Goal: Task Accomplishment & Management: Manage account settings

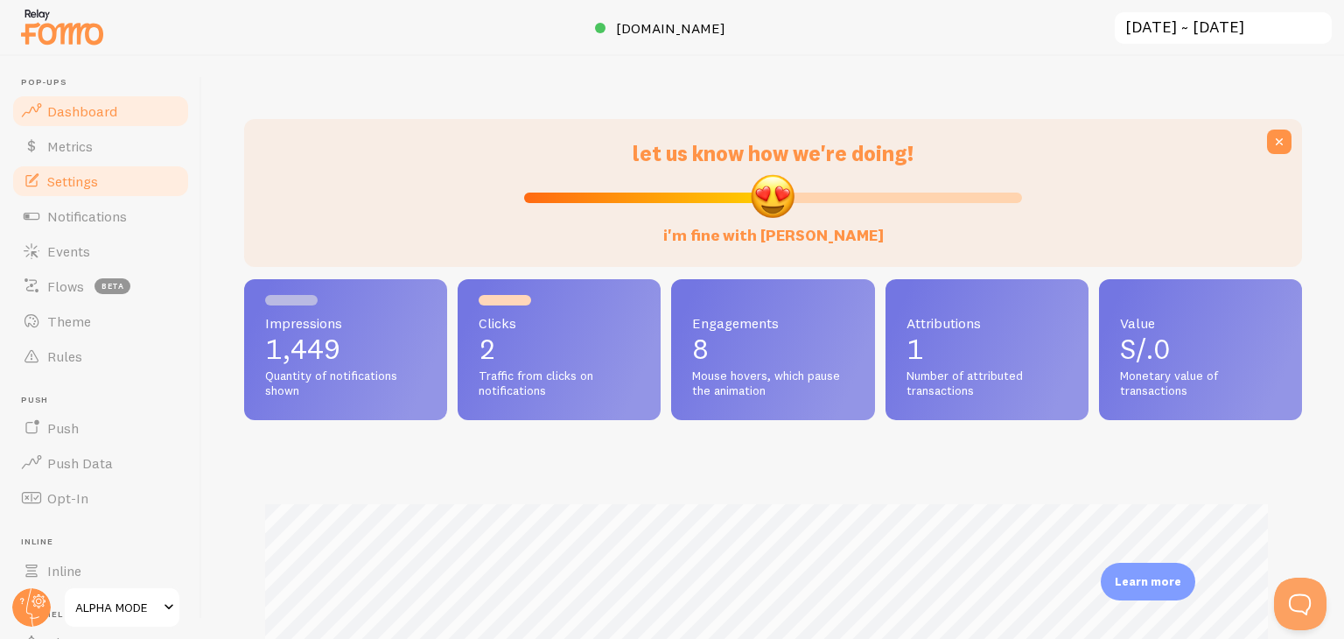
click at [88, 178] on span "Settings" at bounding box center [72, 181] width 51 height 18
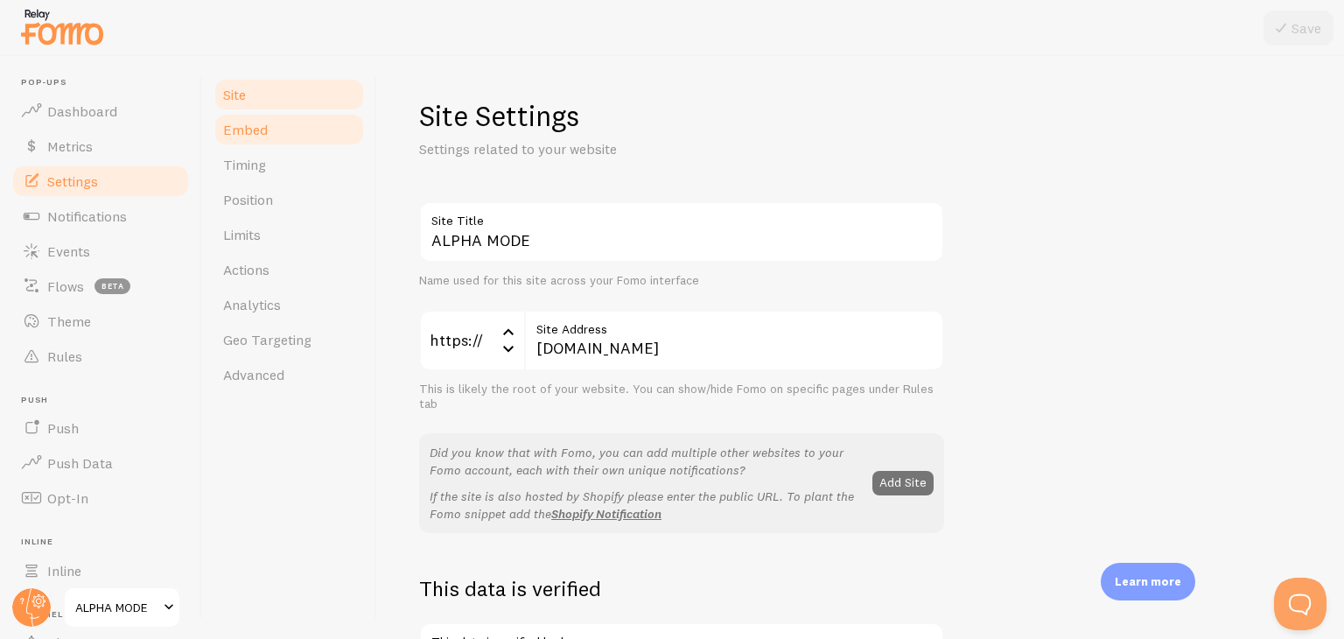
click at [252, 139] on link "Embed" at bounding box center [289, 129] width 153 height 35
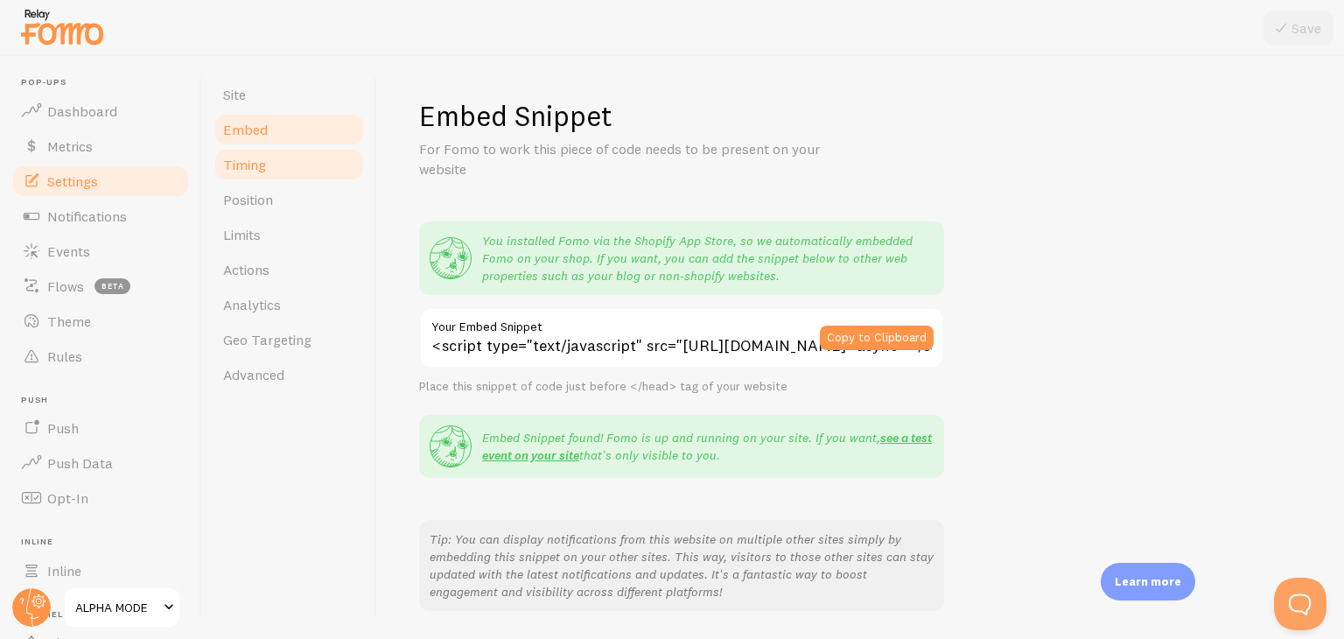
click at [298, 154] on link "Timing" at bounding box center [289, 164] width 153 height 35
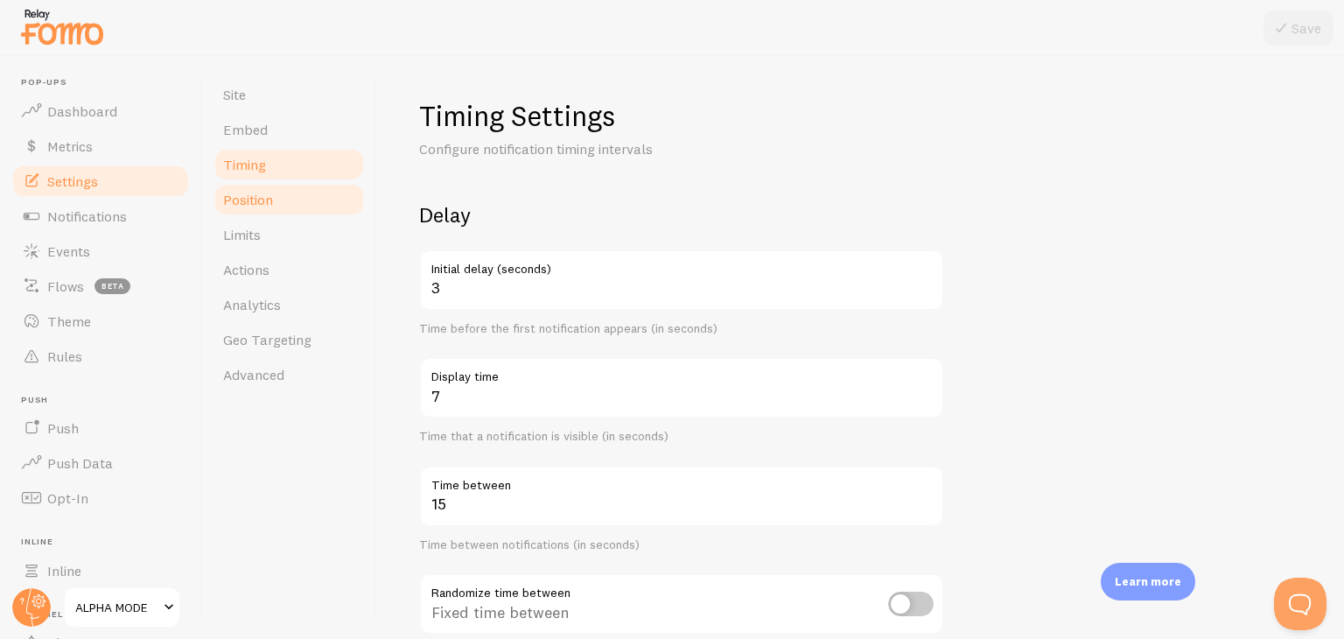
click at [282, 199] on link "Position" at bounding box center [289, 199] width 153 height 35
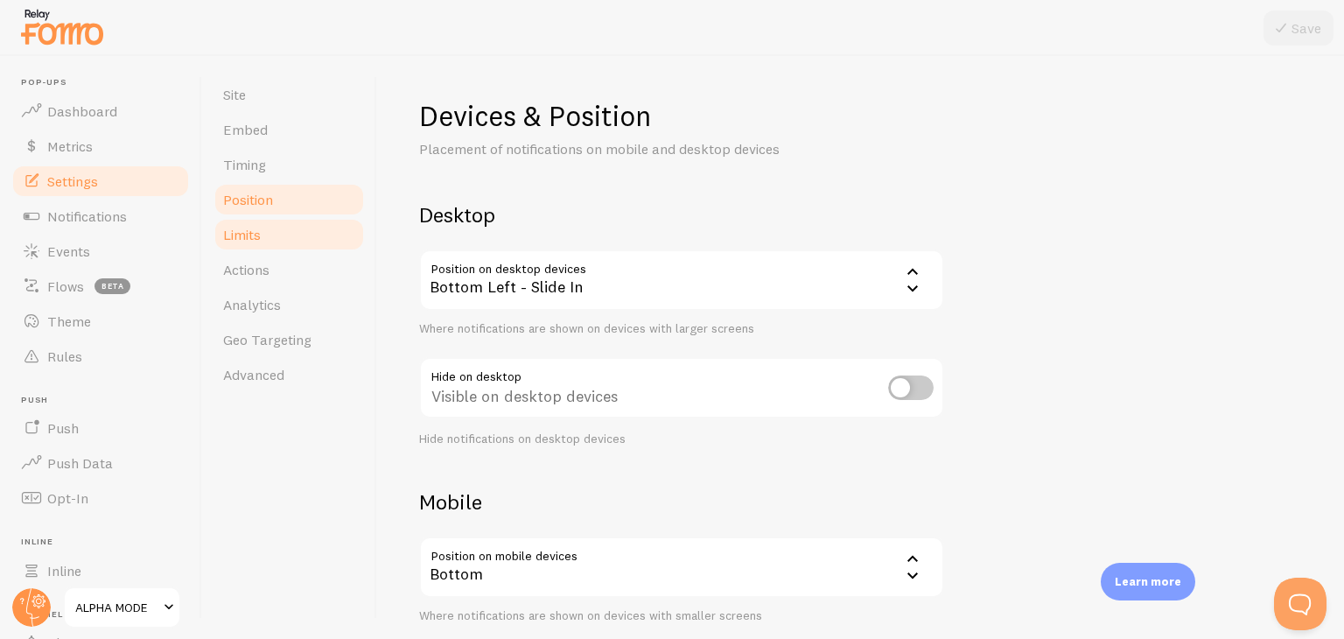
click at [277, 228] on link "Limits" at bounding box center [289, 234] width 153 height 35
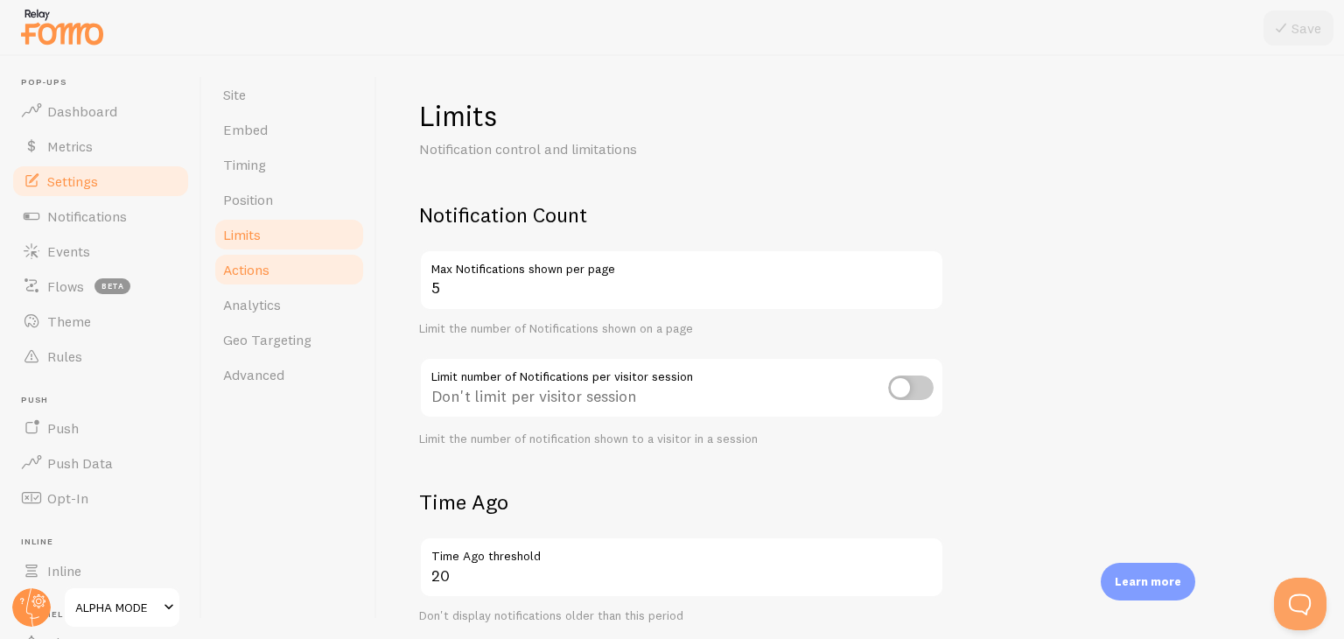
click at [294, 270] on link "Actions" at bounding box center [289, 269] width 153 height 35
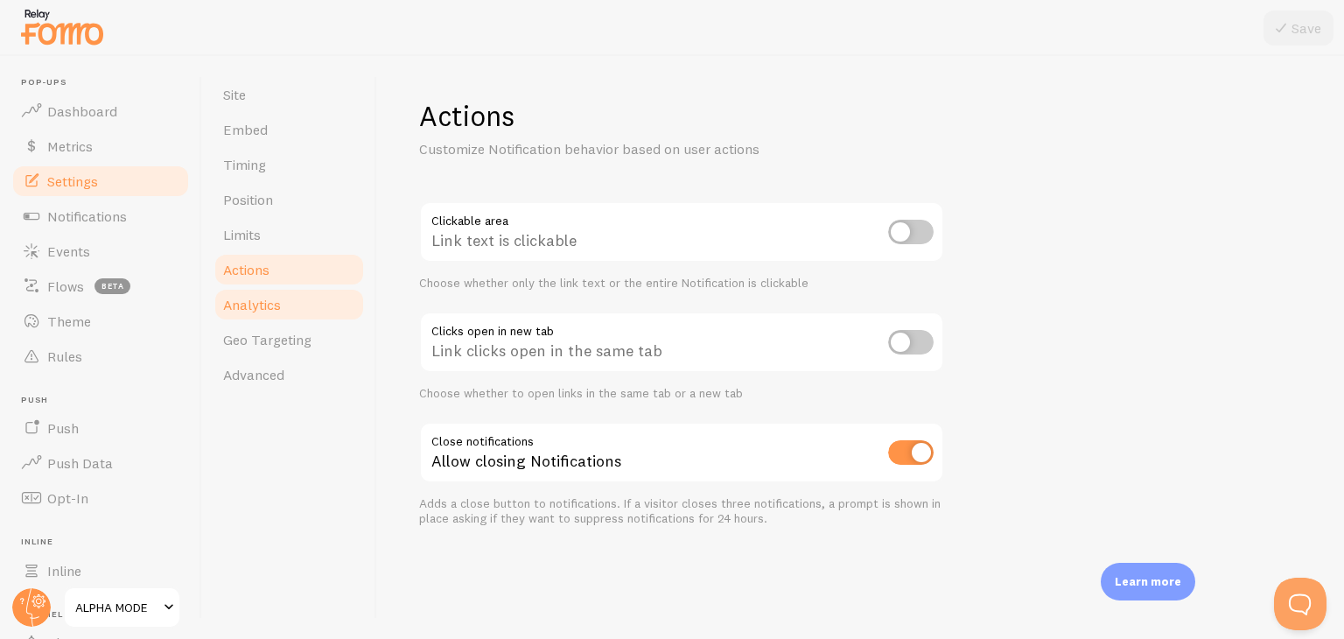
click at [305, 301] on link "Analytics" at bounding box center [289, 304] width 153 height 35
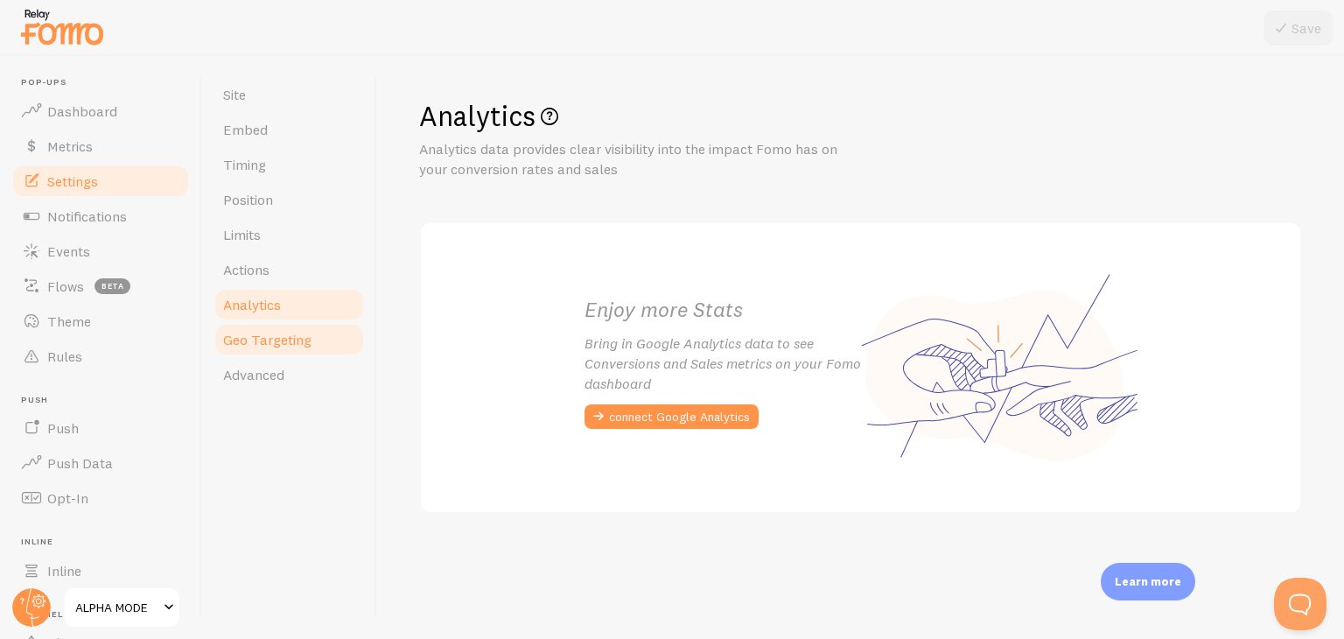
click at [305, 344] on span "Geo Targeting" at bounding box center [267, 340] width 88 height 18
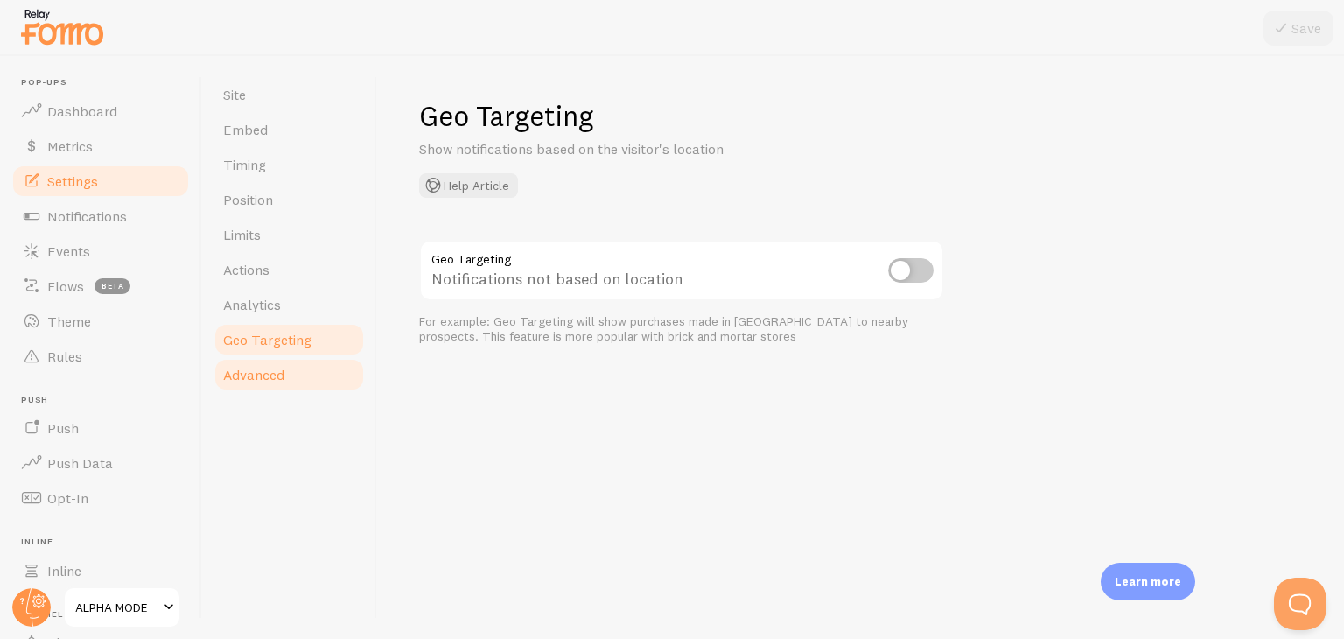
click at [284, 376] on link "Advanced" at bounding box center [289, 374] width 153 height 35
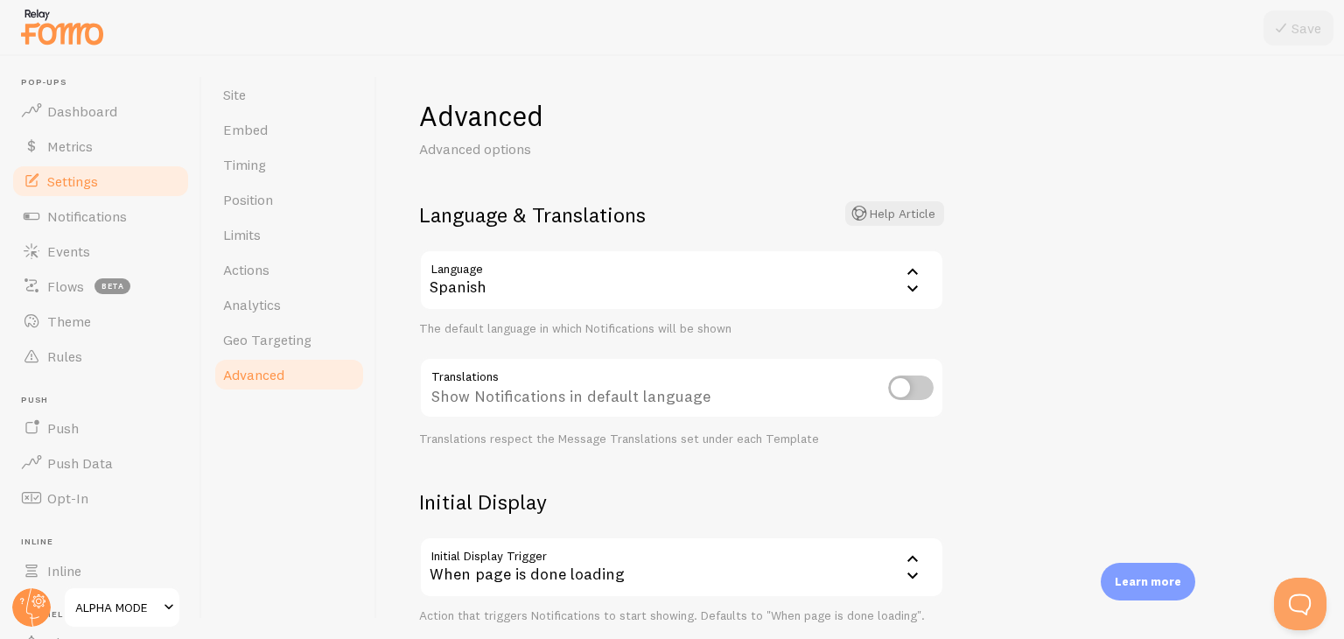
click at [782, 284] on div "Spanish" at bounding box center [681, 279] width 525 height 61
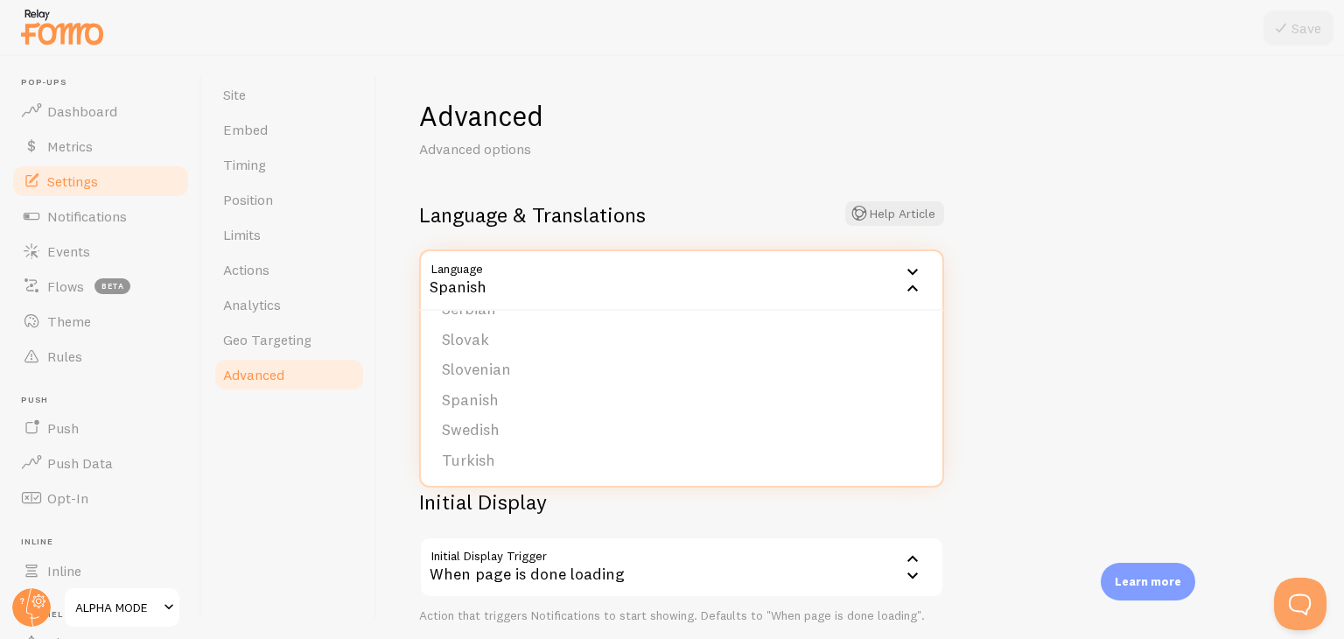
scroll to position [175, 0]
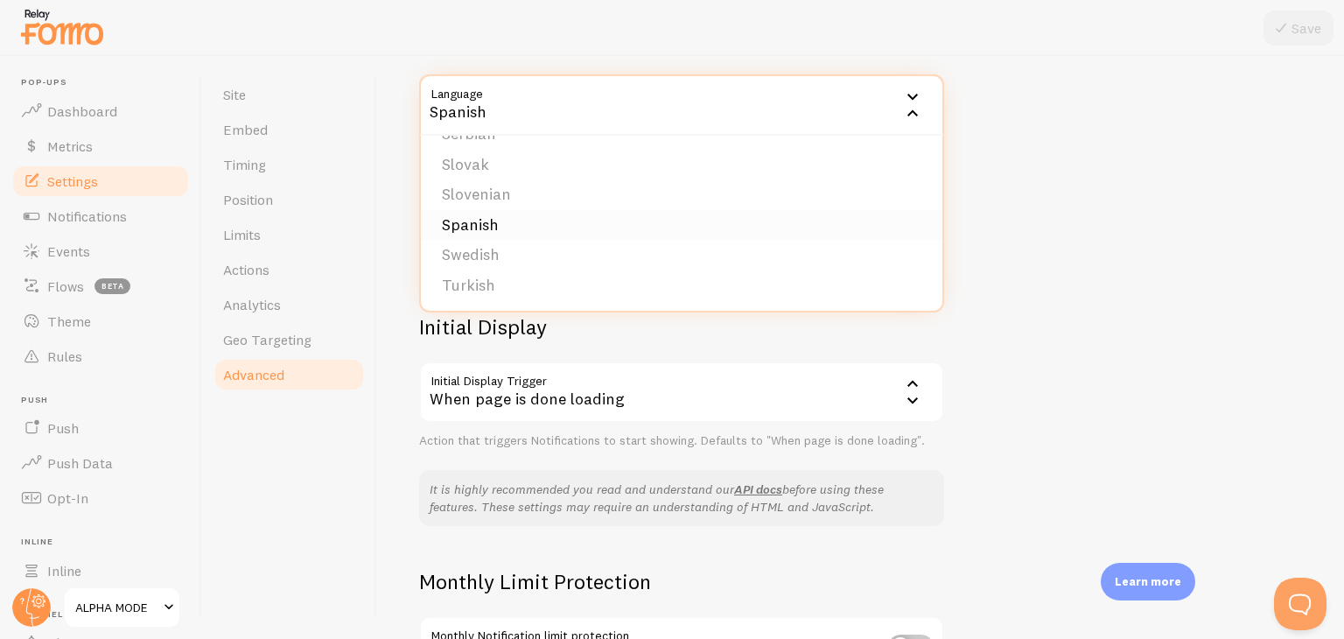
click at [480, 227] on li "Spanish" at bounding box center [682, 225] width 522 height 31
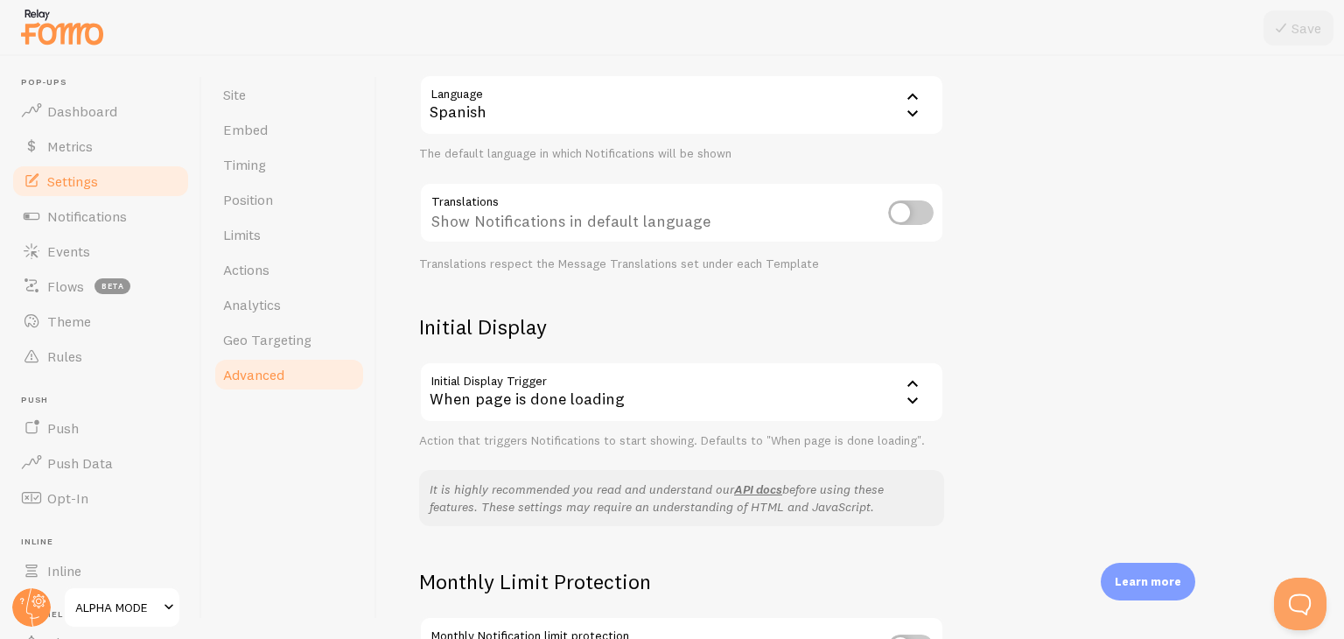
scroll to position [0, 0]
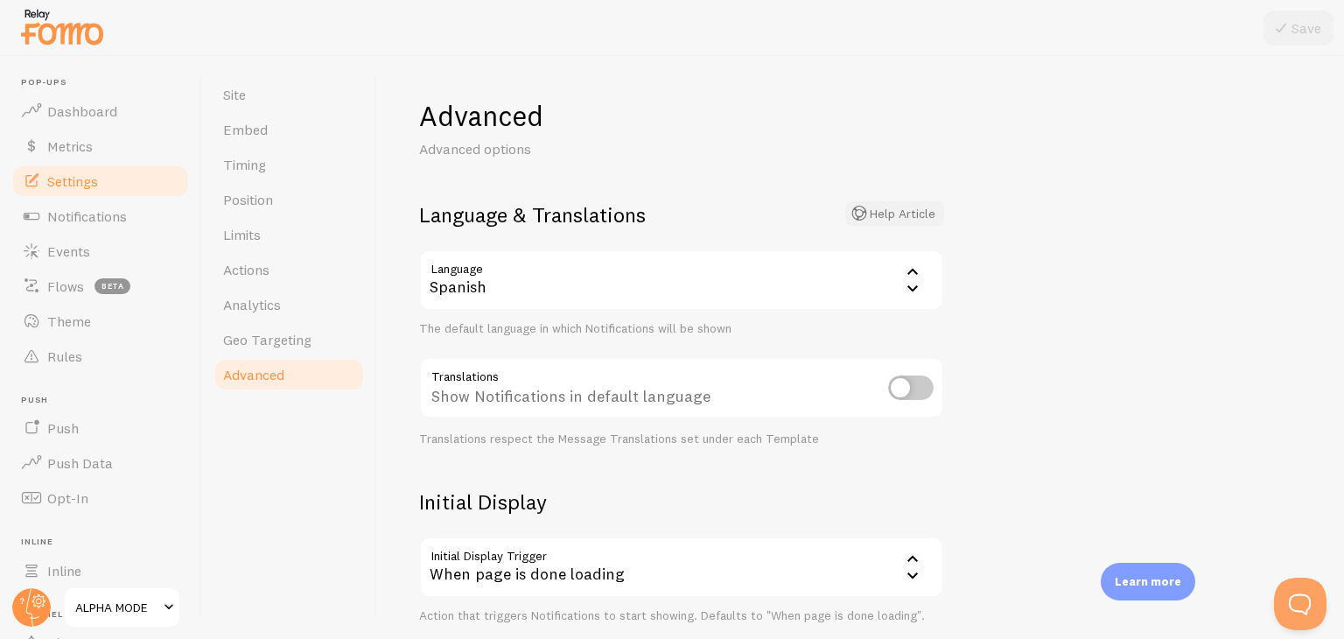
click at [878, 213] on button "Help Article" at bounding box center [894, 213] width 99 height 25
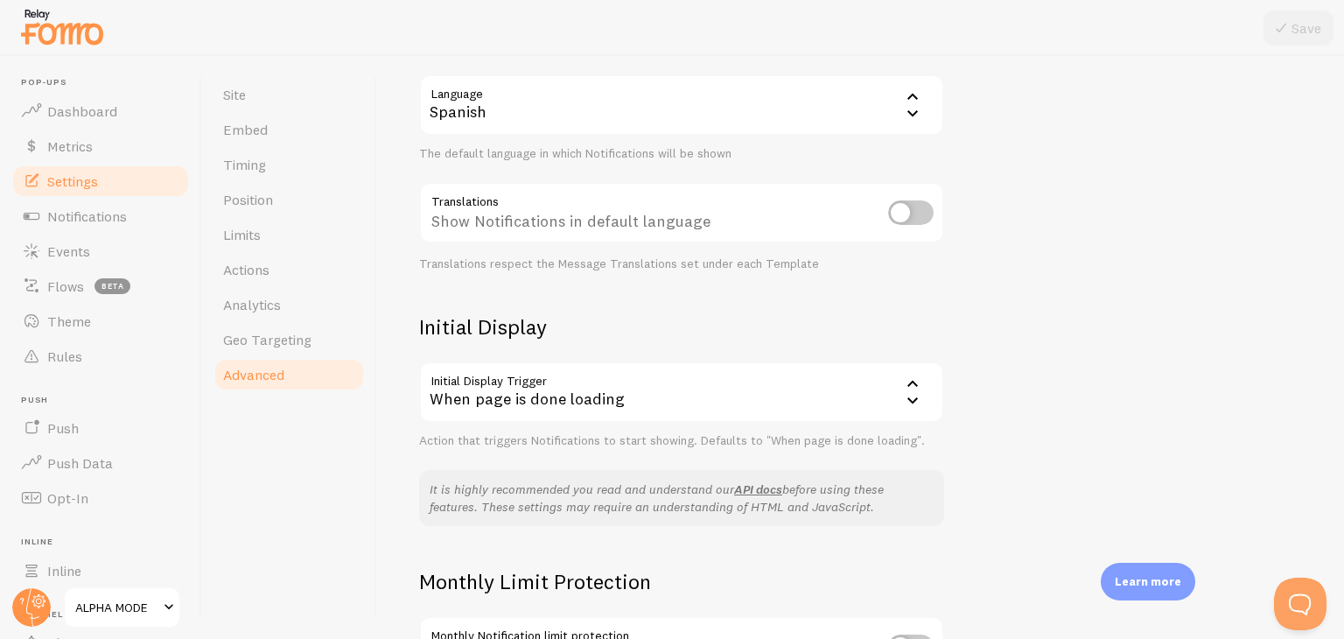
click at [847, 396] on div "When page is done loading" at bounding box center [681, 391] width 525 height 61
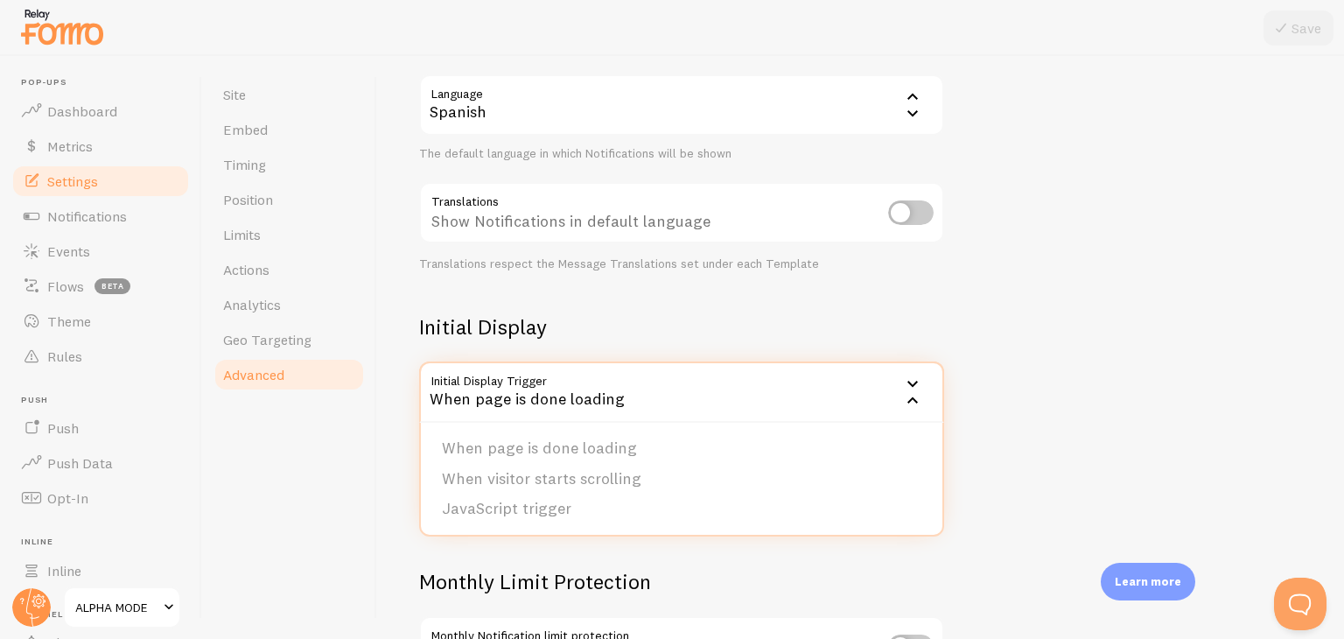
drag, startPoint x: 1016, startPoint y: 361, endPoint x: 1002, endPoint y: 365, distance: 14.4
click at [1016, 361] on div "Advanced Advanced options Language & Translations Help Article Language es Span…" at bounding box center [860, 347] width 967 height 583
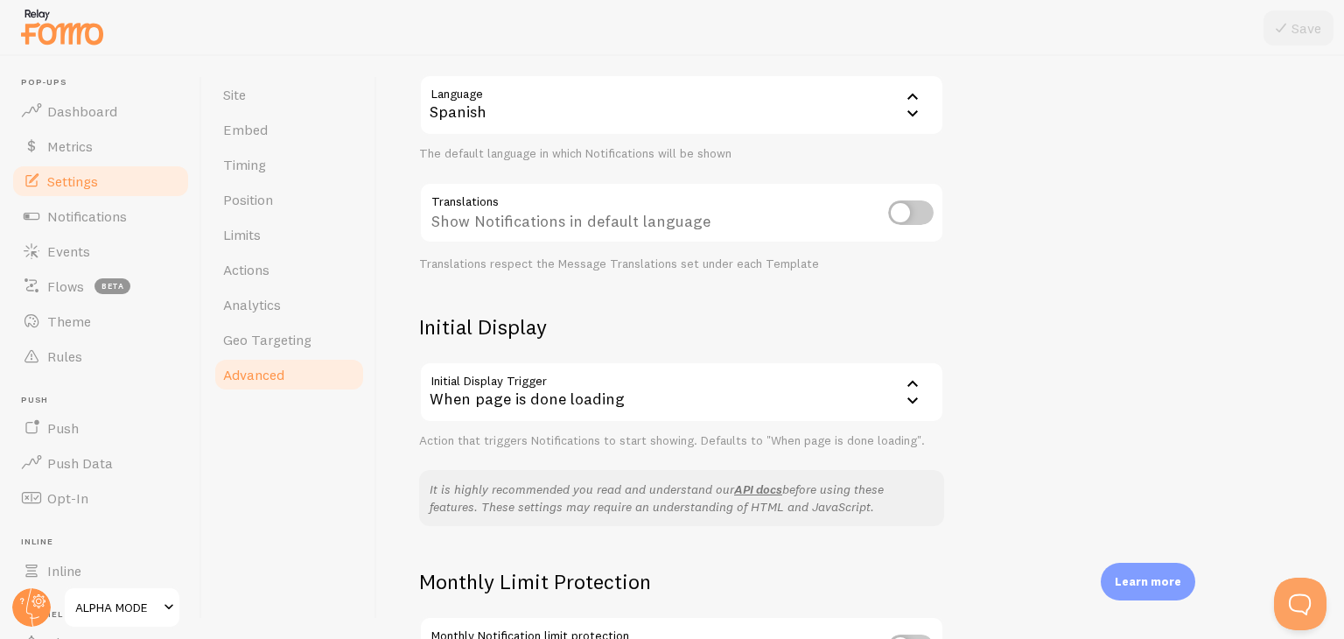
scroll to position [0, 0]
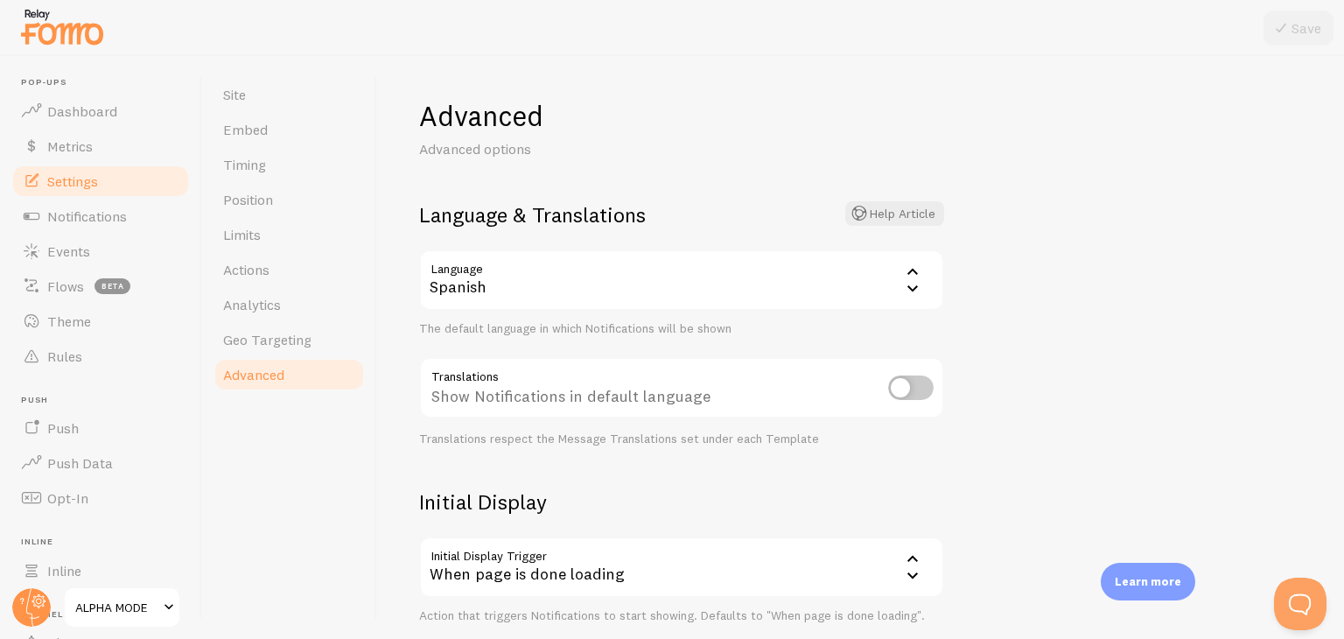
click at [918, 400] on input "checkbox" at bounding box center [911, 387] width 46 height 25
checkbox input "true"
click at [1279, 33] on icon at bounding box center [1281, 28] width 21 height 21
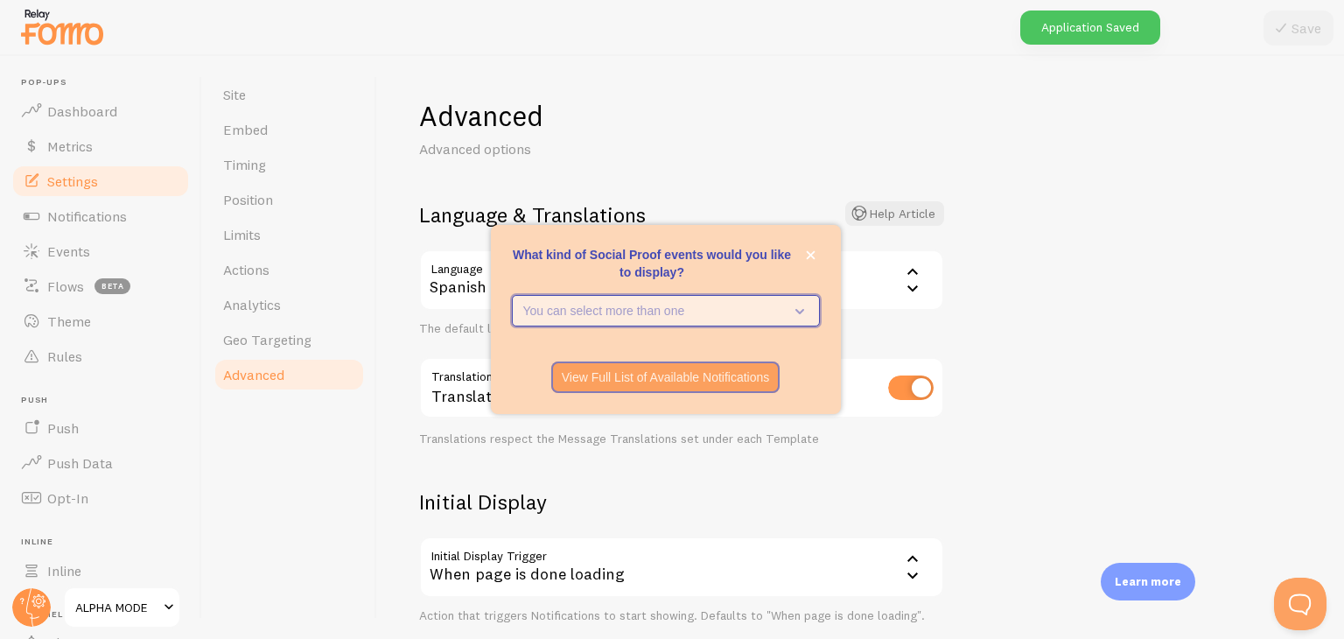
click at [800, 309] on icon "What kind of Social Proof events would you like to display?" at bounding box center [796, 310] width 25 height 19
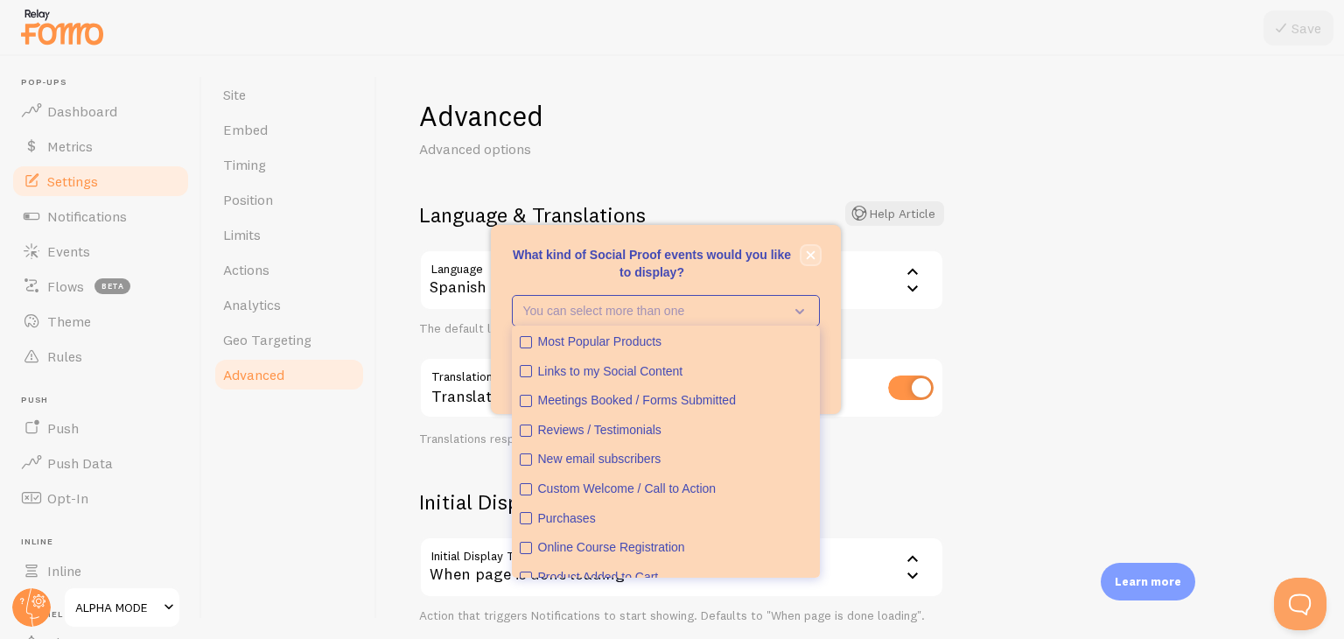
click at [810, 250] on icon "close," at bounding box center [811, 255] width 10 height 10
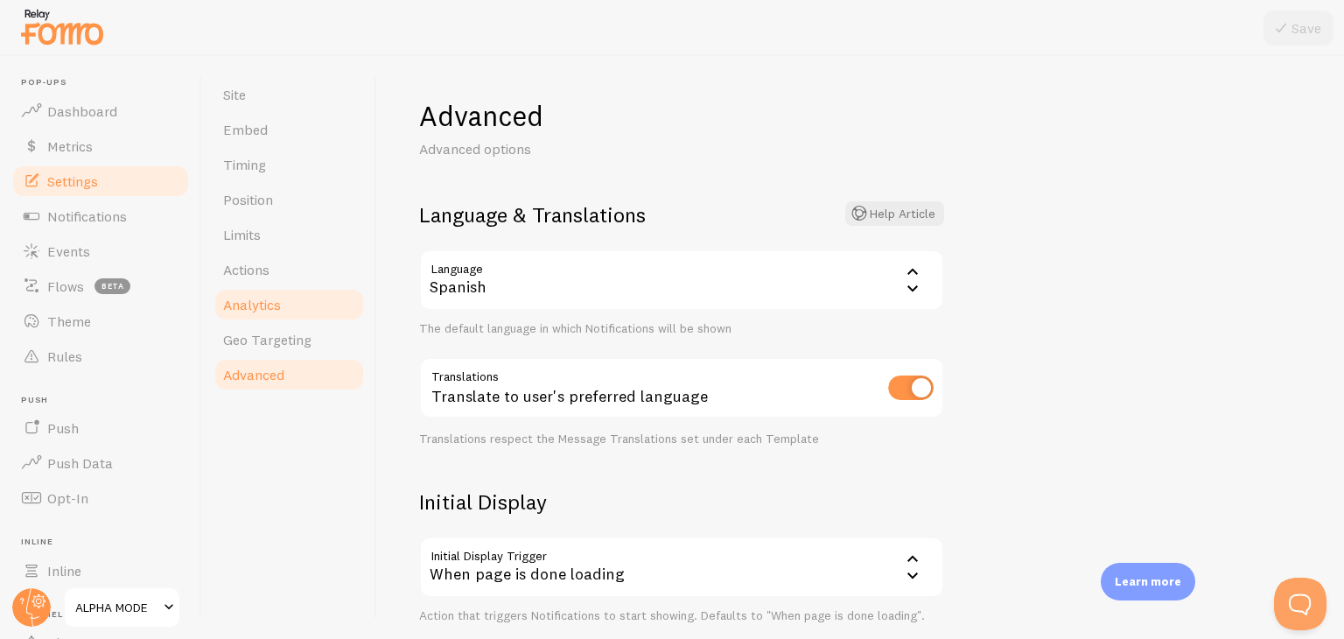
click at [281, 293] on link "Analytics" at bounding box center [289, 304] width 153 height 35
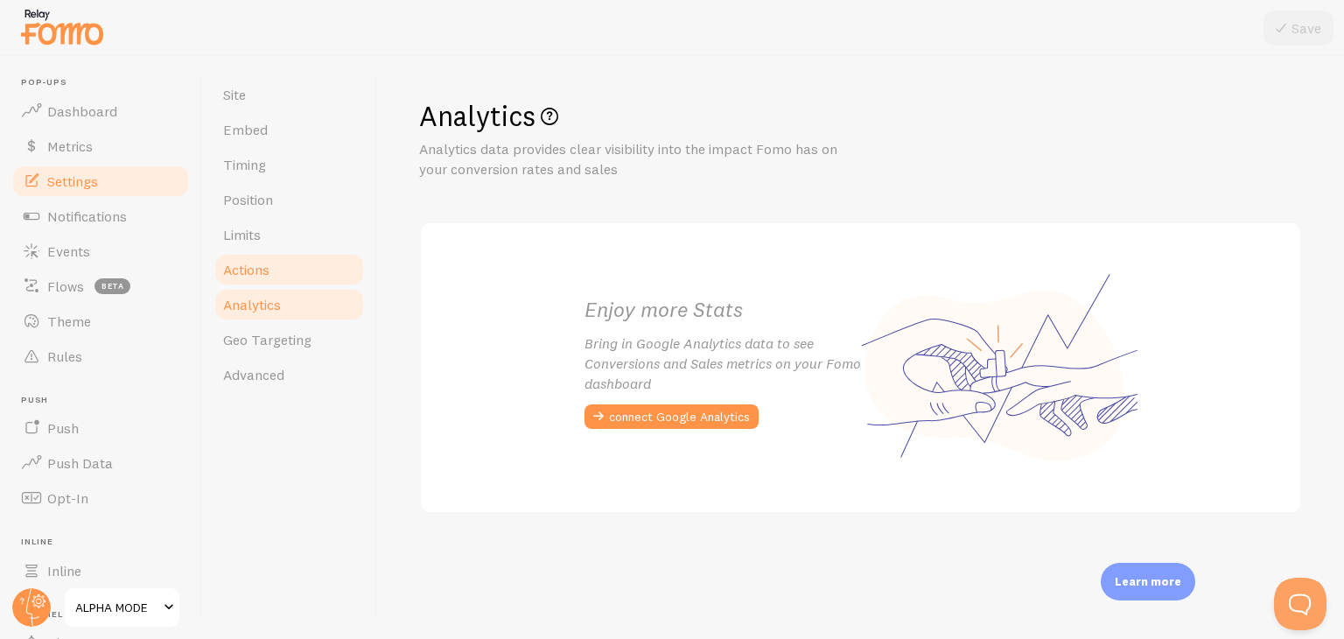
click at [285, 252] on link "Actions" at bounding box center [289, 269] width 153 height 35
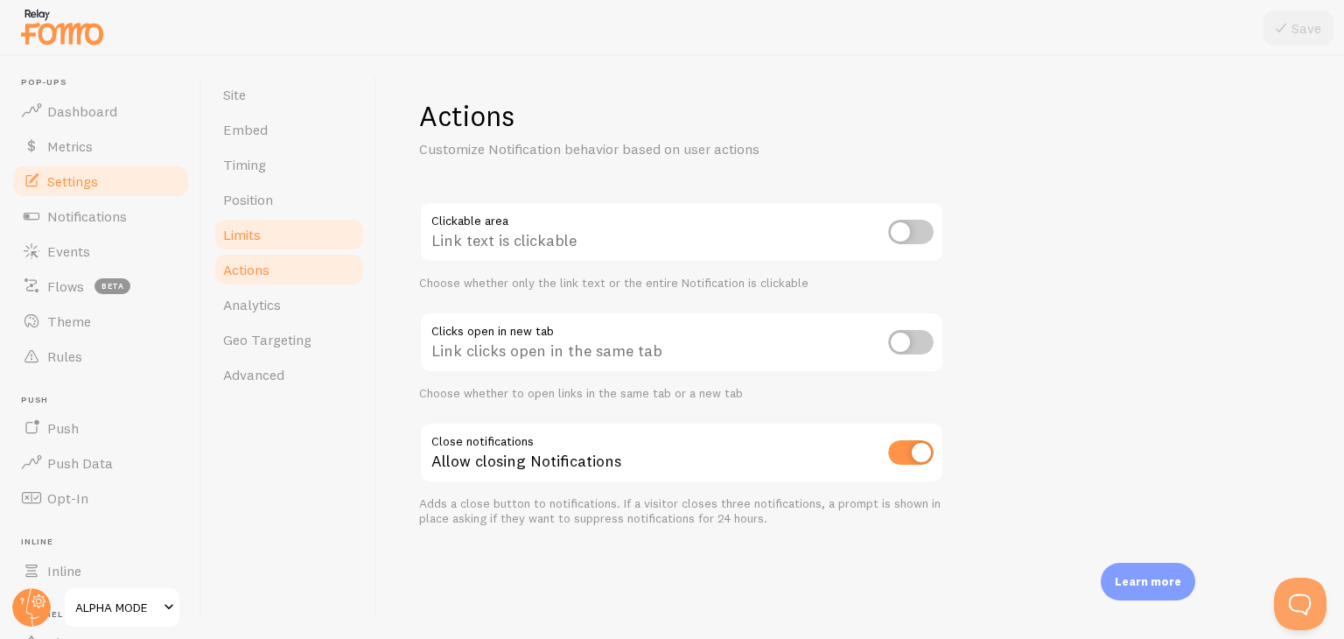
click at [280, 244] on link "Limits" at bounding box center [289, 234] width 153 height 35
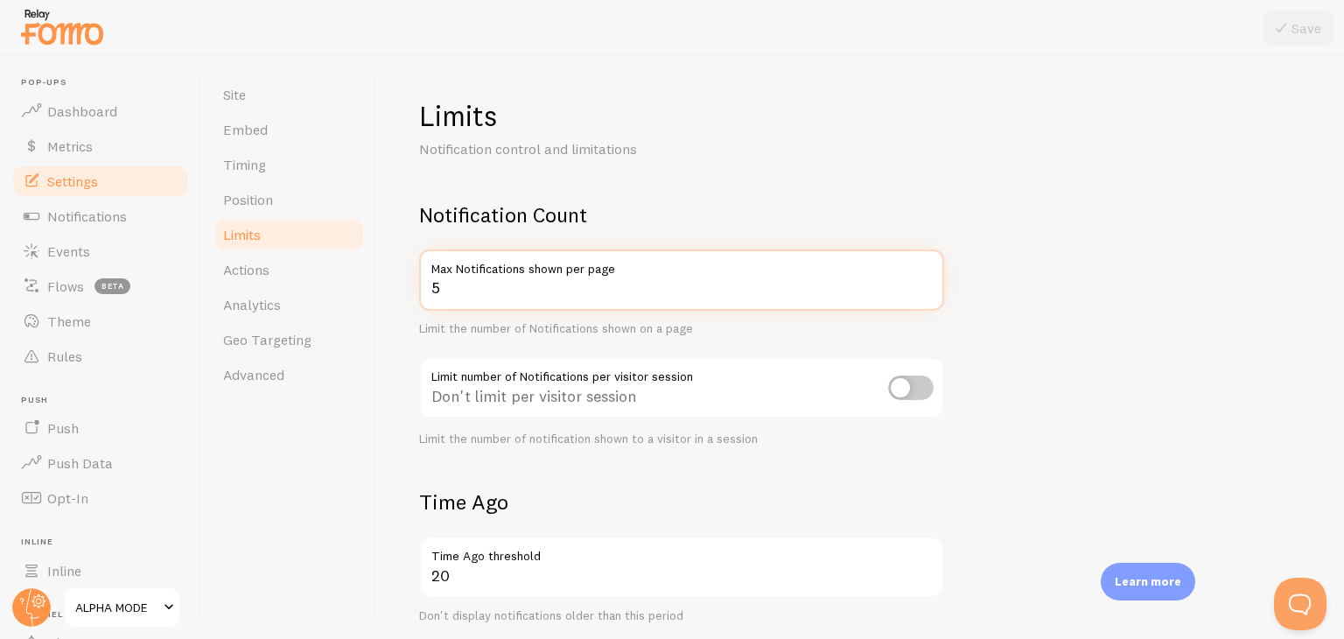
click at [621, 293] on input "5" at bounding box center [681, 279] width 525 height 61
type input "10"
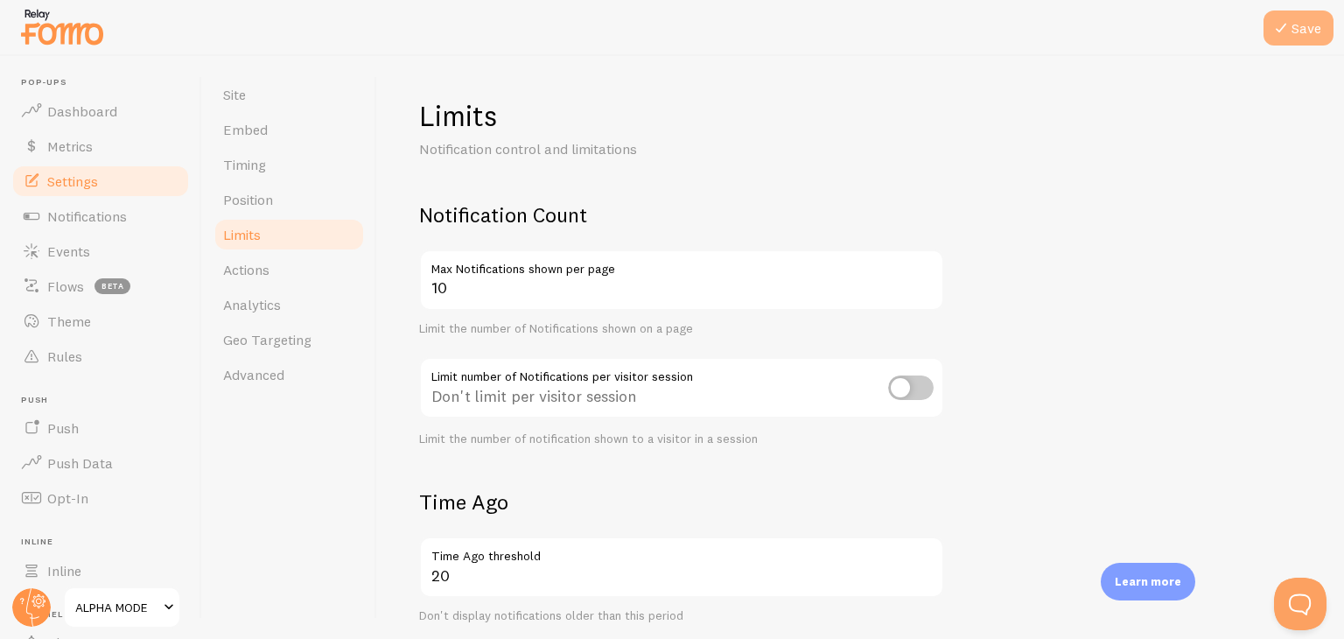
click at [1308, 29] on button "Save" at bounding box center [1299, 28] width 70 height 35
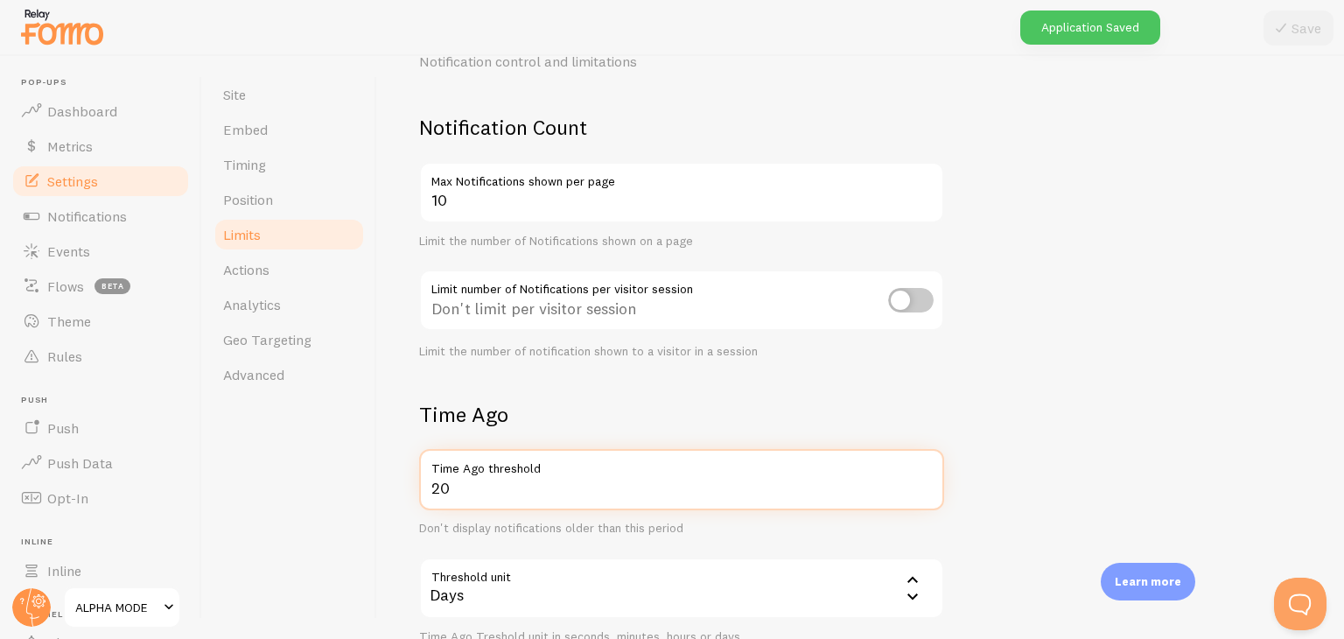
click at [476, 485] on input "20" at bounding box center [681, 479] width 525 height 61
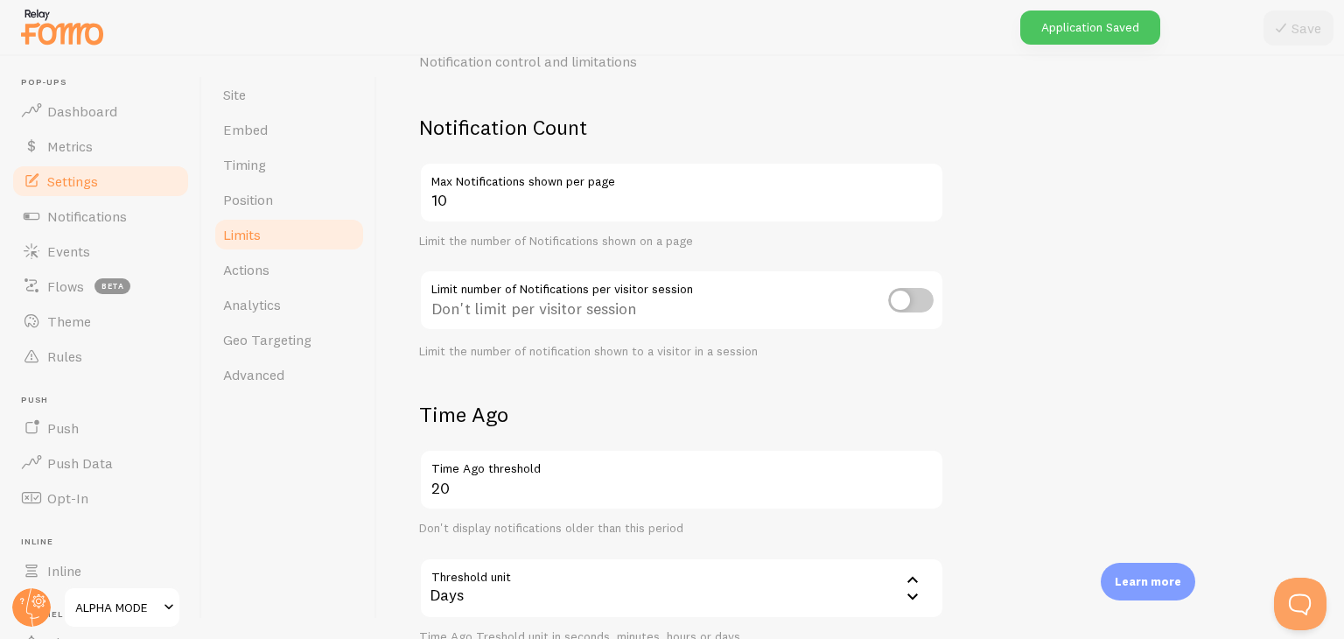
drag, startPoint x: 417, startPoint y: 417, endPoint x: 520, endPoint y: 417, distance: 103.3
click at [520, 417] on div "Limits Notification control and limitations Notification Count 10 Max Notificat…" at bounding box center [860, 347] width 967 height 583
copy h2 "Time Ago"
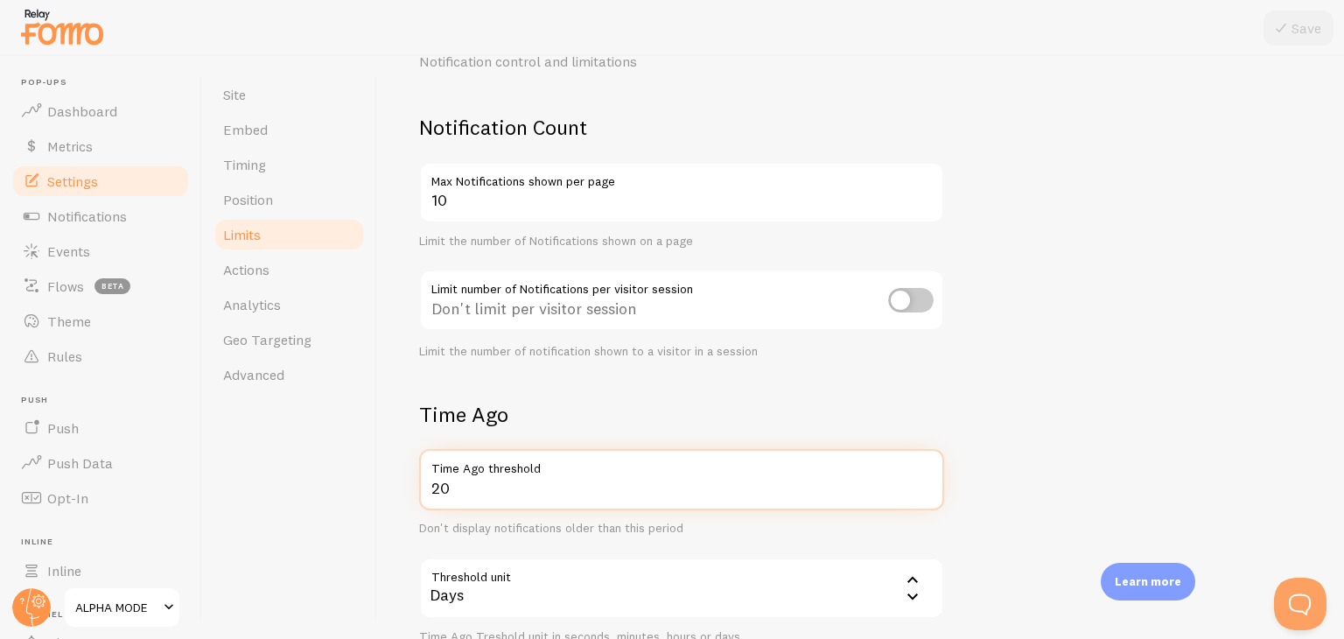
click at [489, 483] on input "20" at bounding box center [681, 479] width 525 height 61
type input "2"
type input "50"
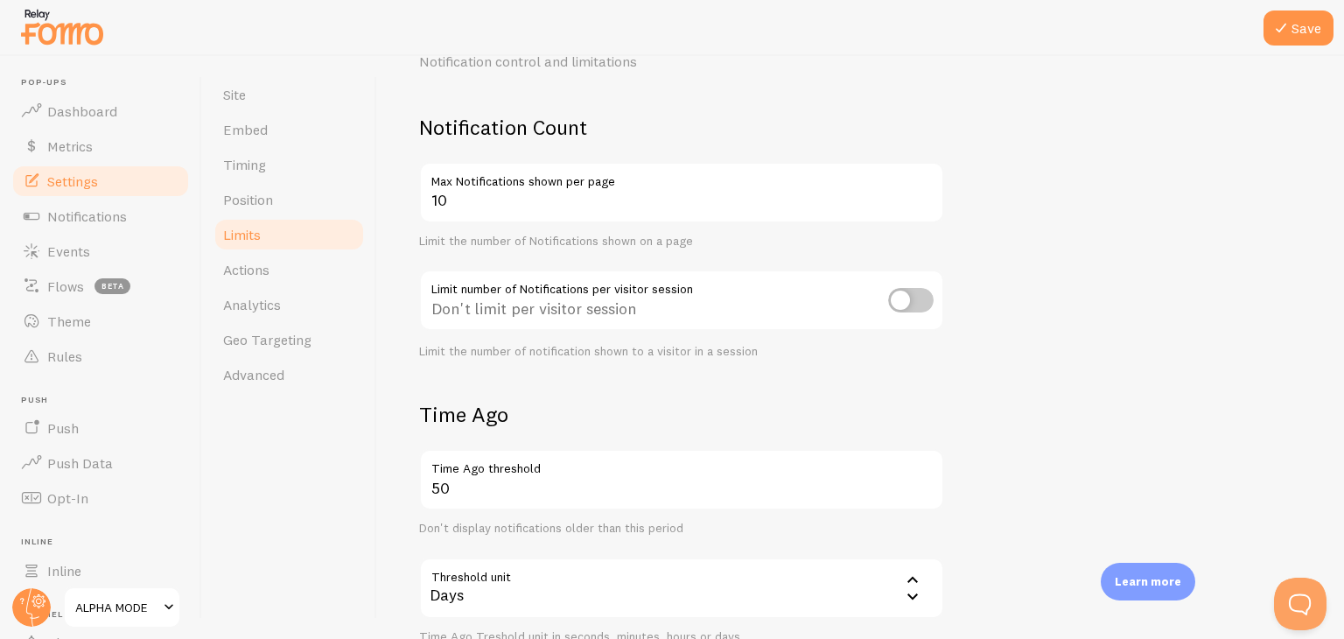
click at [1116, 386] on form "Notification Count 10 Max Notifications shown per page Limit the number of Noti…" at bounding box center [860, 522] width 883 height 816
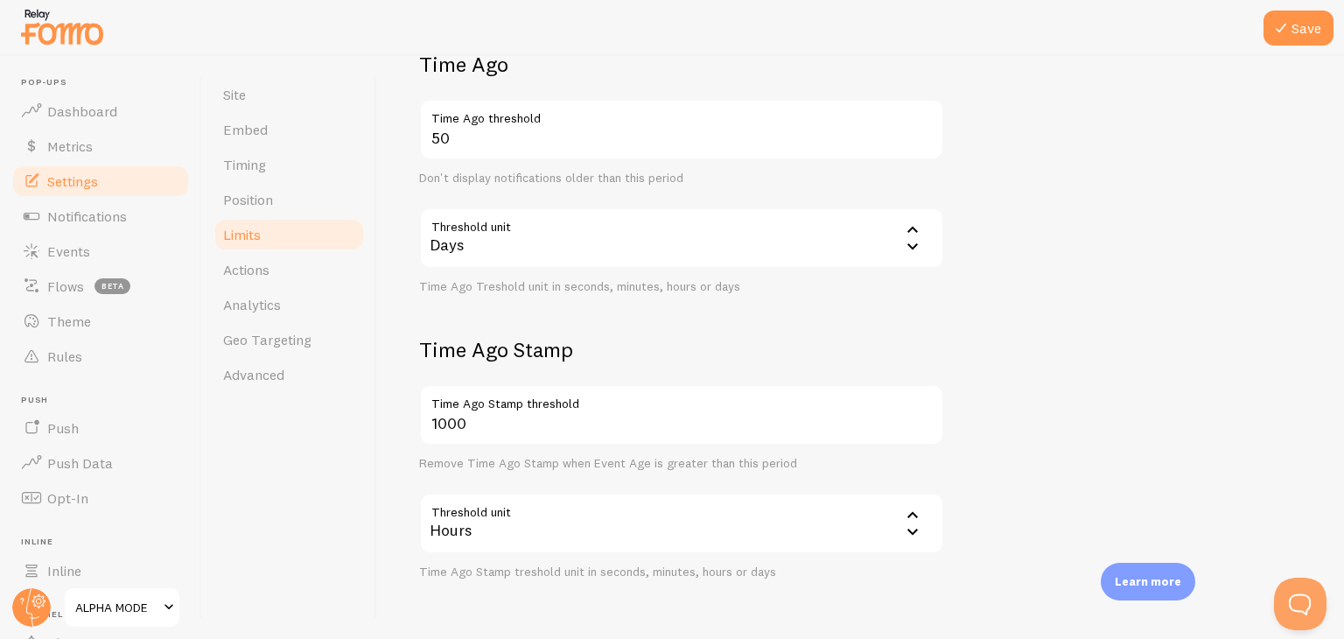
scroll to position [494, 0]
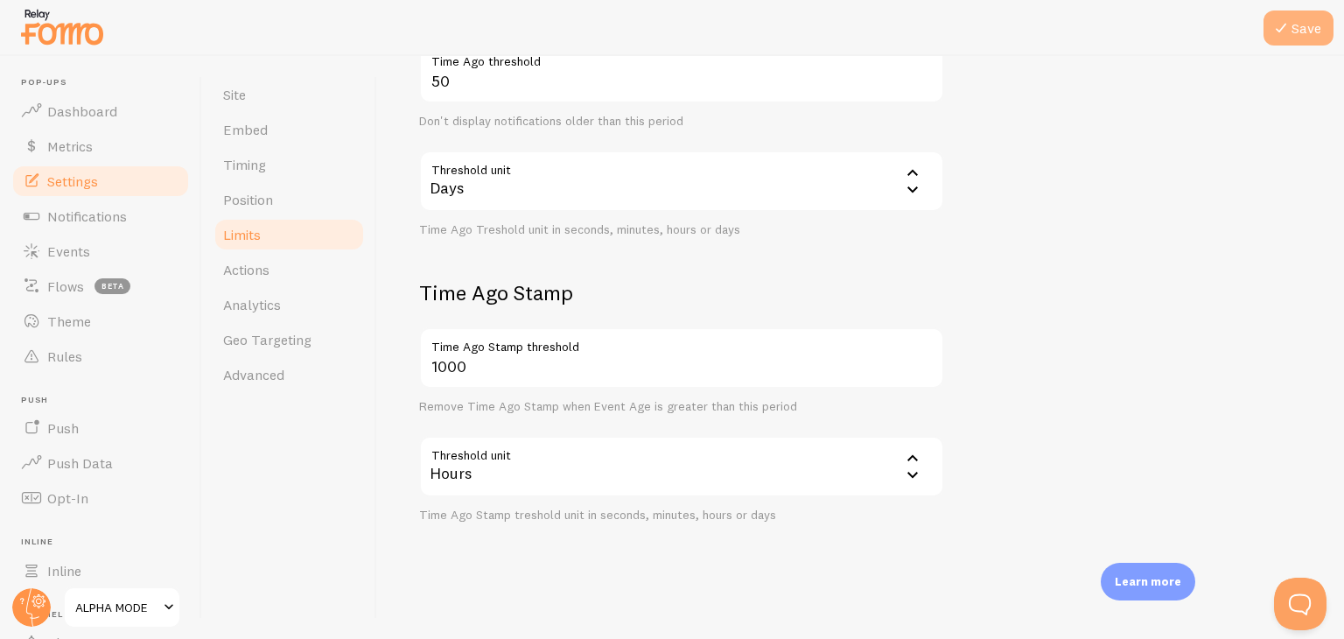
click at [1308, 29] on button "Save" at bounding box center [1299, 28] width 70 height 35
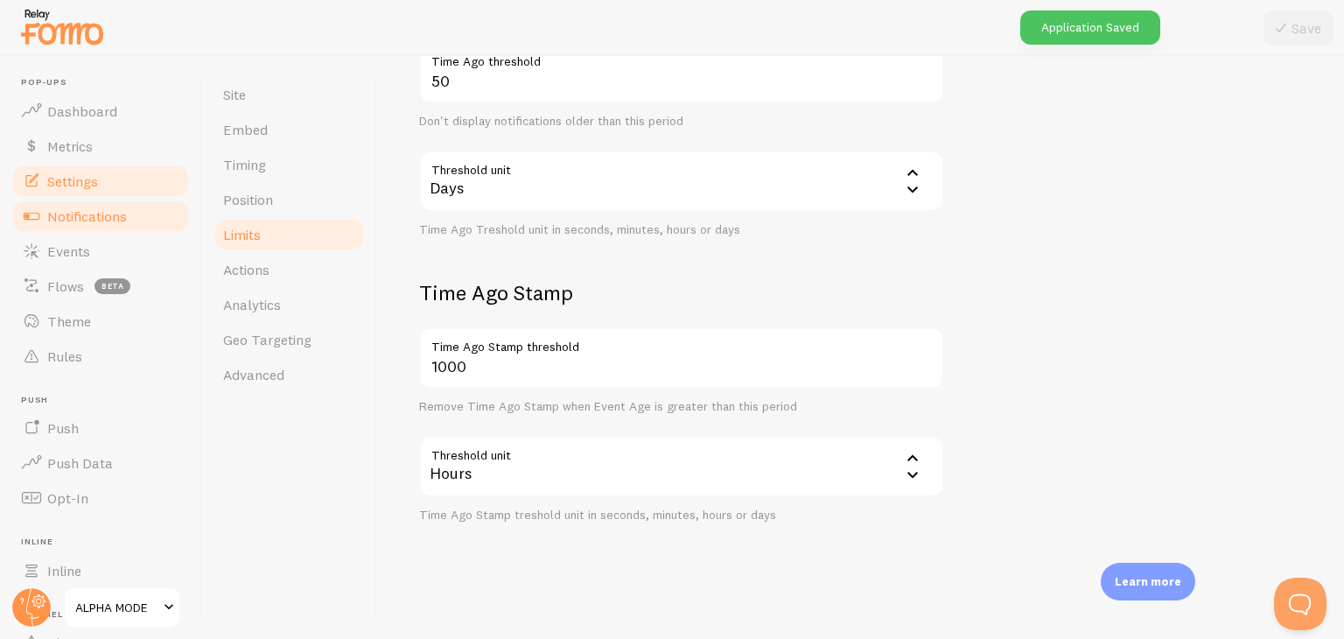
click at [112, 213] on span "Notifications" at bounding box center [87, 216] width 80 height 18
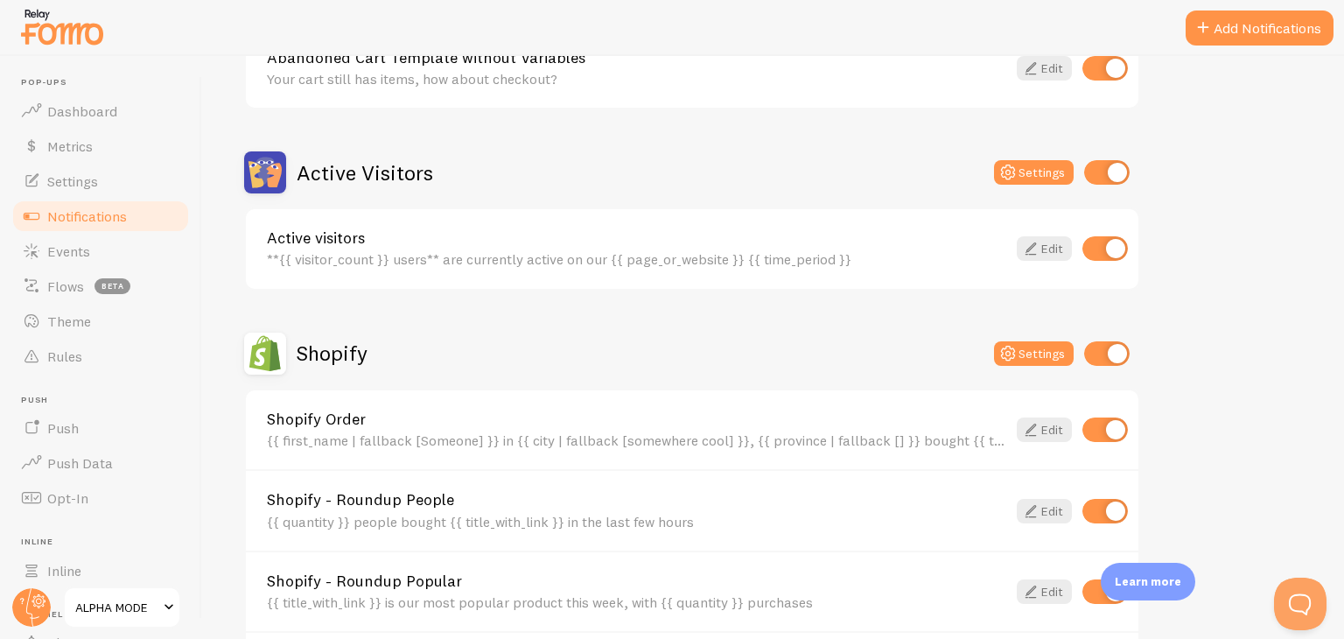
scroll to position [350, 0]
click at [1045, 354] on button "Settings" at bounding box center [1034, 353] width 80 height 25
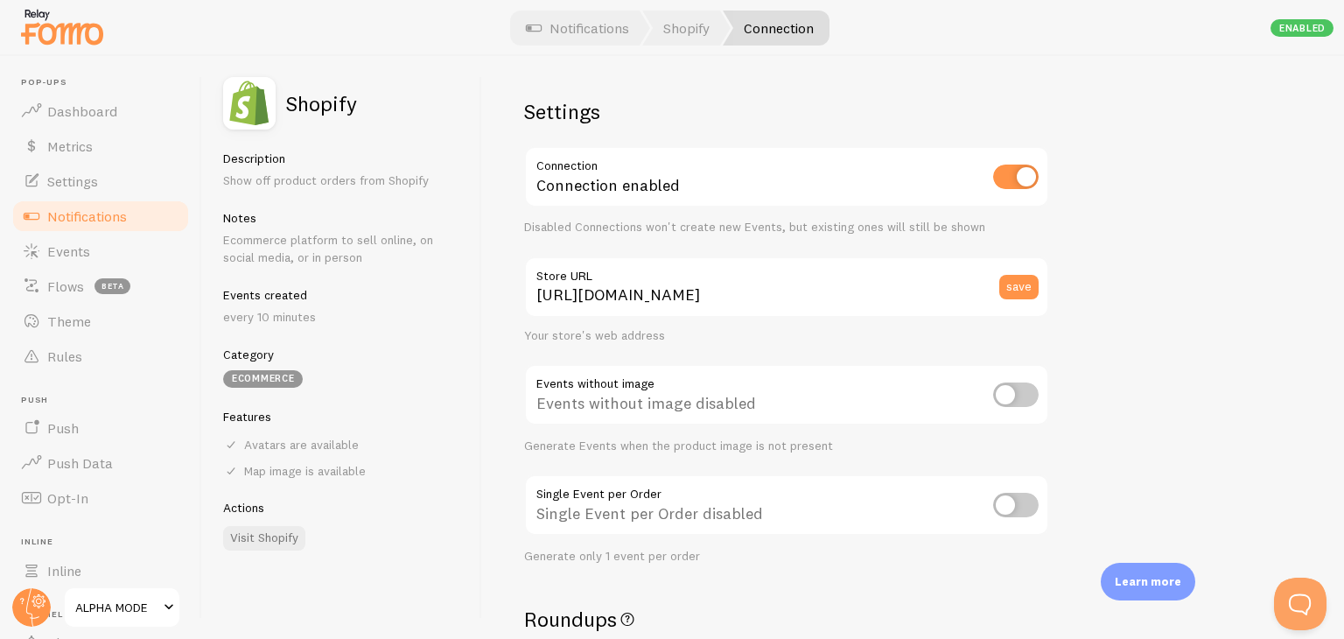
click at [107, 211] on span "Notifications" at bounding box center [87, 216] width 80 height 18
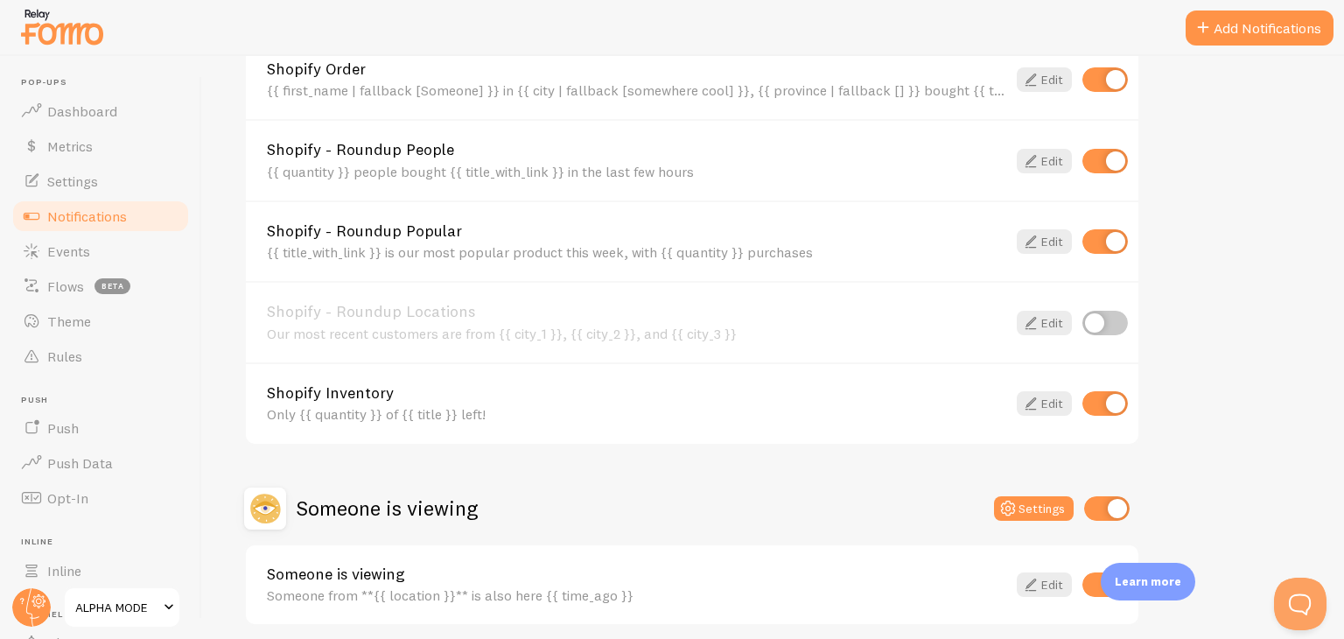
scroll to position [767, 0]
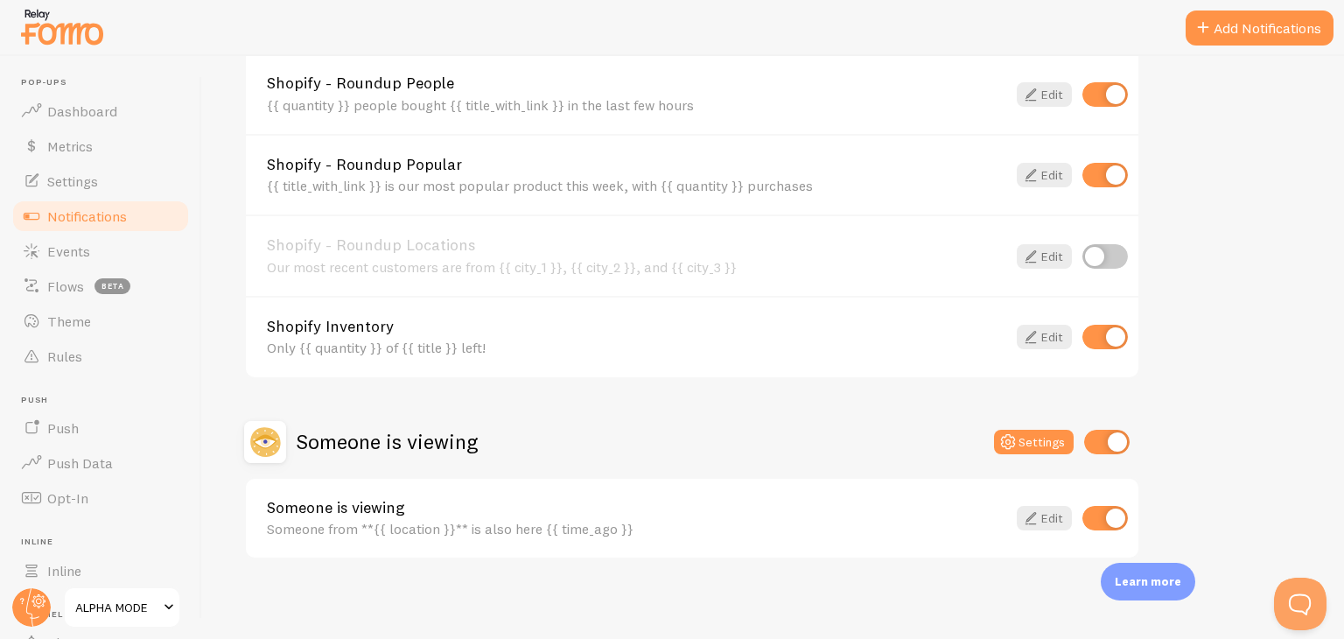
click at [453, 441] on h2 "Someone is viewing" at bounding box center [387, 441] width 181 height 27
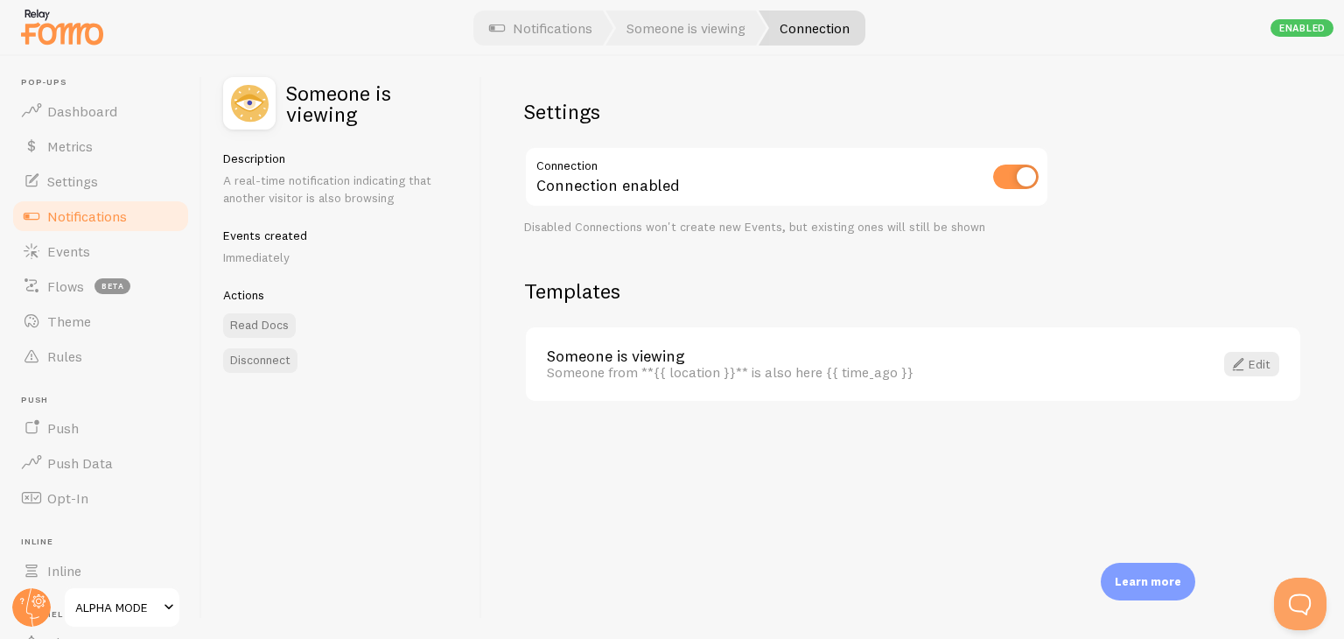
click at [1027, 173] on input "checkbox" at bounding box center [1016, 177] width 46 height 25
checkbox input "false"
click at [552, 372] on div "Someone from **{{ location }}** is also here {{ time_ago }}" at bounding box center [870, 372] width 646 height 16
drag, startPoint x: 547, startPoint y: 372, endPoint x: 915, endPoint y: 372, distance: 368.4
click at [915, 372] on div "Someone from **{{ location }}** is also here {{ time_ago }}" at bounding box center [870, 372] width 646 height 16
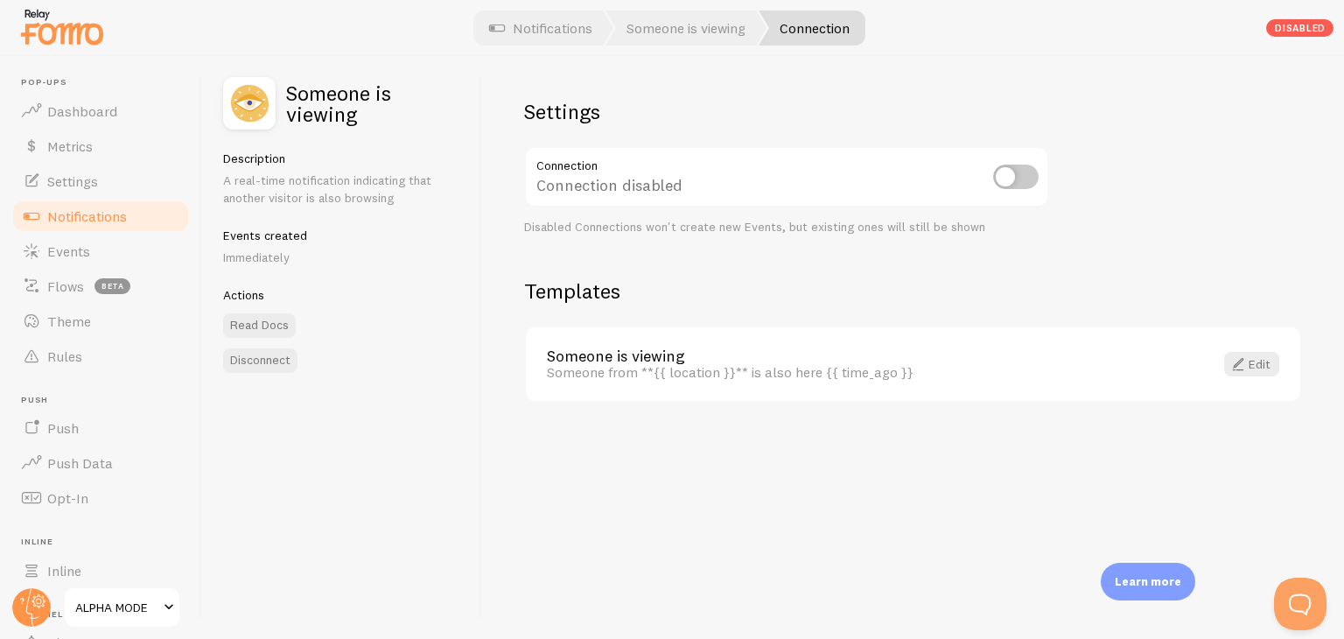
copy div "Someone from **{{ location }}** is also here {{ time_ago }}"
click at [585, 364] on div "Someone from **{{ location }}** is also here {{ time_ago }}" at bounding box center [870, 372] width 646 height 16
click at [576, 367] on div "Someone from **{{ location }}** is also here {{ time_ago }}" at bounding box center [870, 372] width 646 height 16
drag, startPoint x: 576, startPoint y: 367, endPoint x: 616, endPoint y: 367, distance: 40.3
click at [616, 367] on div "Someone from **{{ location }}** is also here {{ time_ago }}" at bounding box center [870, 372] width 646 height 16
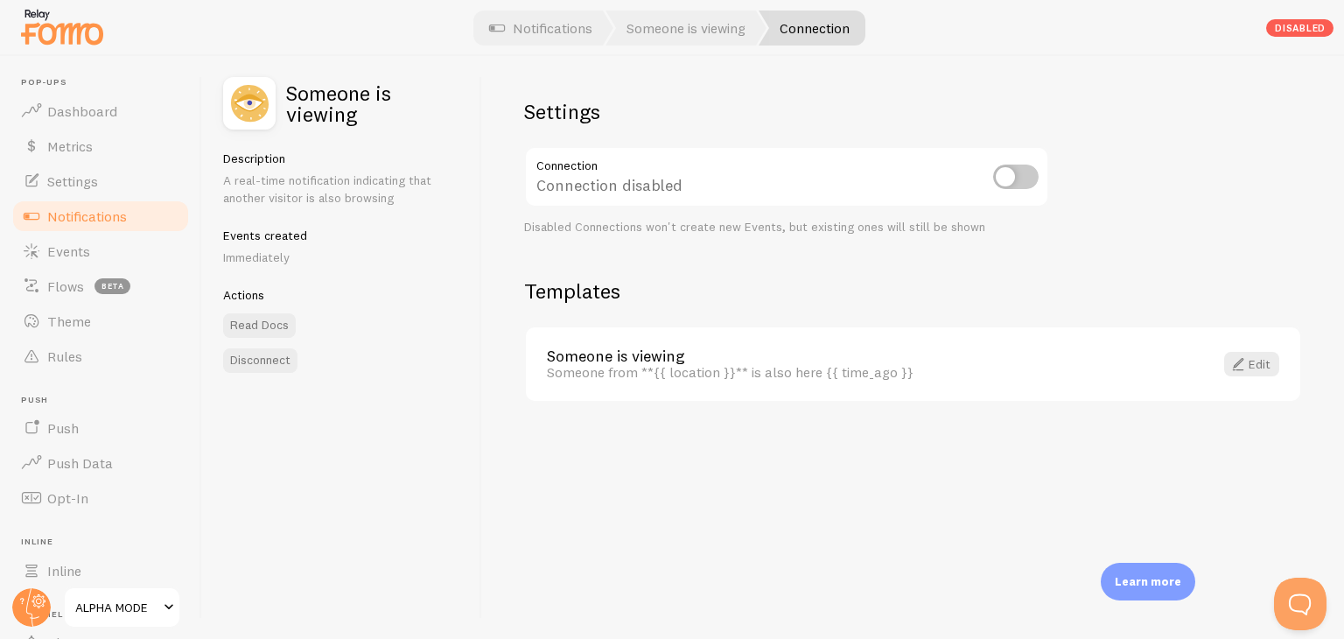
click at [1239, 347] on div "Someone is viewing Someone from **{{ location }}** is also here {{ time_ago }} …" at bounding box center [913, 364] width 775 height 74
click at [1243, 354] on span at bounding box center [1238, 364] width 21 height 21
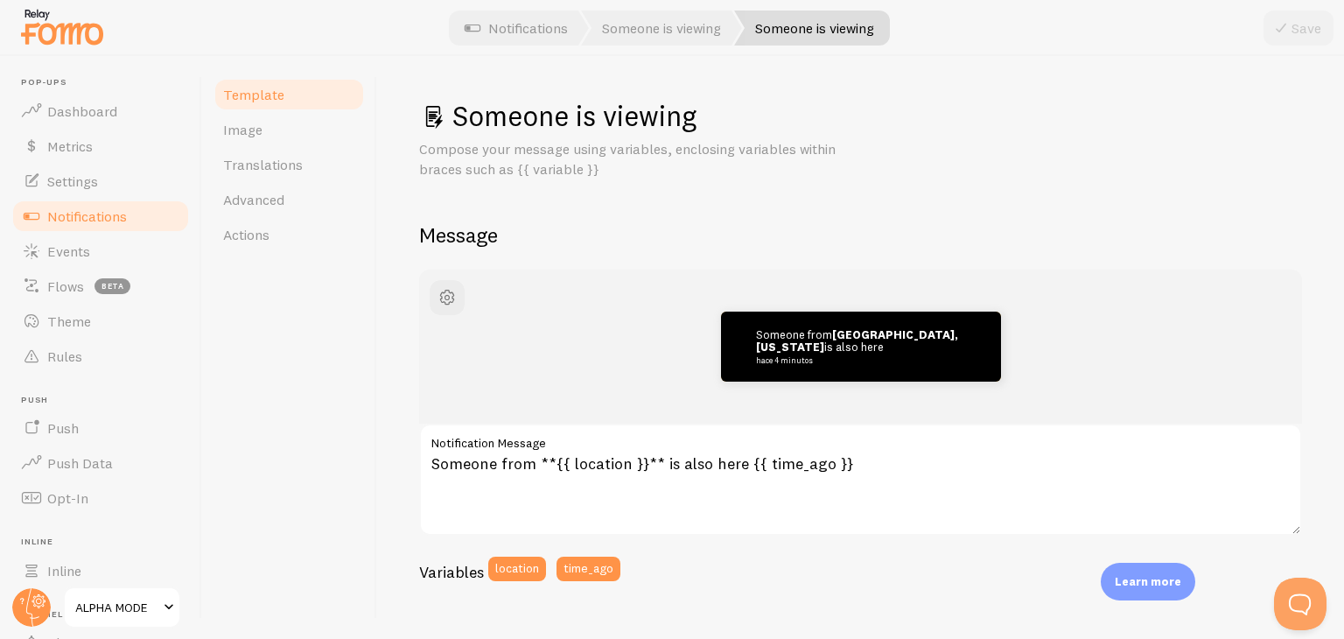
scroll to position [88, 0]
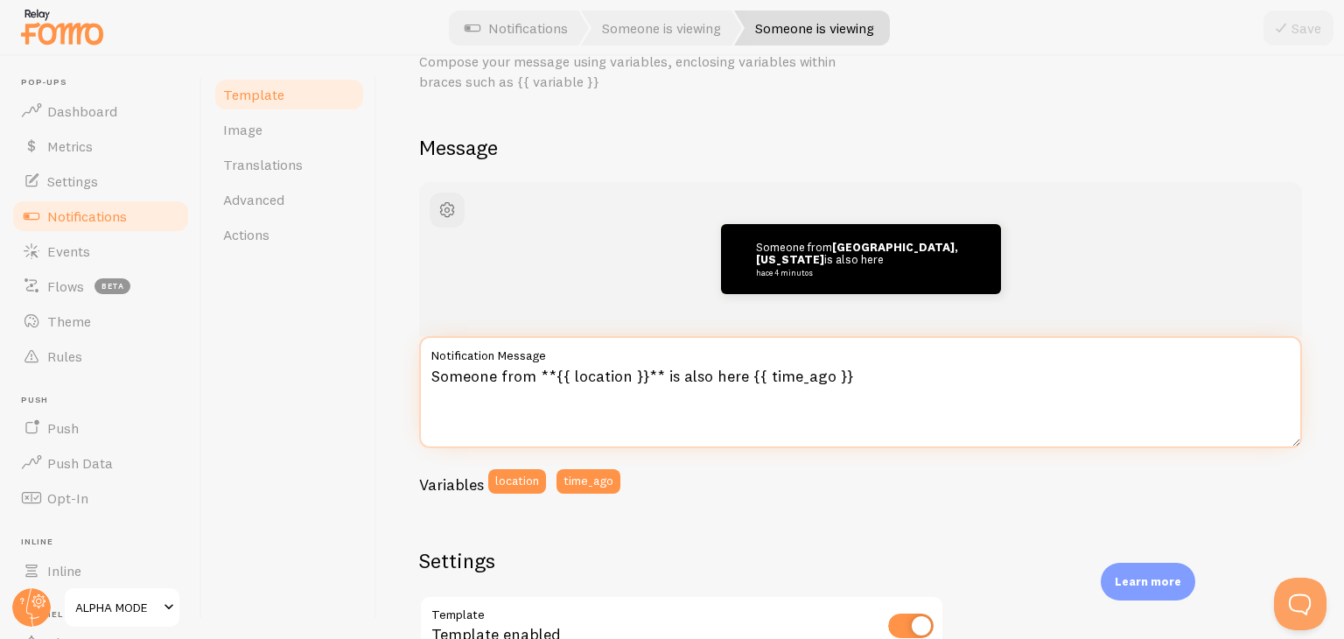
click at [452, 372] on textarea "Someone from **{{ location }}** is also here {{ time_ago }}" at bounding box center [860, 392] width 883 height 112
drag, startPoint x: 452, startPoint y: 372, endPoint x: 511, endPoint y: 372, distance: 59.5
click at [511, 372] on textarea "Someone from **{{ location }}** is also here {{ time_ago }}" at bounding box center [860, 392] width 883 height 112
click at [640, 379] on textarea "Alguien de **{{ location }}** is also here {{ time_ago }}" at bounding box center [860, 392] width 883 height 112
drag, startPoint x: 640, startPoint y: 379, endPoint x: 687, endPoint y: 377, distance: 47.3
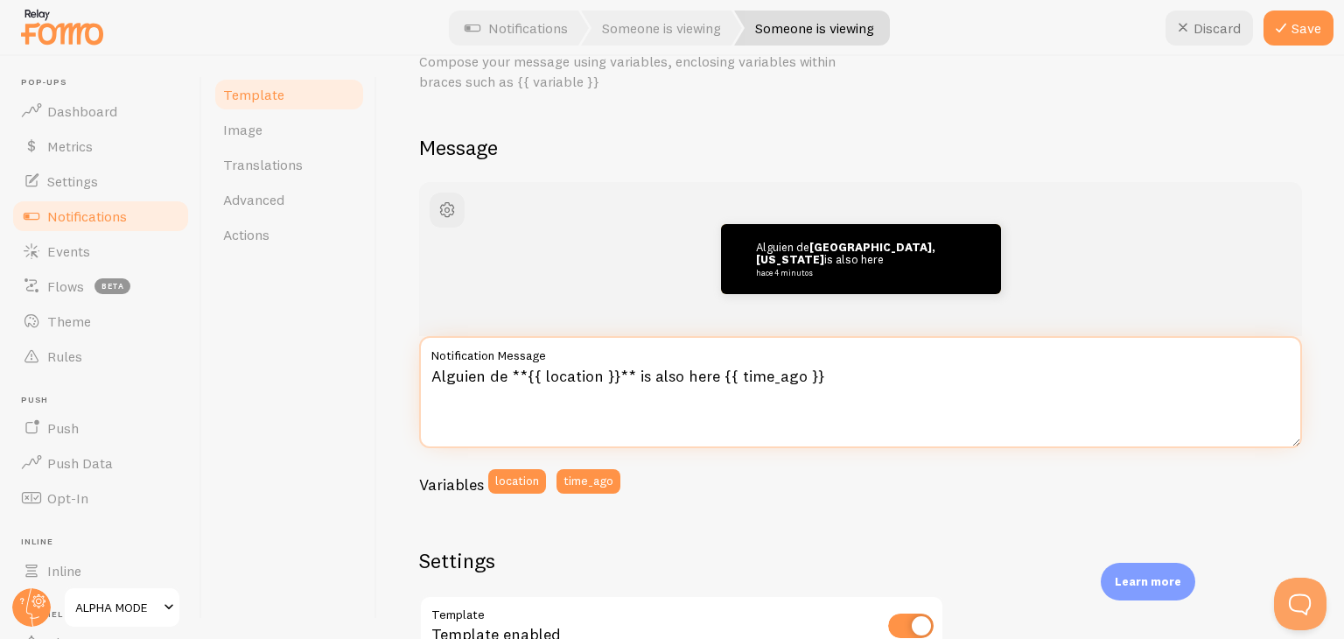
click at [687, 377] on textarea "Alguien de **{{ location }}** is also here {{ time_ago }}" at bounding box center [860, 392] width 883 height 112
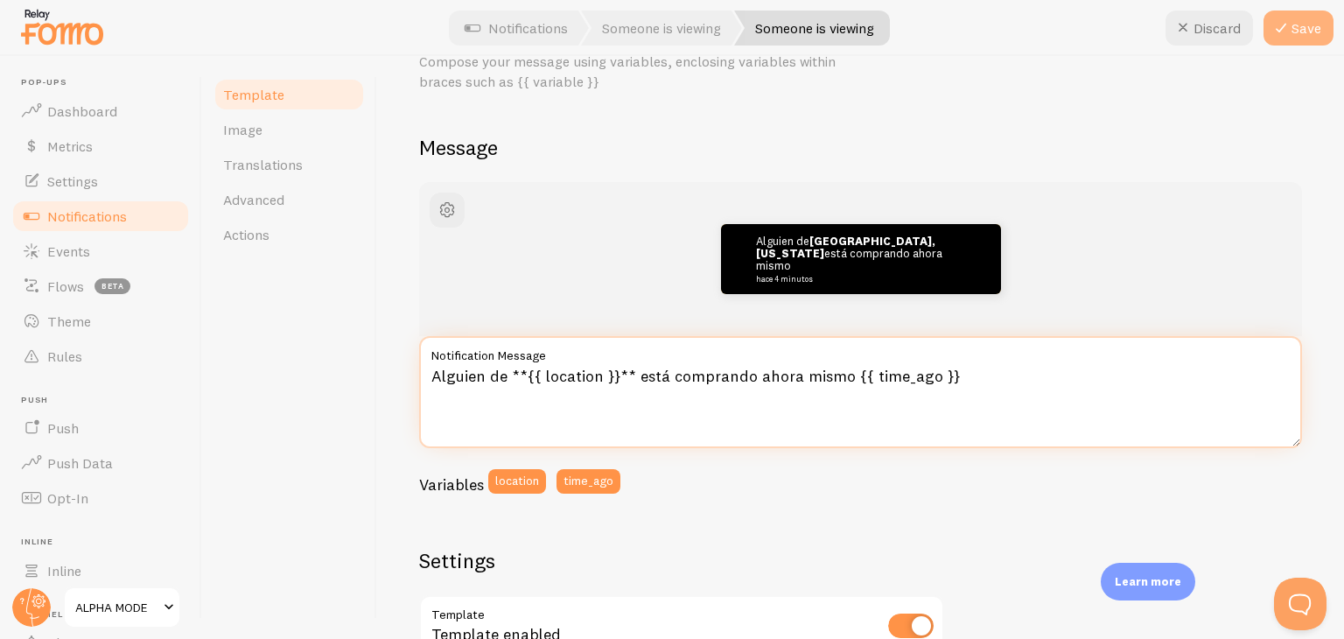
type textarea "Alguien de **{{ location }}** está comprando ahora mismo {{ time_ago }}"
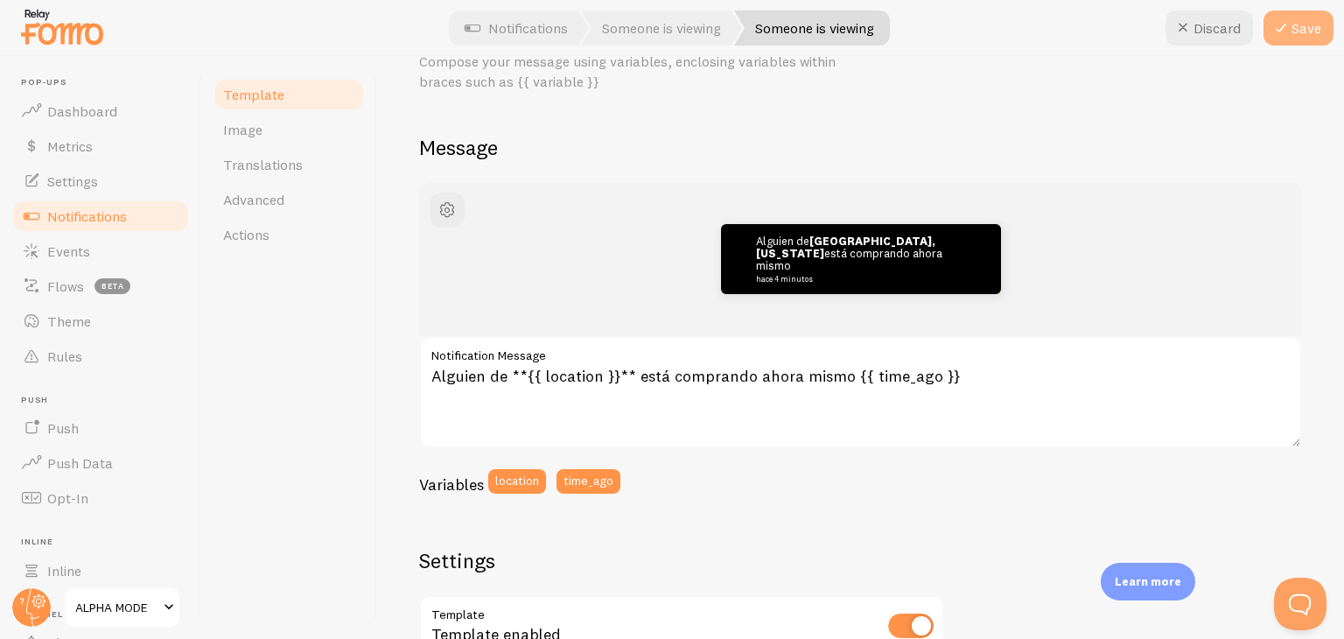
click at [1315, 14] on button "Save" at bounding box center [1299, 28] width 70 height 35
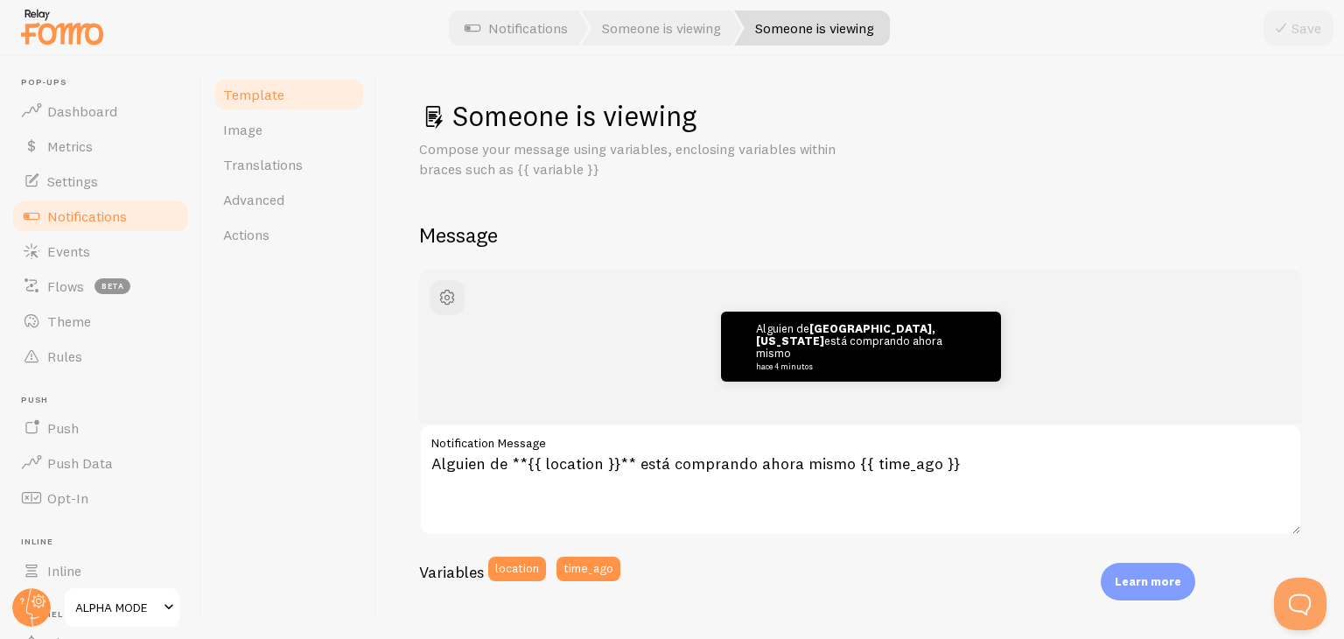
click at [270, 92] on span "Template" at bounding box center [253, 95] width 61 height 18
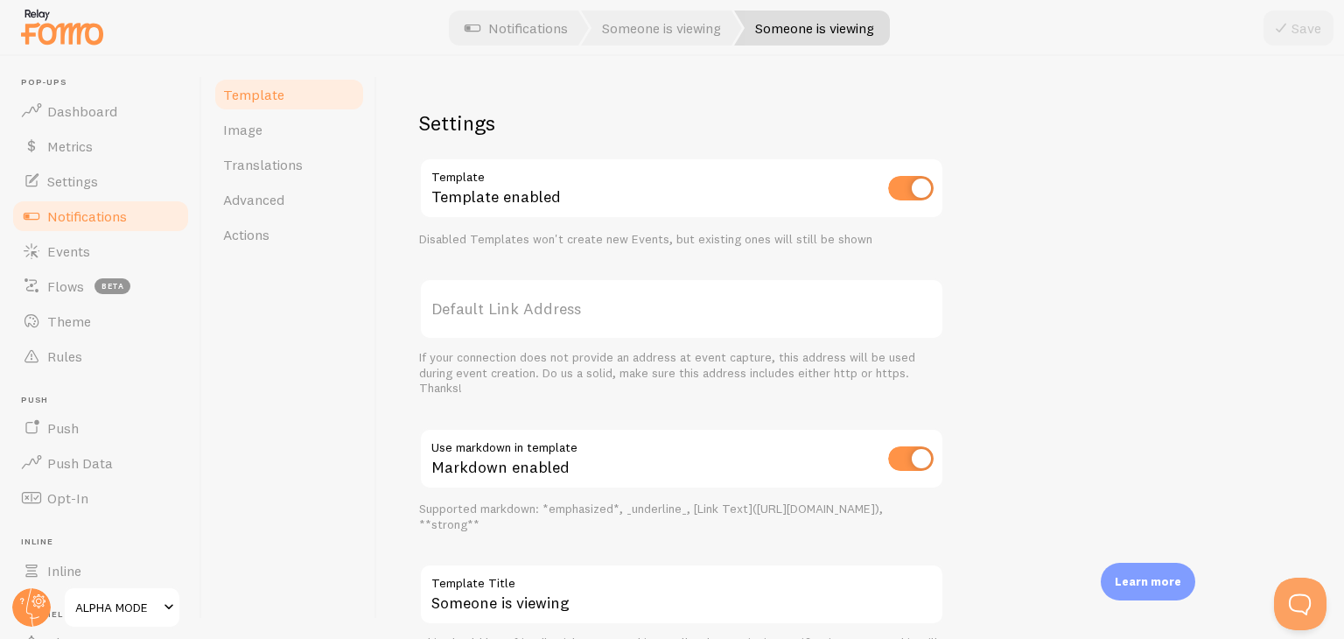
scroll to position [625, 0]
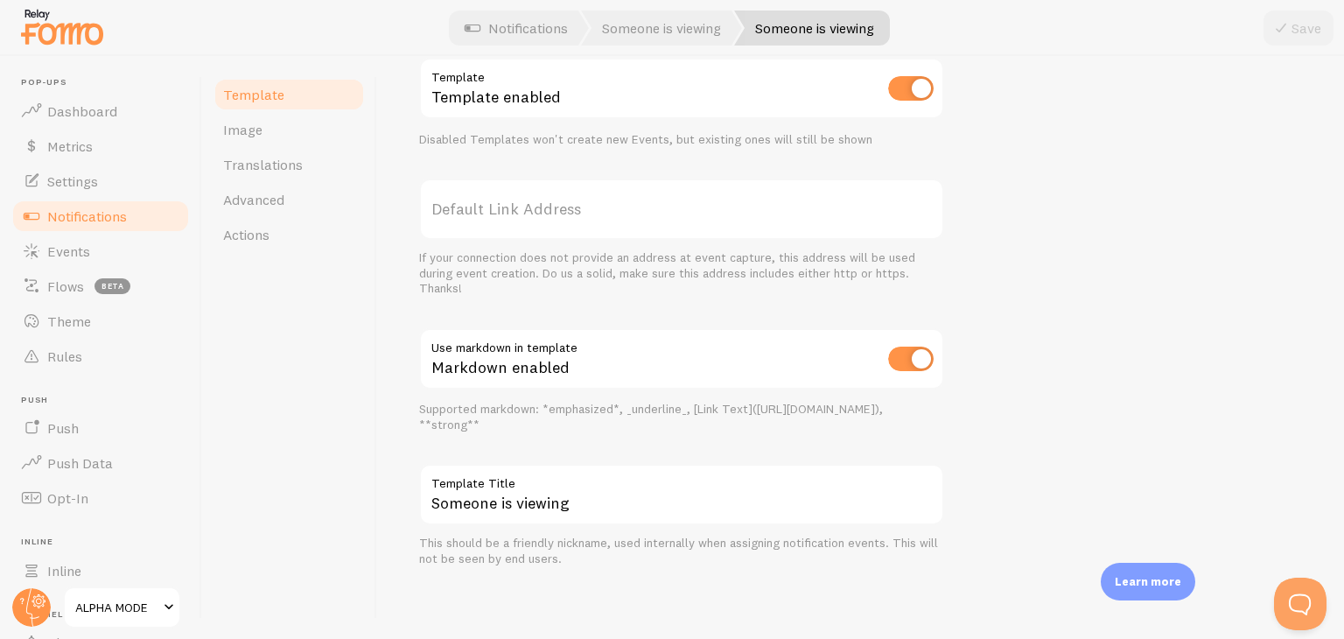
click at [305, 95] on link "Template" at bounding box center [289, 94] width 153 height 35
click at [235, 132] on span "Image" at bounding box center [242, 130] width 39 height 18
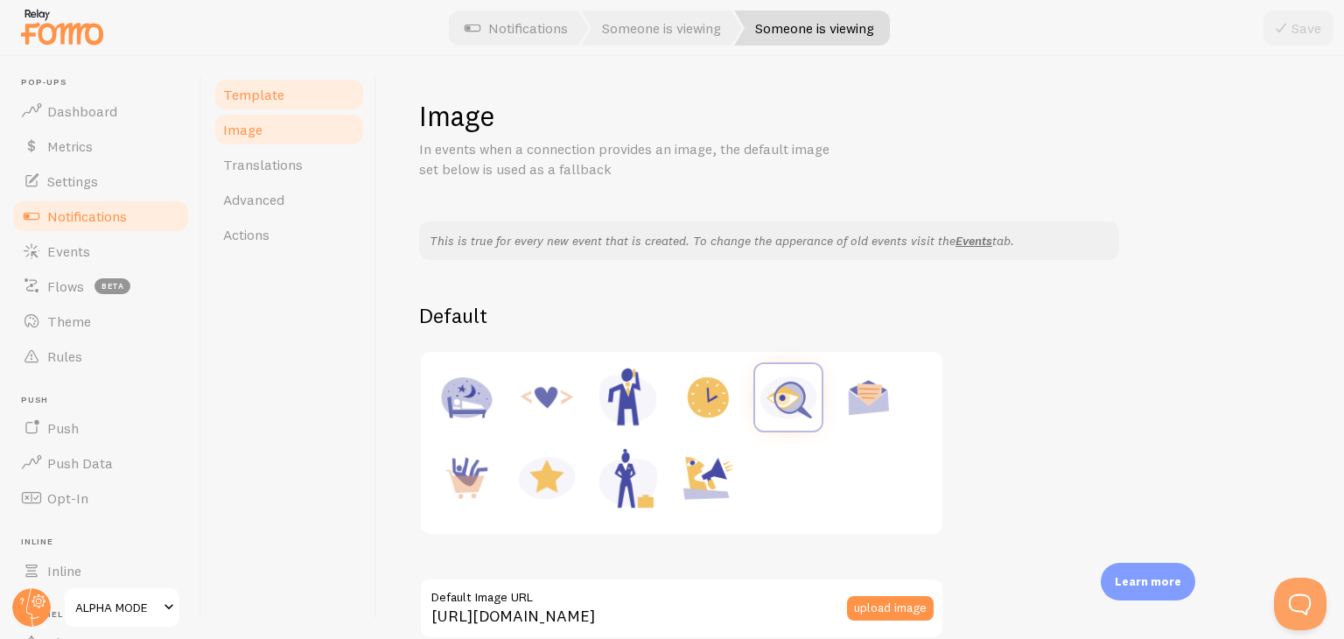
click at [266, 96] on span "Template" at bounding box center [253, 95] width 61 height 18
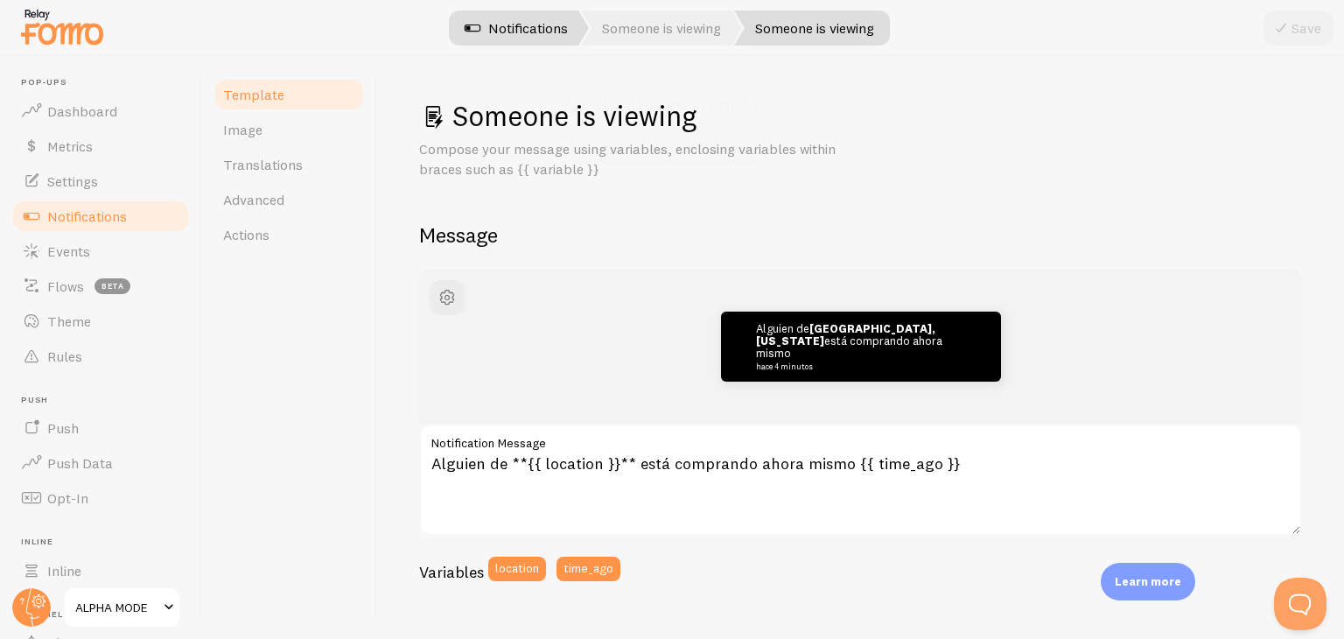
click at [602, 24] on link "Someone is viewing" at bounding box center [661, 28] width 161 height 35
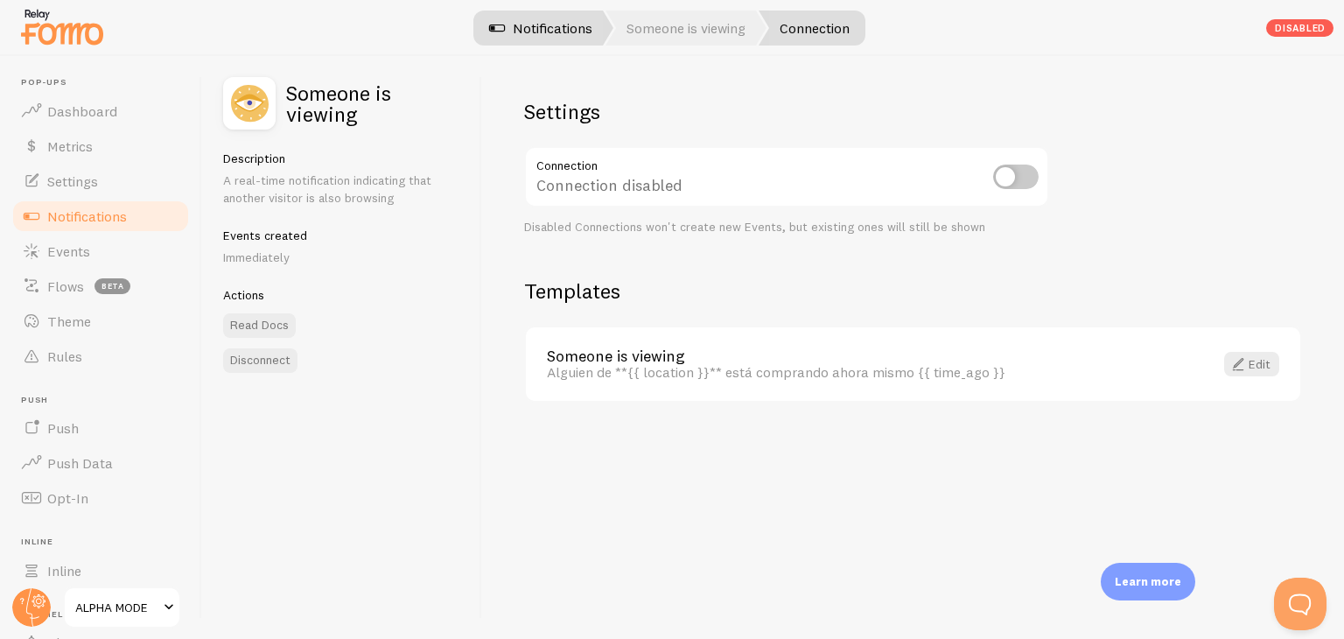
click at [544, 35] on link "Notifications" at bounding box center [540, 28] width 145 height 35
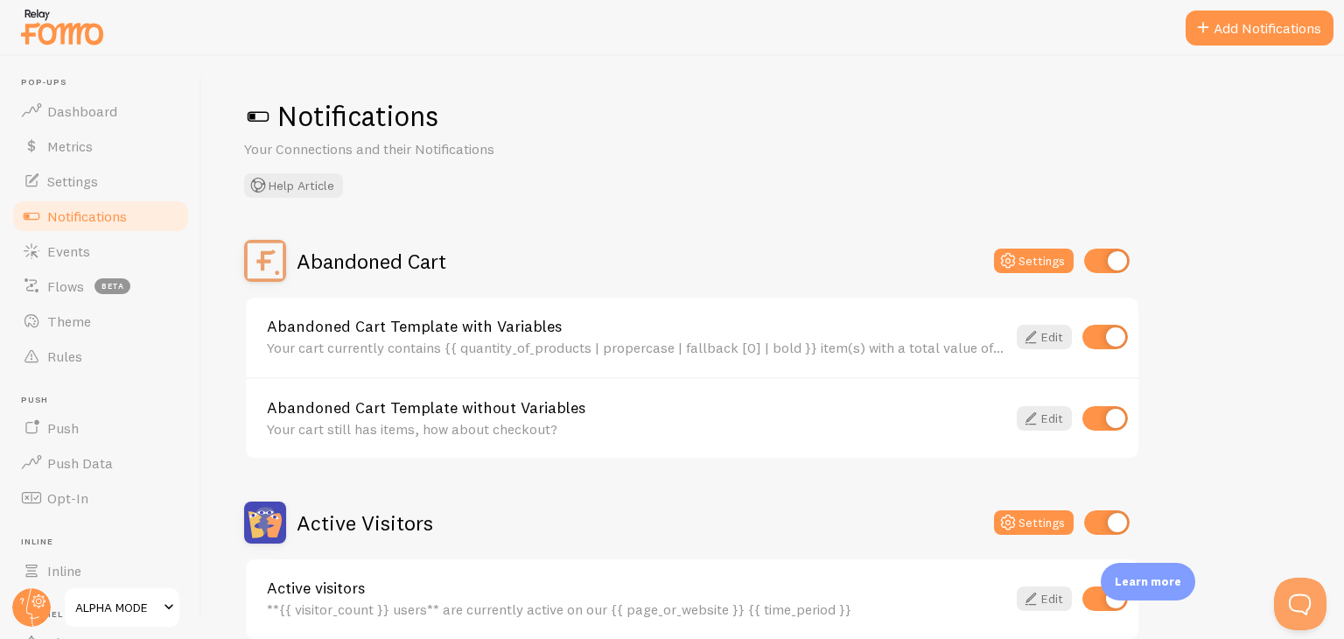
scroll to position [88, 0]
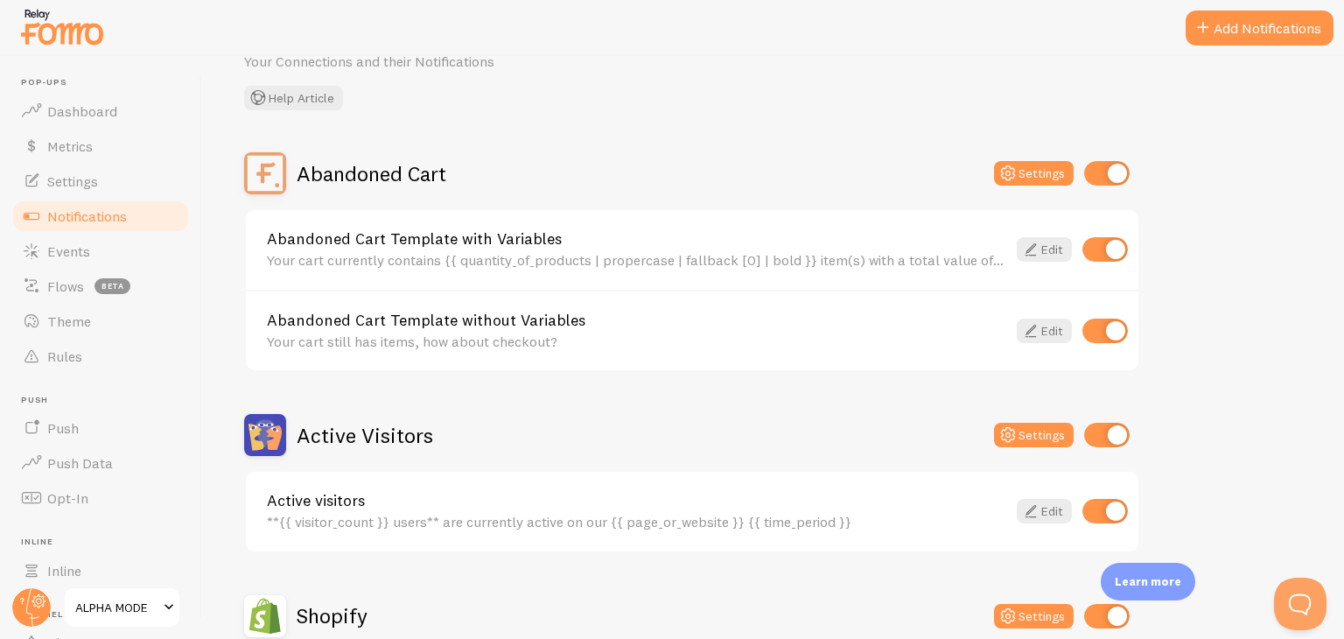
click at [1111, 176] on input "checkbox" at bounding box center [1107, 173] width 46 height 25
checkbox input "false"
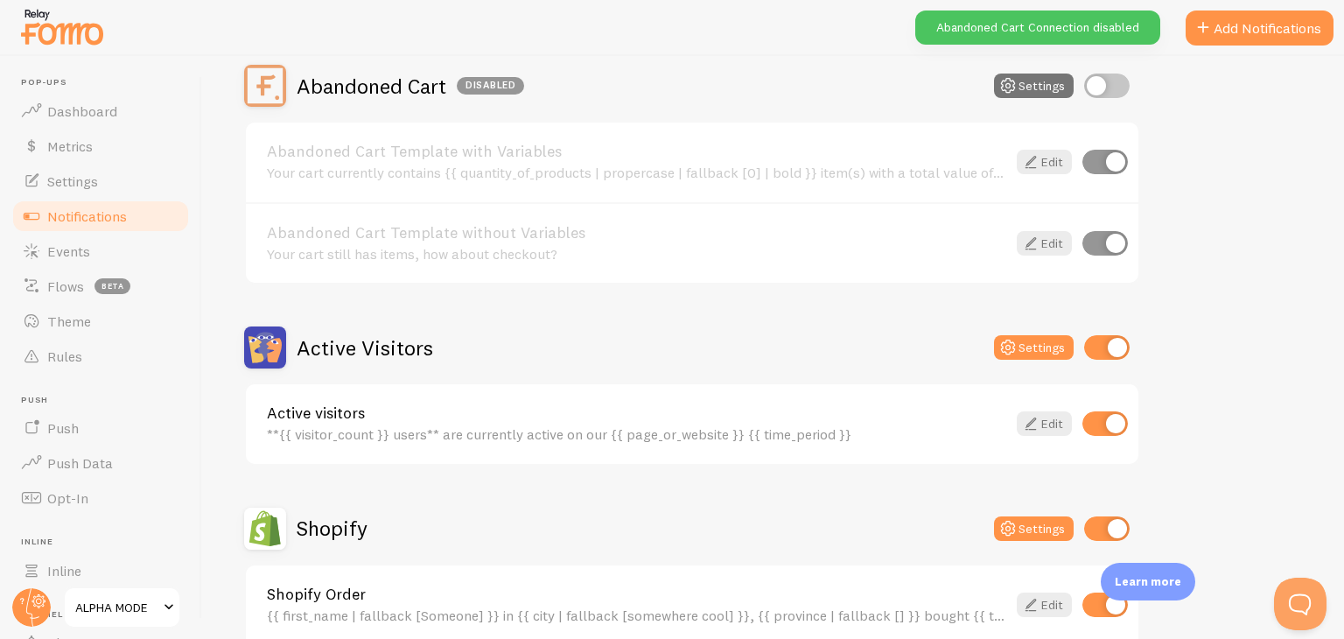
scroll to position [263, 0]
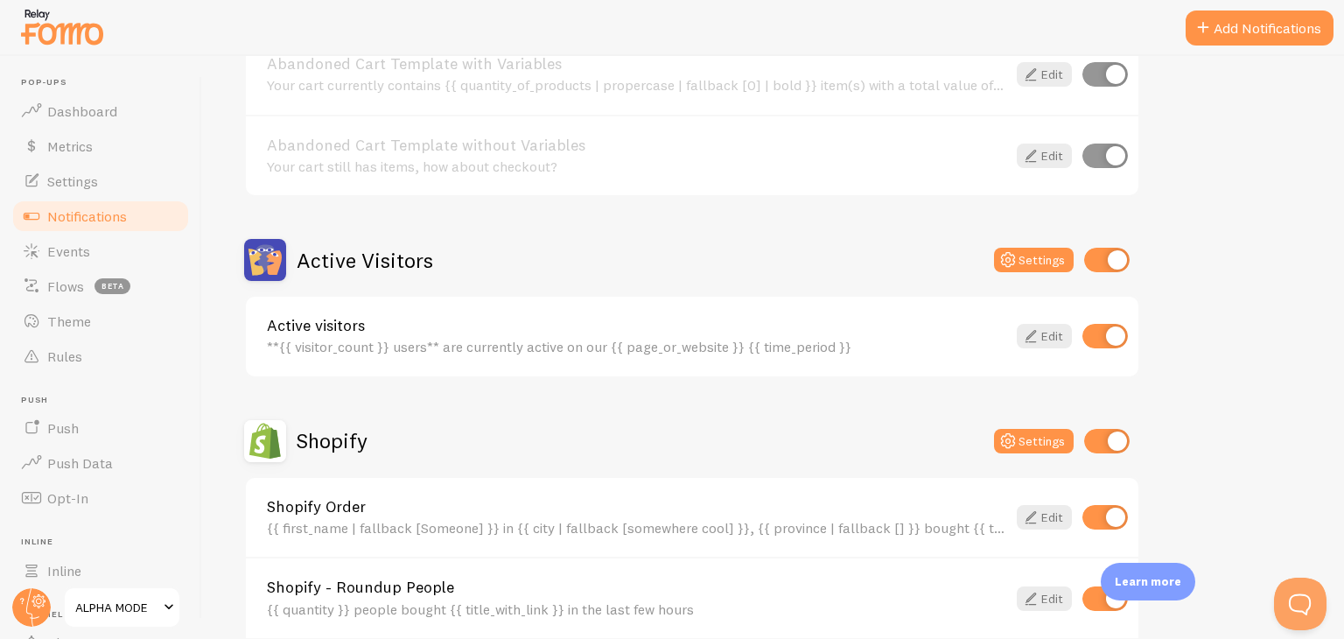
drag, startPoint x: 268, startPoint y: 344, endPoint x: 847, endPoint y: 347, distance: 579.4
click at [847, 347] on div "Active visitors **{{ visitor_count }} users** are currently active on our {{ pa…" at bounding box center [692, 337] width 893 height 80
copy div "**{{ visitor_count }} users** are currently active on our {{ page_or_website }}…"
click at [464, 363] on div "Active visitors **{{ visitor_count }} users** are currently active on our {{ pa…" at bounding box center [692, 337] width 893 height 80
click at [1039, 263] on button "Settings" at bounding box center [1034, 260] width 80 height 25
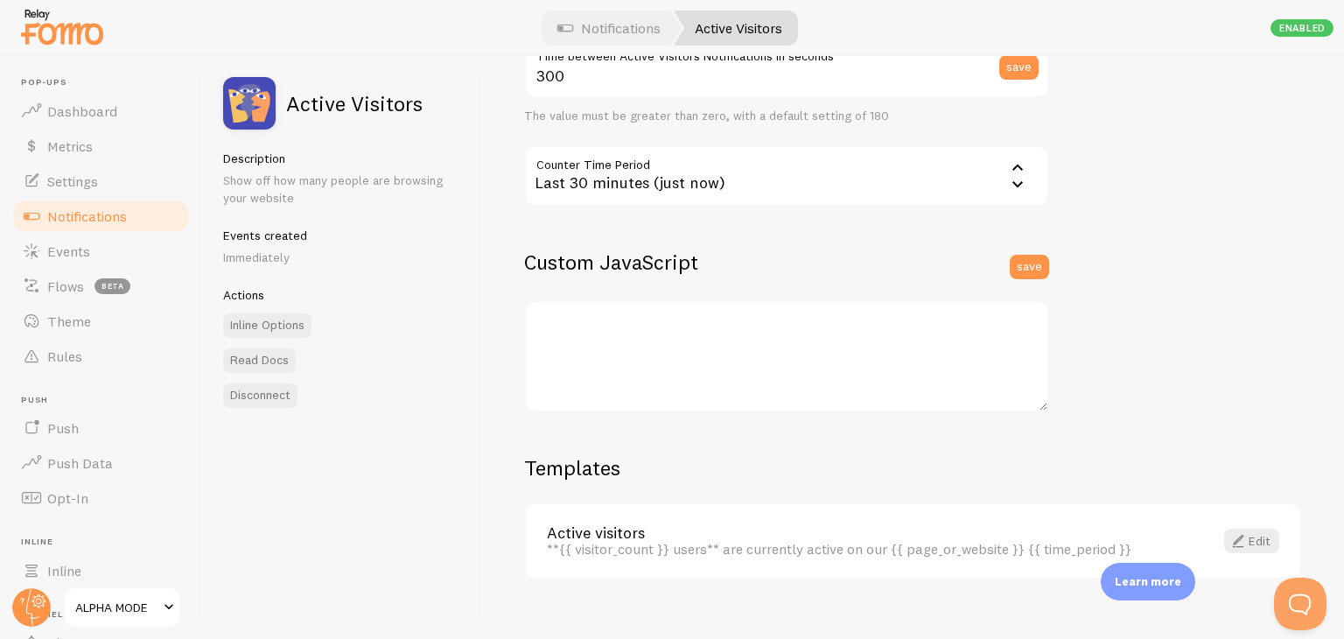
scroll to position [460, 0]
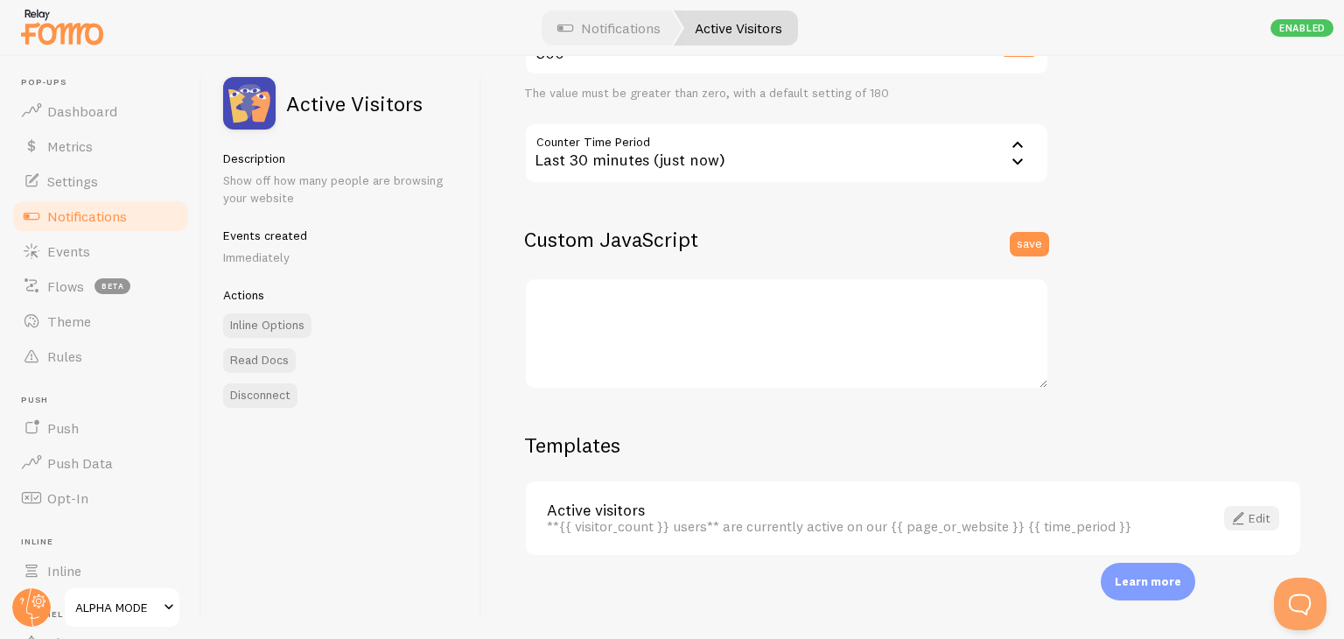
click at [1252, 508] on link "Edit" at bounding box center [1251, 518] width 55 height 25
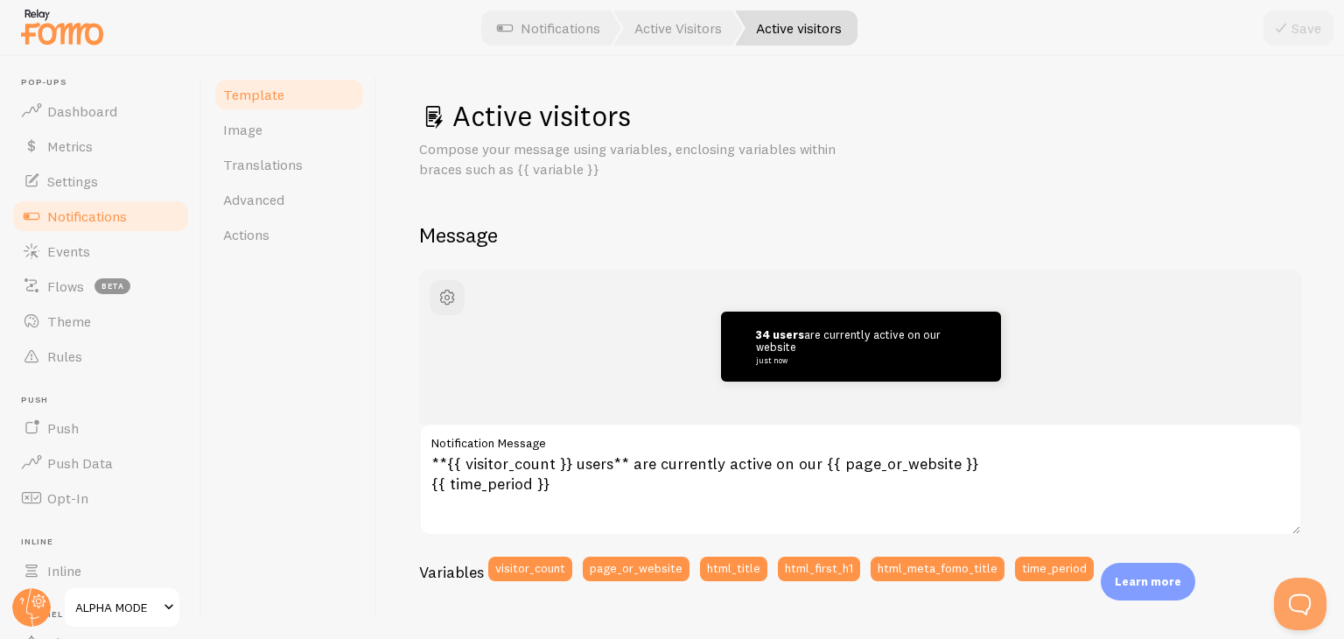
scroll to position [88, 0]
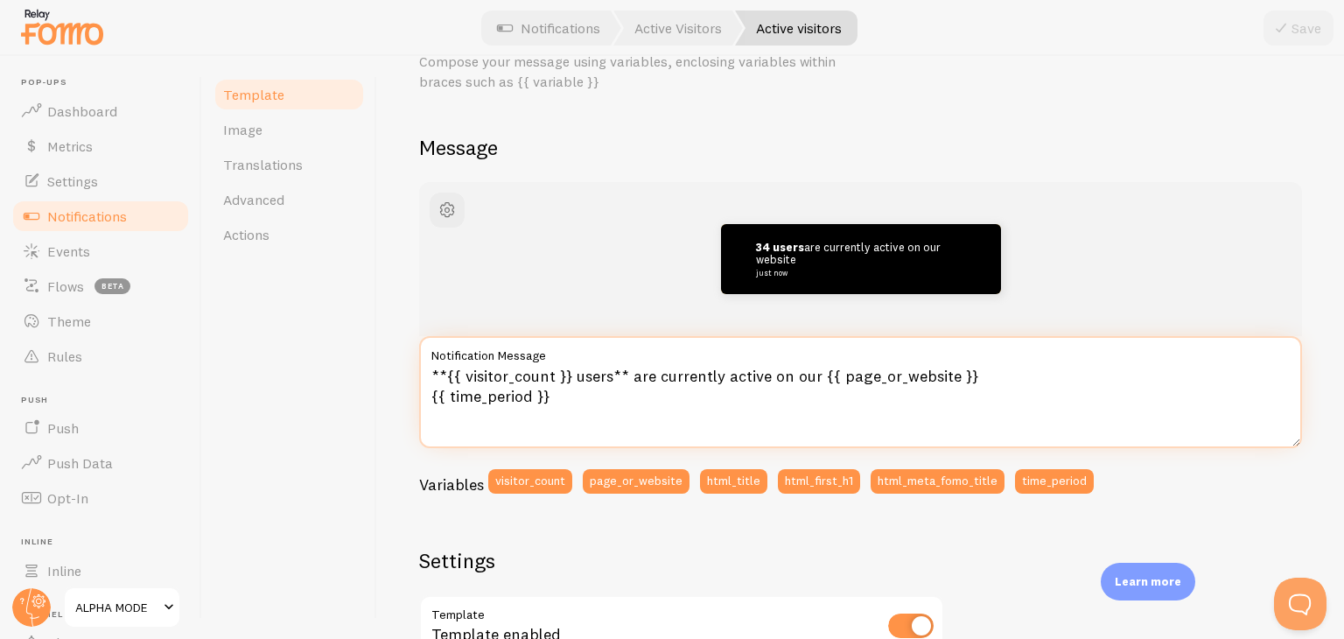
click at [595, 375] on textarea "**{{ visitor_count }} users** are currently active on our {{ page_or_website }}…" at bounding box center [860, 392] width 883 height 112
click at [662, 374] on textarea "**{{ visitor_count }} usuarios** are currently active on our {{ page_or_website…" at bounding box center [860, 392] width 883 height 112
drag, startPoint x: 662, startPoint y: 375, endPoint x: 823, endPoint y: 376, distance: 161.0
click at [823, 376] on textarea "**{{ visitor_count }} usuarios** are currently active on our {{ page_or_website…" at bounding box center [860, 392] width 883 height 112
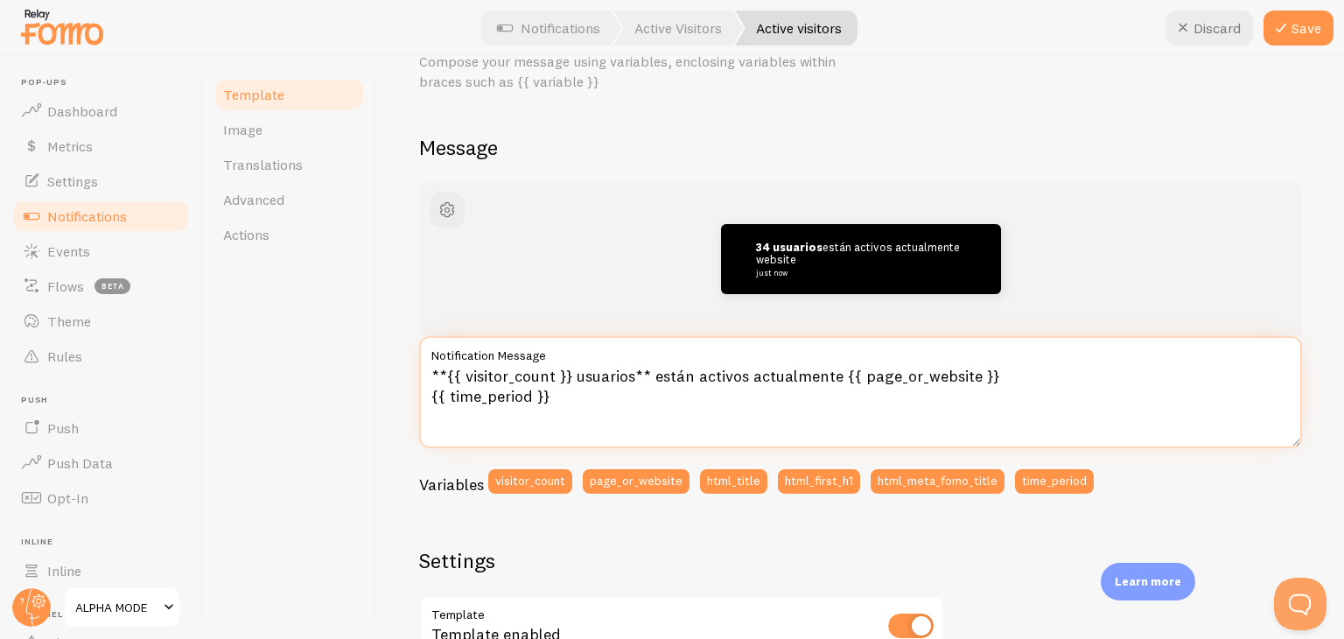
drag, startPoint x: 679, startPoint y: 394, endPoint x: 840, endPoint y: 380, distance: 161.6
click at [840, 380] on textarea "**{{ visitor_count }} usuarios** están activos actualmente {{ page_or_website }…" at bounding box center [860, 392] width 883 height 112
click at [812, 375] on textarea "**{{ visitor_count }} usuarios** están activos actualmente" at bounding box center [860, 392] width 883 height 112
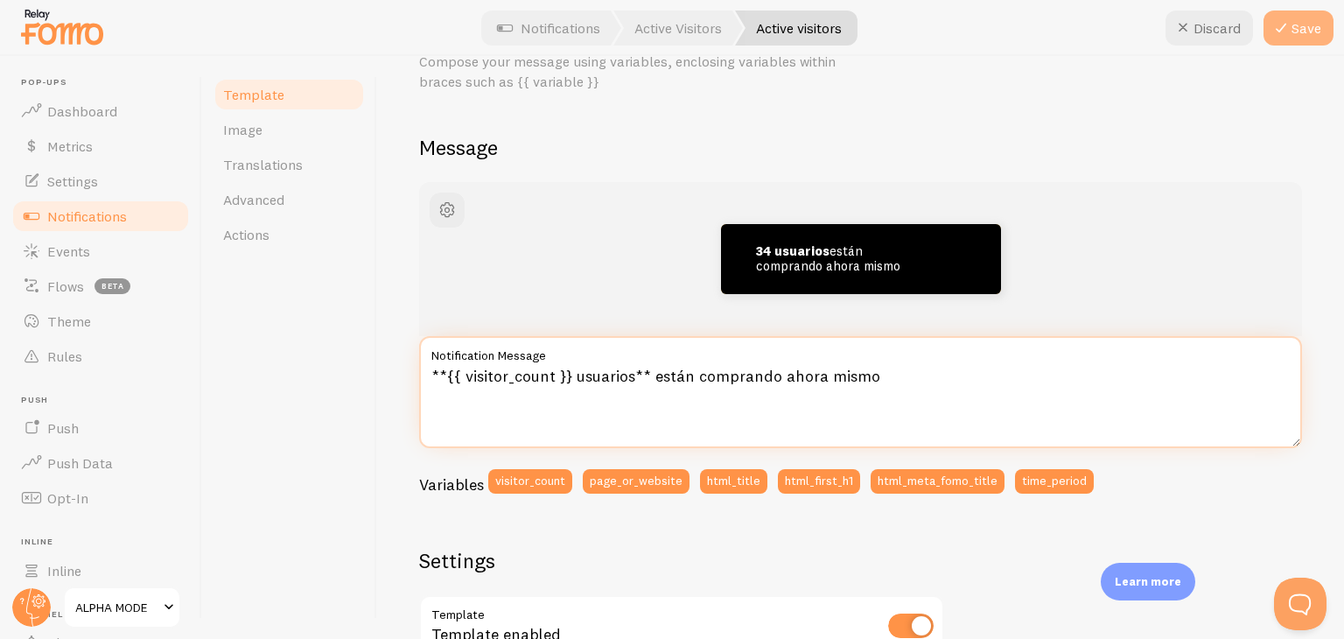
type textarea "**{{ visitor_count }} usuarios** están comprando ahora mismo"
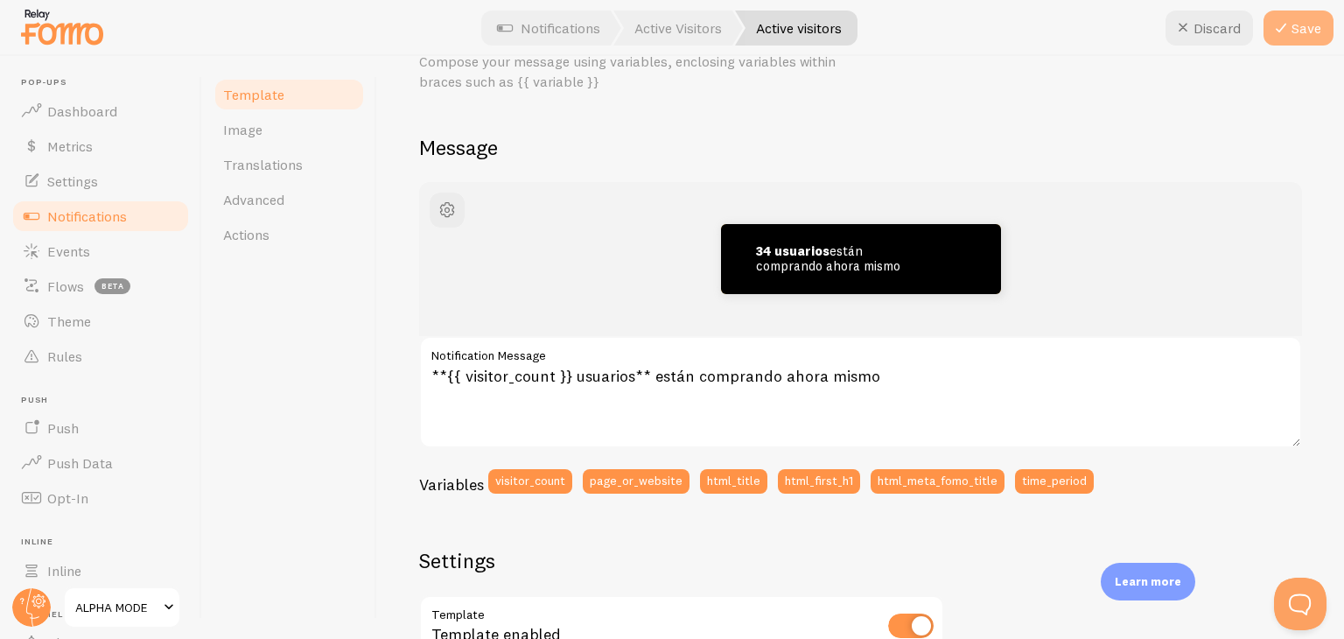
click at [1286, 32] on icon at bounding box center [1281, 28] width 21 height 21
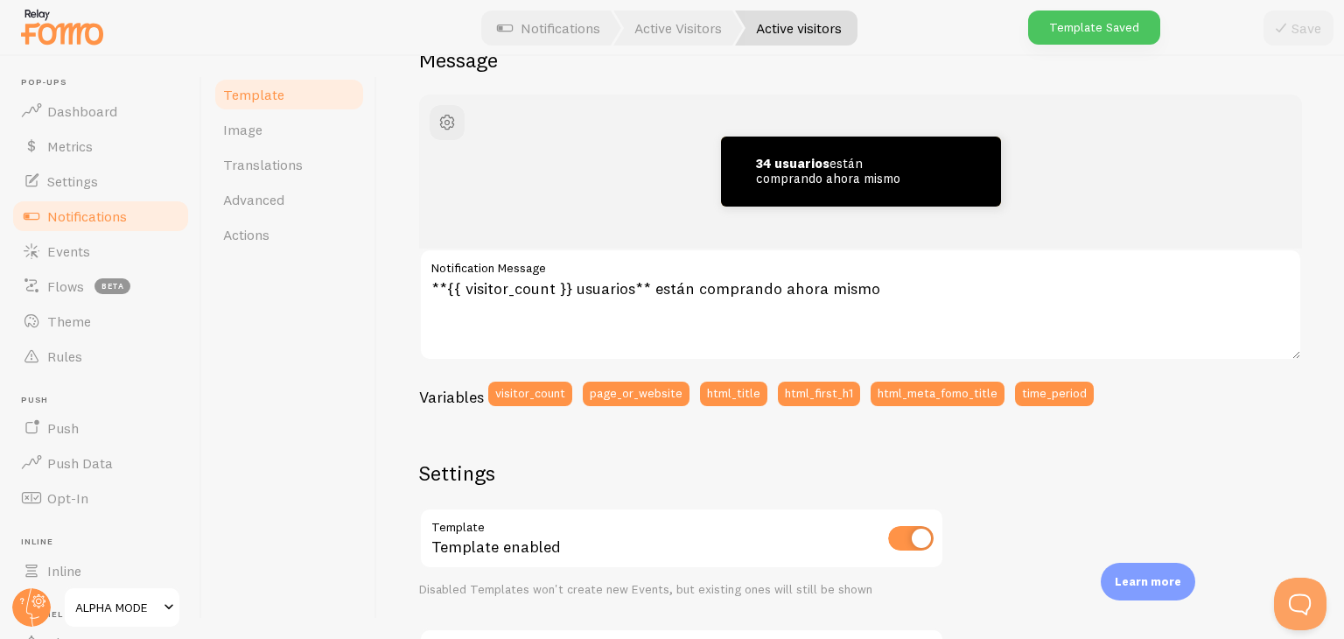
scroll to position [0, 0]
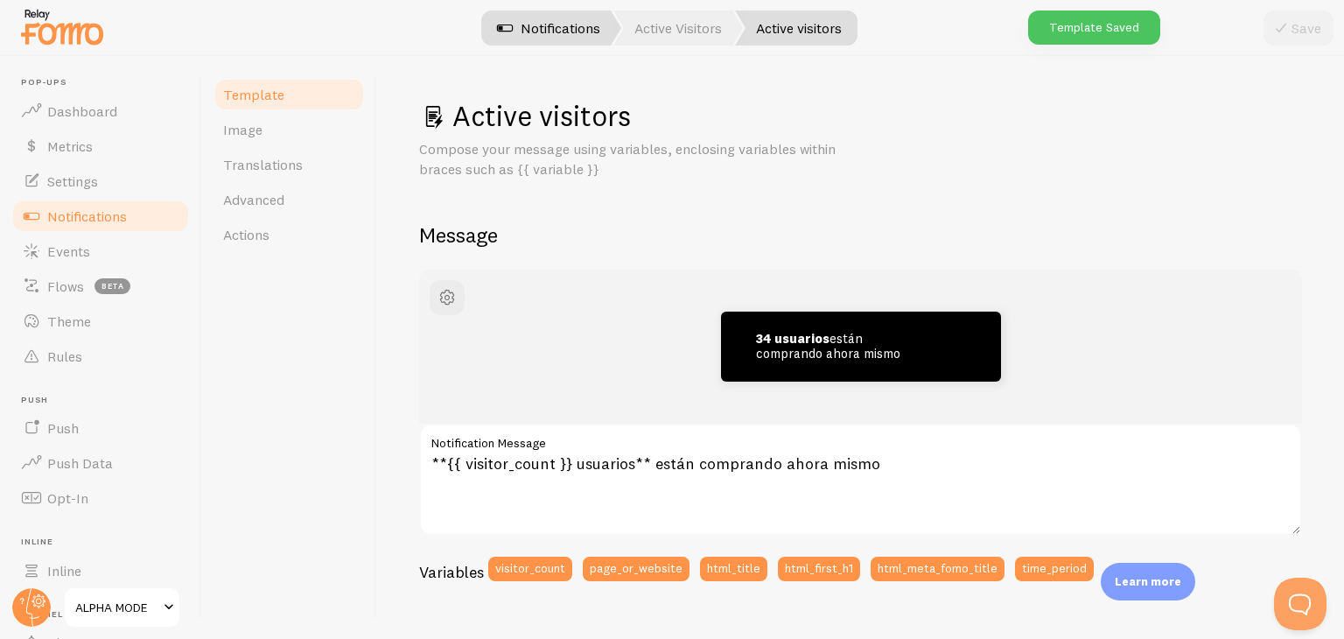
click at [547, 36] on link "Notifications" at bounding box center [548, 28] width 145 height 35
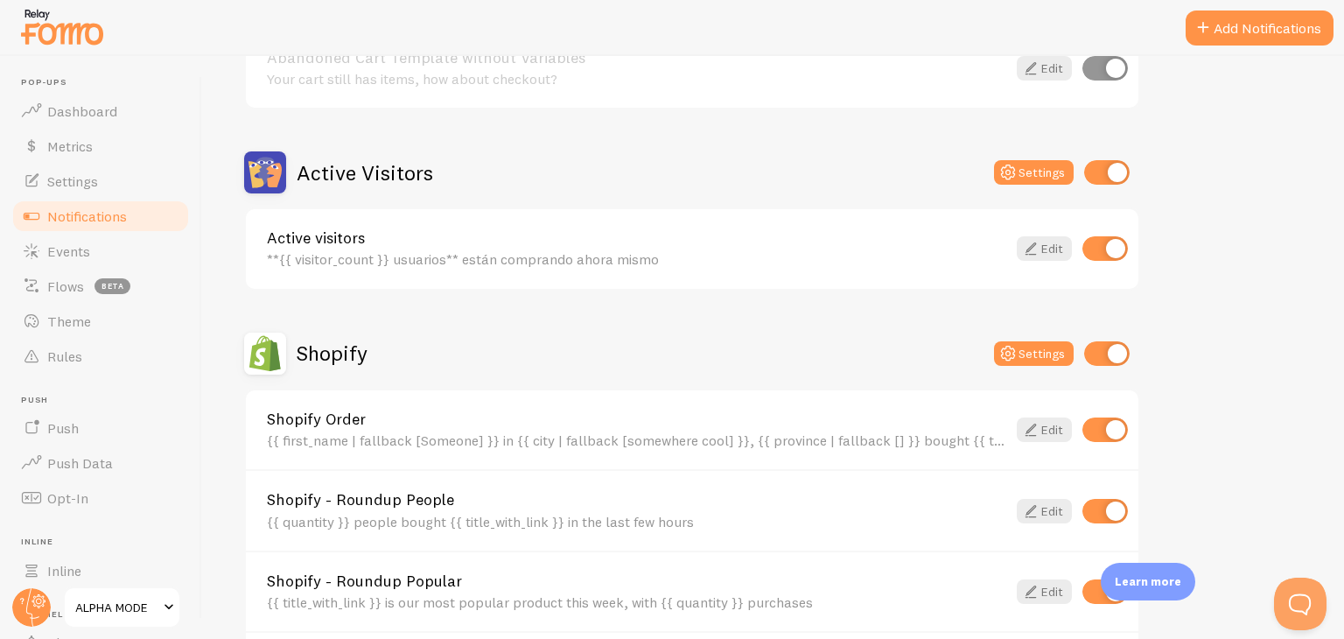
scroll to position [438, 0]
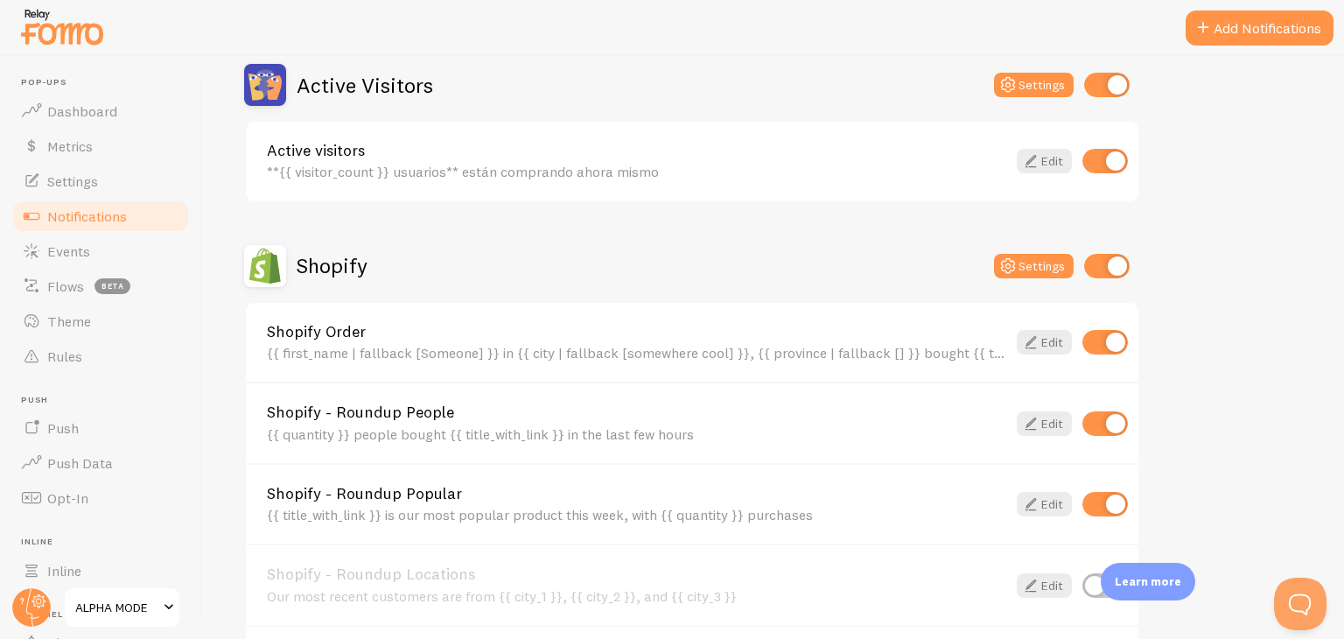
drag, startPoint x: 260, startPoint y: 354, endPoint x: 1056, endPoint y: 358, distance: 796.4
click at [1070, 355] on div "Shopify Order {{ first_name | fallback [Someone] }} in {{ city | fallback [some…" at bounding box center [692, 343] width 893 height 80
click at [847, 296] on div "Shopify Settings Shopify Order {{ first_name | fallback [Someone] }} in {{ city…" at bounding box center [692, 476] width 896 height 463
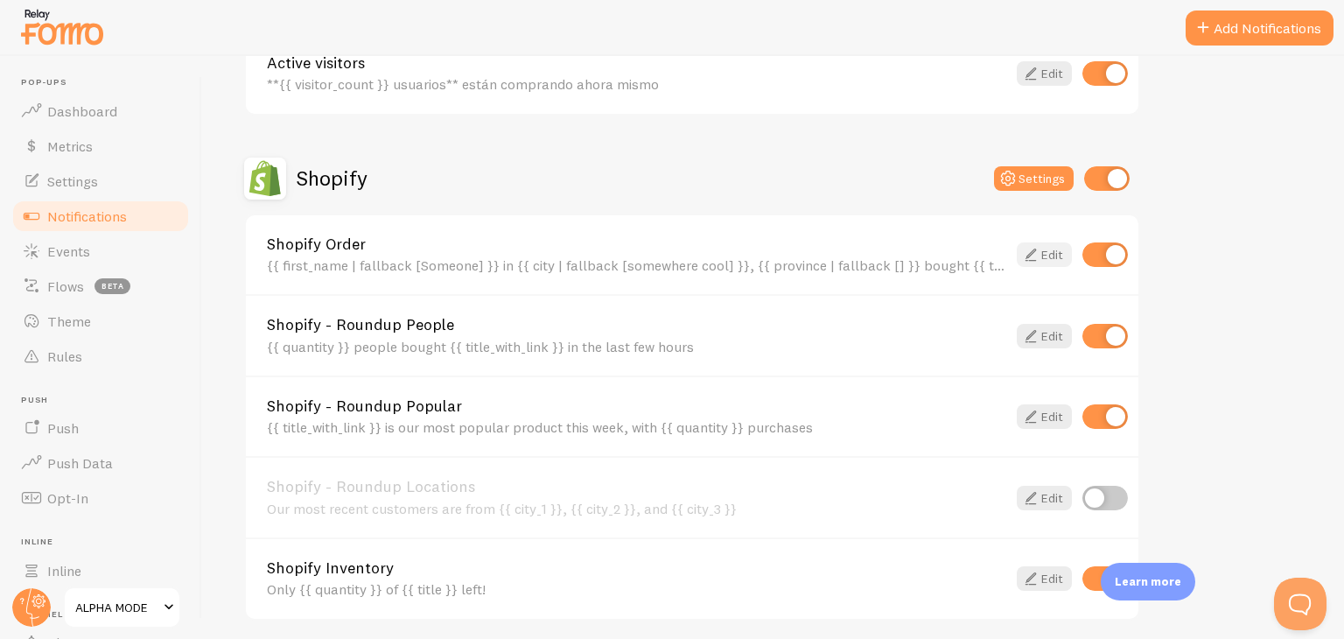
drag, startPoint x: 263, startPoint y: 266, endPoint x: 1061, endPoint y: 260, distance: 798.2
click at [1063, 265] on div "Shopify Order {{ first_name | fallback [Someone] }} in {{ city | fallback [some…" at bounding box center [692, 255] width 893 height 80
click at [1060, 259] on link "Edit" at bounding box center [1044, 254] width 55 height 25
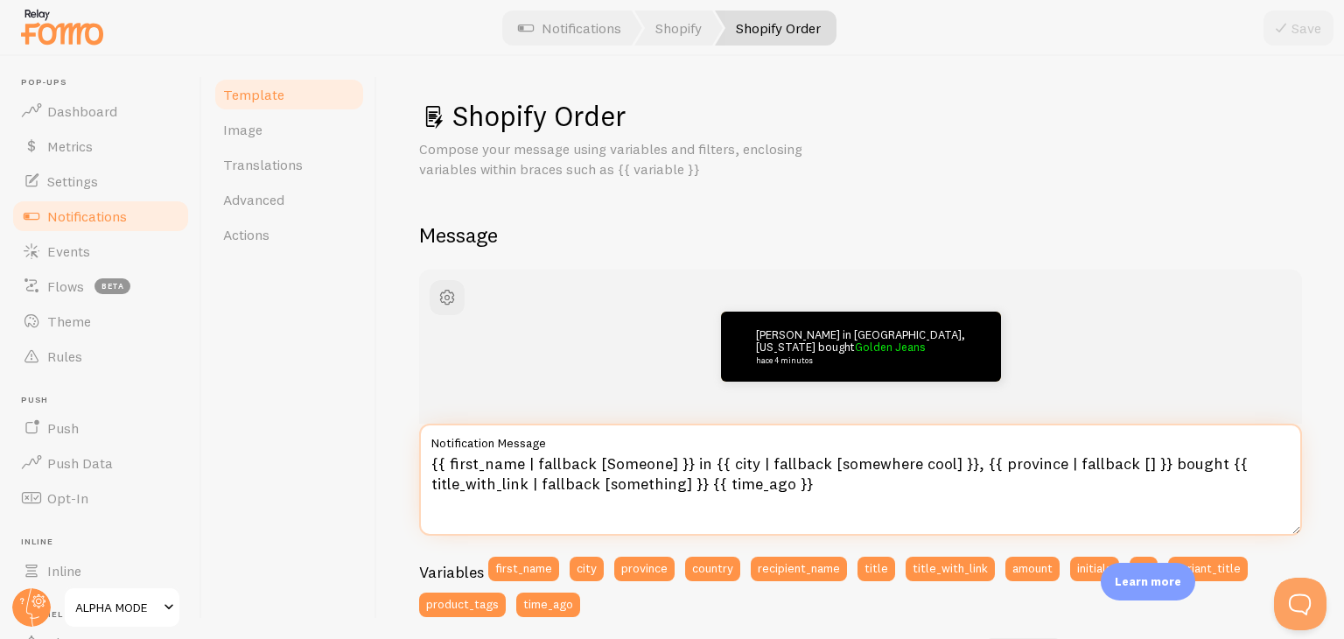
click at [697, 461] on textarea "{{ first_name | fallback [Someone] }} in {{ city | fallback [somewhere cool] }}…" at bounding box center [860, 480] width 883 height 112
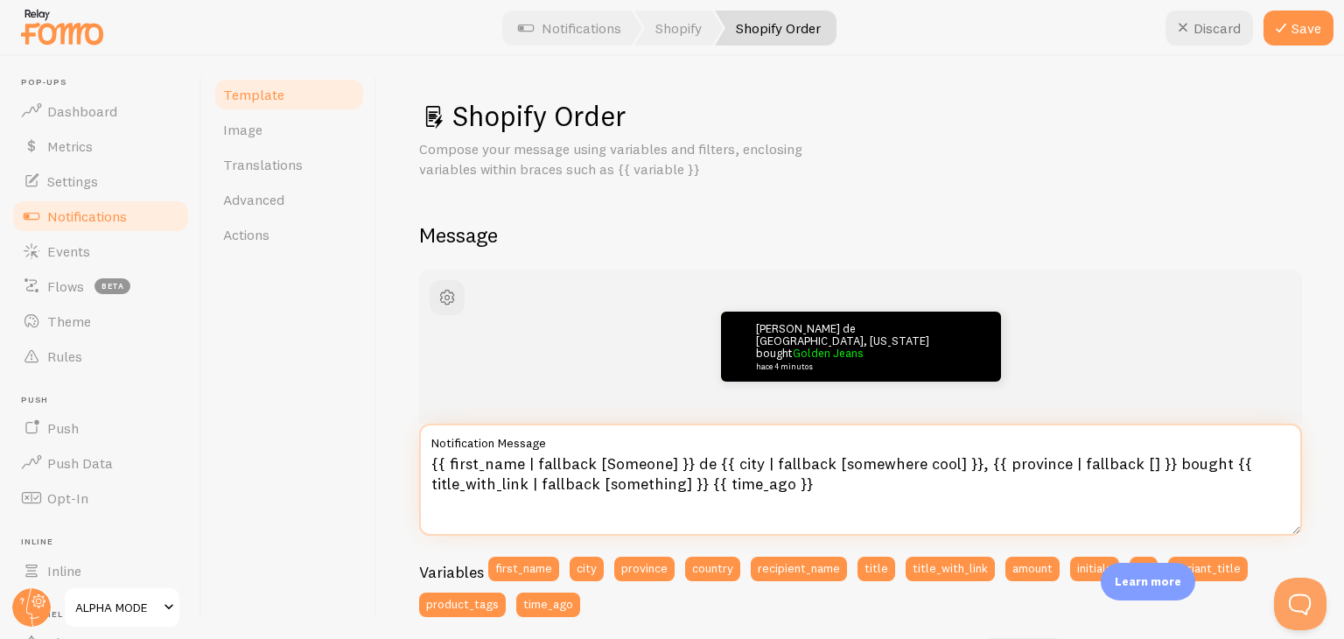
click at [1181, 464] on textarea "{{ first_name | fallback [Someone] }} de {{ city | fallback [somewhere cool] }}…" at bounding box center [860, 480] width 883 height 112
type textarea "{{ first_name | fallback [Someone] }} de {{ city | fallback [somewhere cool] }}…"
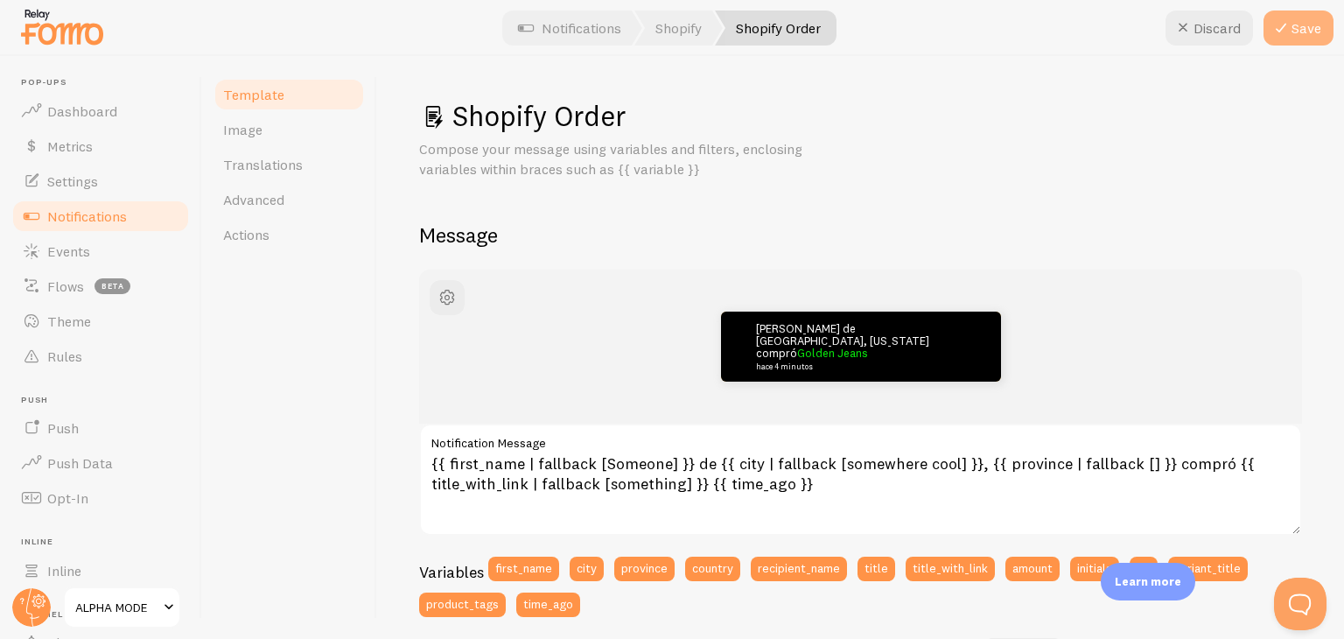
click at [1302, 25] on button "Save" at bounding box center [1299, 28] width 70 height 35
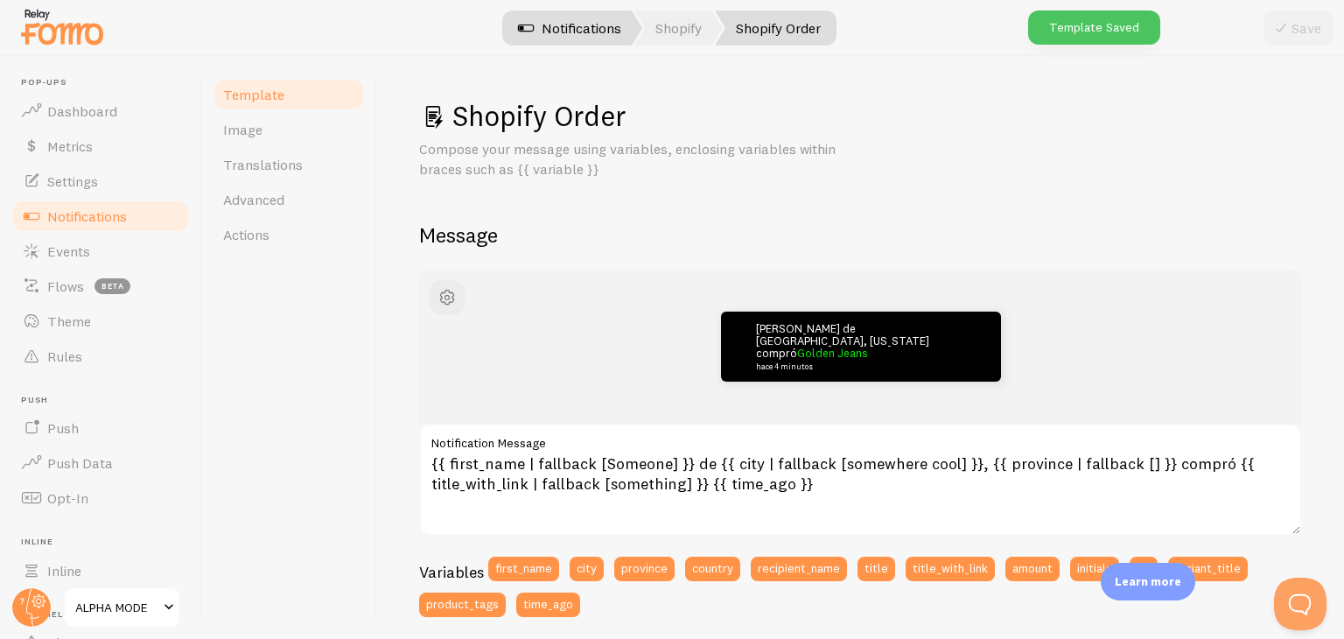
click at [556, 20] on link "Notifications" at bounding box center [569, 28] width 145 height 35
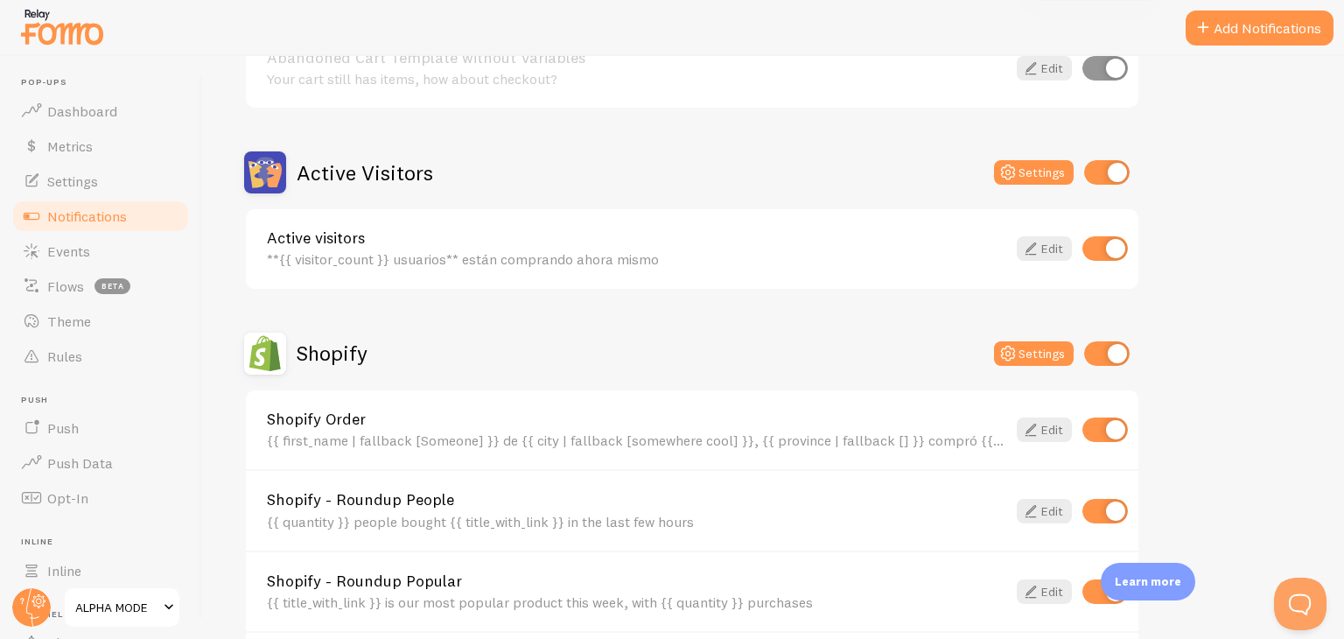
scroll to position [438, 0]
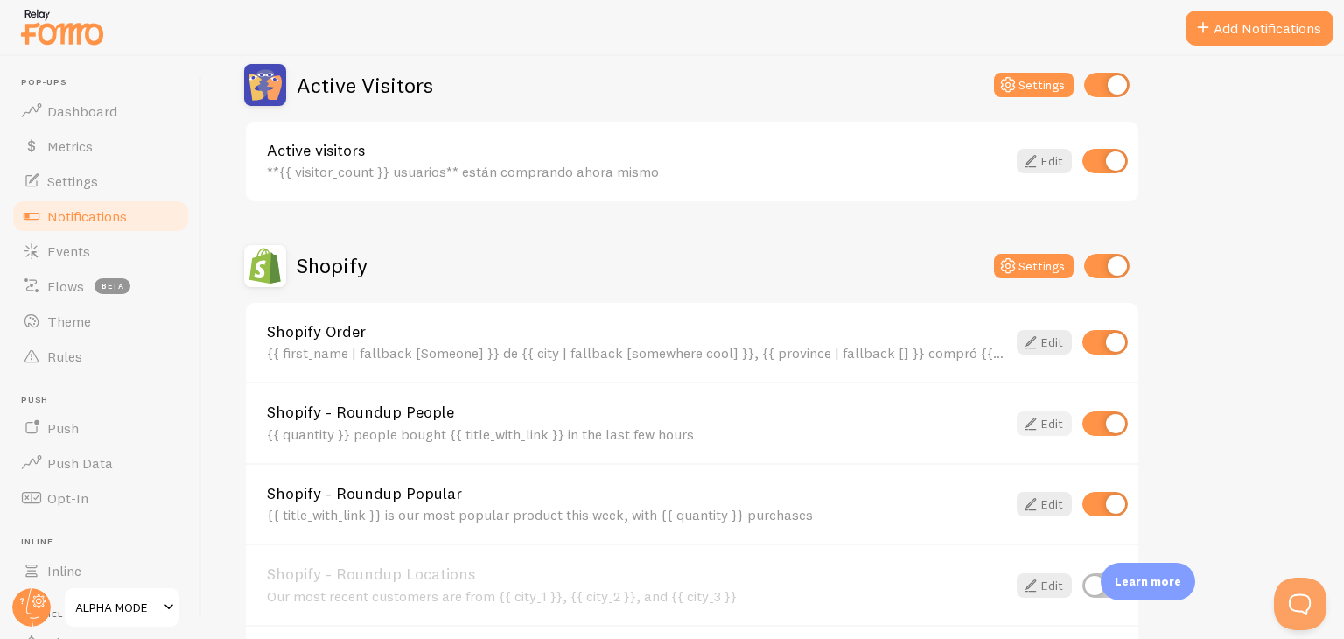
click at [1055, 421] on link "Edit" at bounding box center [1044, 423] width 55 height 25
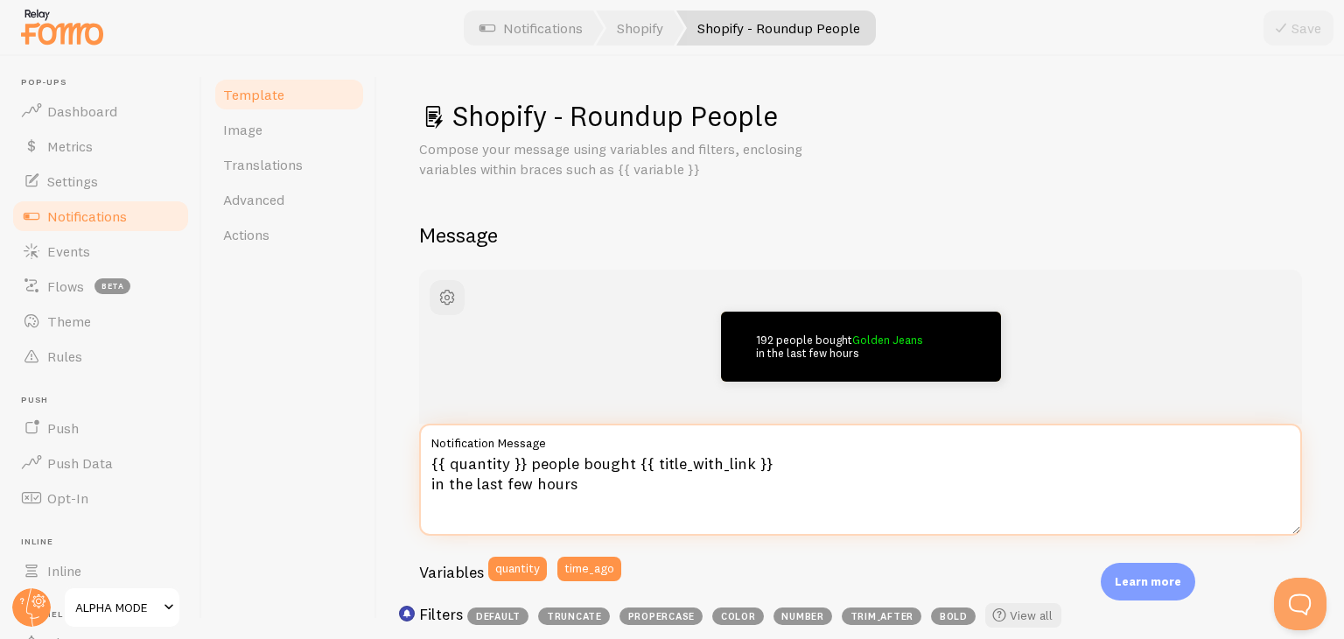
drag, startPoint x: 592, startPoint y: 484, endPoint x: 420, endPoint y: 459, distance: 174.1
click at [420, 459] on textarea "{{ quantity }} people bought {{ title_with_link }} in the last few hours" at bounding box center [860, 480] width 883 height 112
click at [564, 462] on textarea "{{ quantity }} people bought {{ title_with_link }} in the last few hours" at bounding box center [860, 480] width 883 height 112
click at [556, 462] on textarea "{{ quantity }} people bought {{ title_with_link }} in the last few hours" at bounding box center [860, 480] width 883 height 112
drag, startPoint x: 556, startPoint y: 462, endPoint x: 617, endPoint y: 462, distance: 61.3
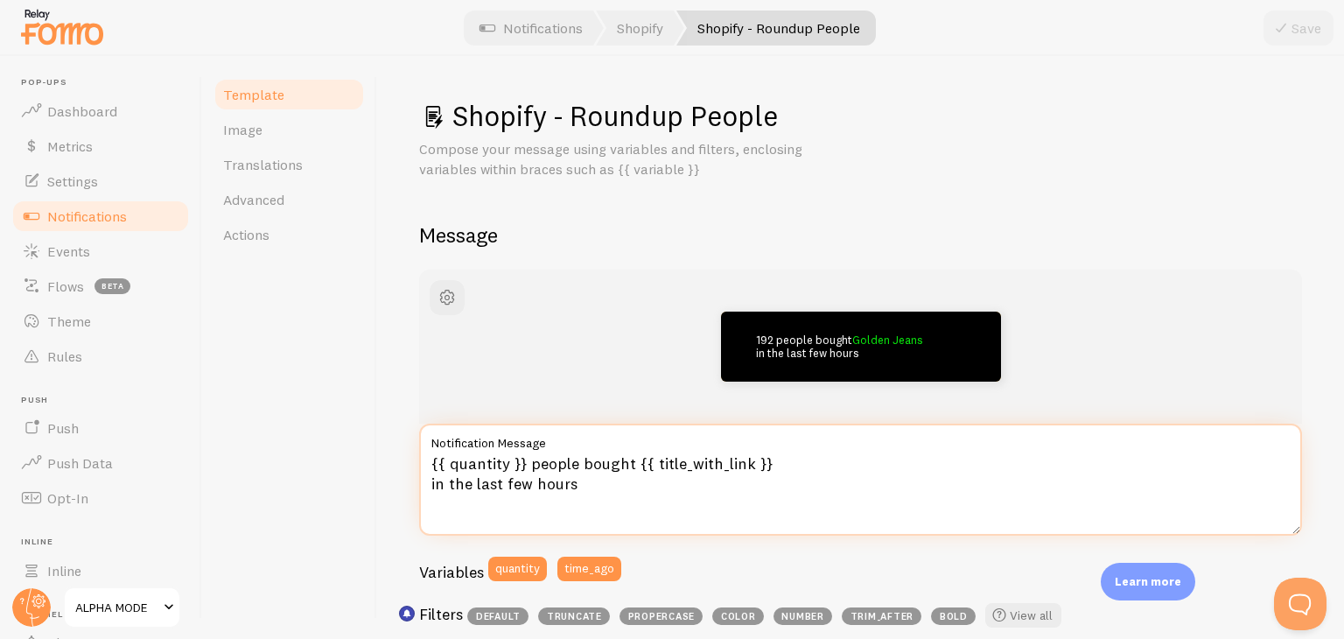
click at [617, 462] on textarea "{{ quantity }} people bought {{ title_with_link }} in the last few hours" at bounding box center [860, 480] width 883 height 112
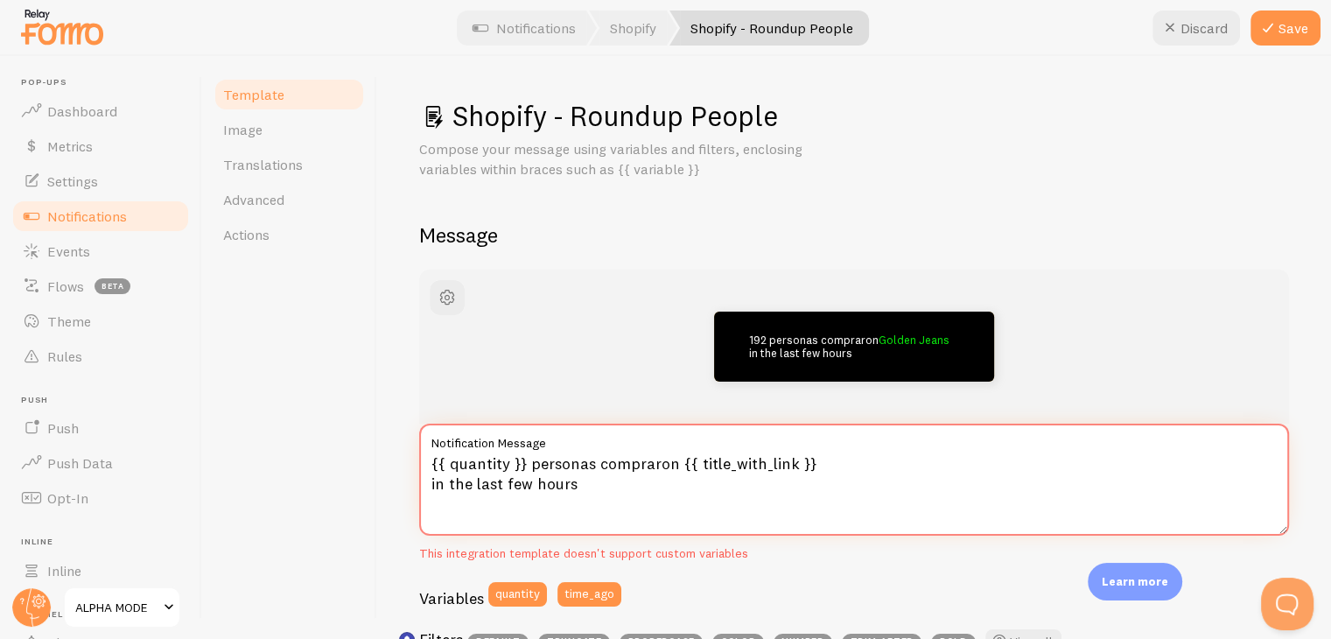
click at [438, 484] on textarea "{{ quantity }} personas compraron {{ title_with_link }} in the last few hours" at bounding box center [854, 480] width 870 height 112
drag, startPoint x: 438, startPoint y: 484, endPoint x: 552, endPoint y: 486, distance: 113.8
click at [552, 486] on textarea "{{ quantity }} personas compraron {{ title_with_link }} in the last few hours" at bounding box center [854, 480] width 870 height 112
type textarea "{{ quantity }} personas compraron {{ title_with_link }} en las últimas 3 horas"
click at [1274, 25] on icon at bounding box center [1268, 28] width 21 height 21
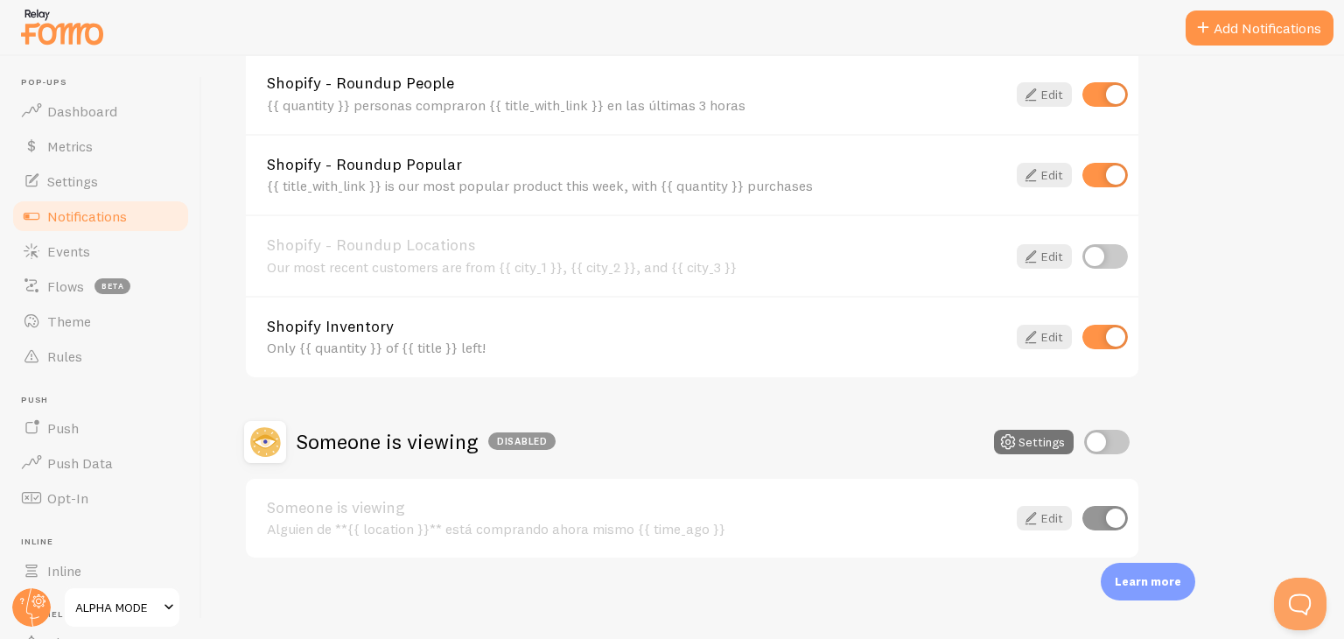
scroll to position [679, 0]
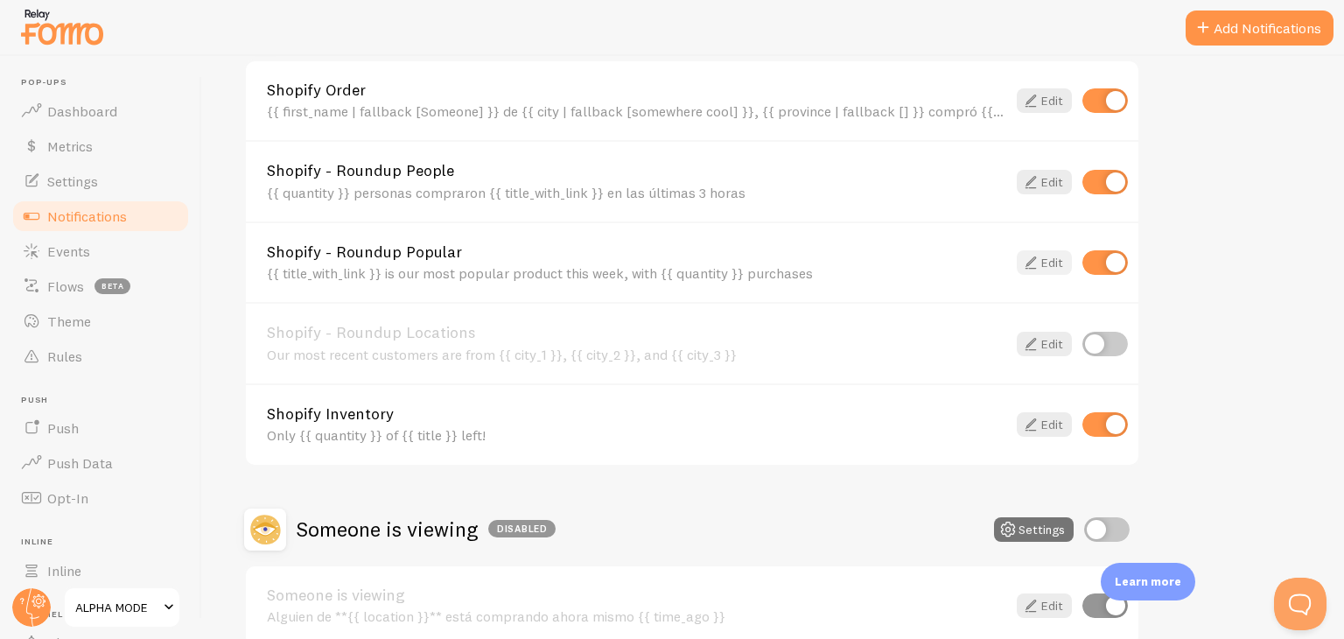
click at [1034, 259] on icon at bounding box center [1030, 262] width 21 height 21
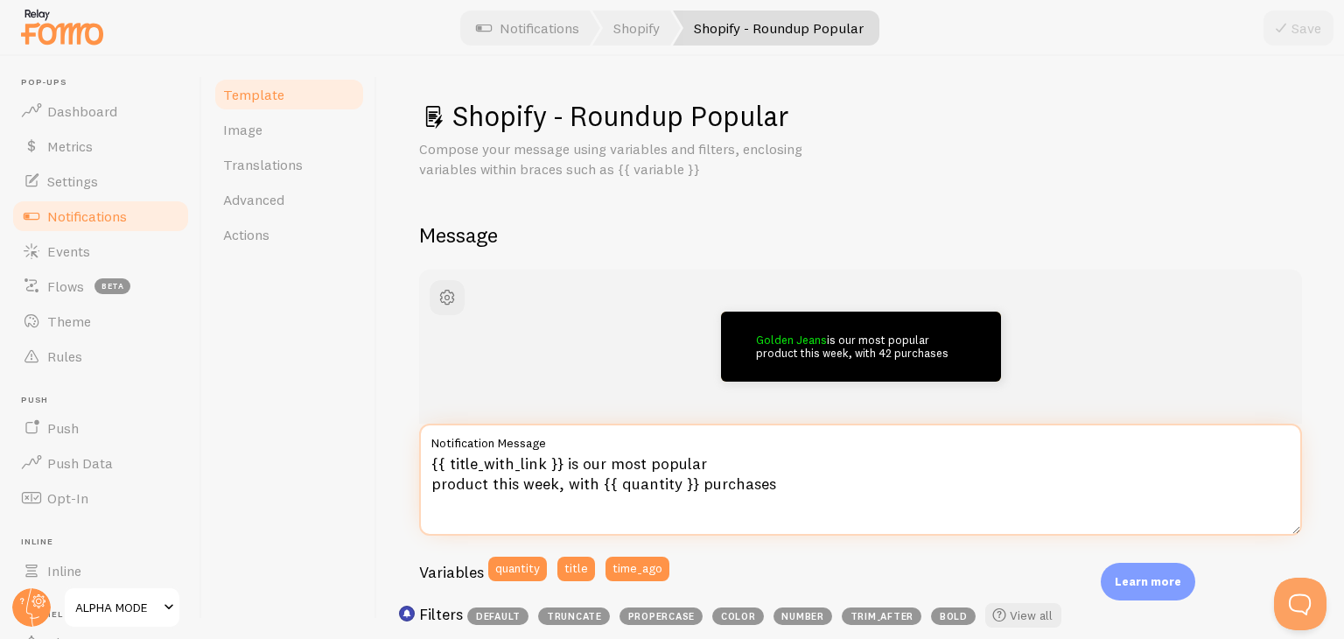
drag, startPoint x: 430, startPoint y: 459, endPoint x: 775, endPoint y: 501, distance: 347.3
click at [775, 501] on textarea "{{ title_with_link }} is our most popular product this week, with {{ quantity }…" at bounding box center [860, 480] width 883 height 112
click at [578, 462] on textarea "{{ title_with_link }} is our most popular product this week, with {{ quantity }…" at bounding box center [860, 480] width 883 height 112
click at [571, 462] on textarea "{{ title_with_link }} is our most popular product this week, with {{ quantity }…" at bounding box center [860, 480] width 883 height 112
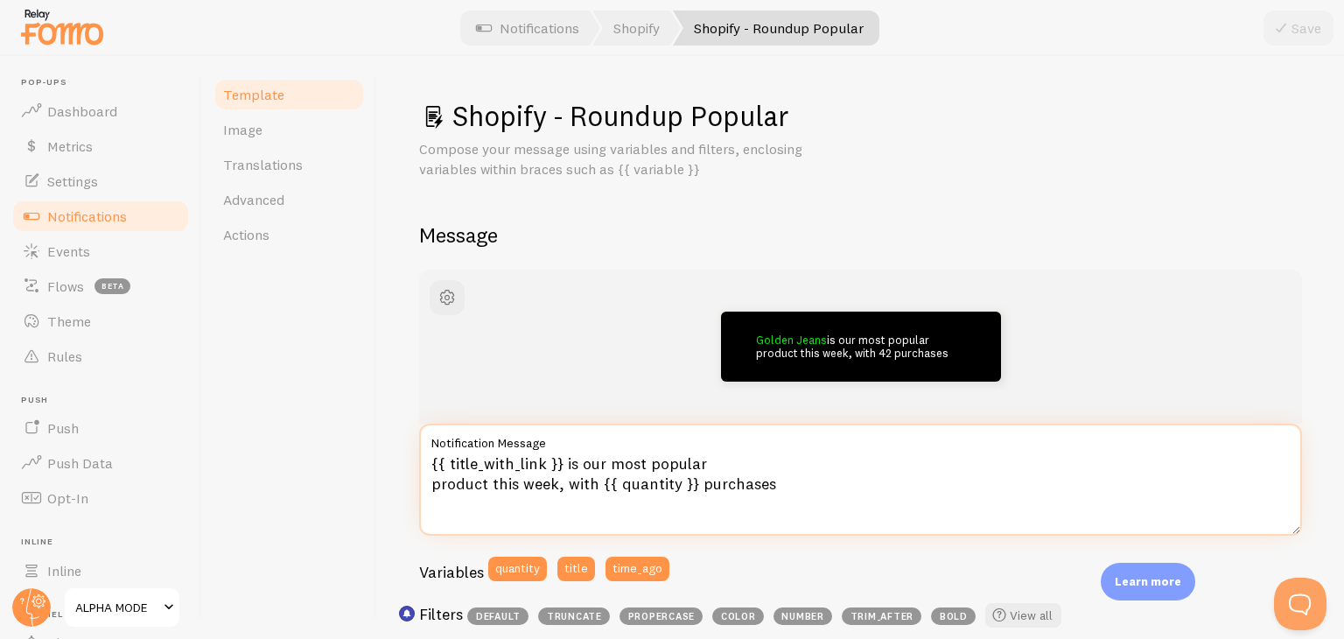
click at [574, 465] on textarea "{{ title_with_link }} is our most popular product this week, with {{ quantity }…" at bounding box center [860, 480] width 883 height 112
click at [570, 464] on textarea "{{ title_with_link }} is our most popular product this week, with {{ quantity }…" at bounding box center [860, 480] width 883 height 112
drag, startPoint x: 564, startPoint y: 464, endPoint x: 555, endPoint y: 487, distance: 25.5
click at [555, 487] on textarea "{{ title_with_link }} is our most popular product this week, with {{ quantity }…" at bounding box center [860, 480] width 883 height 112
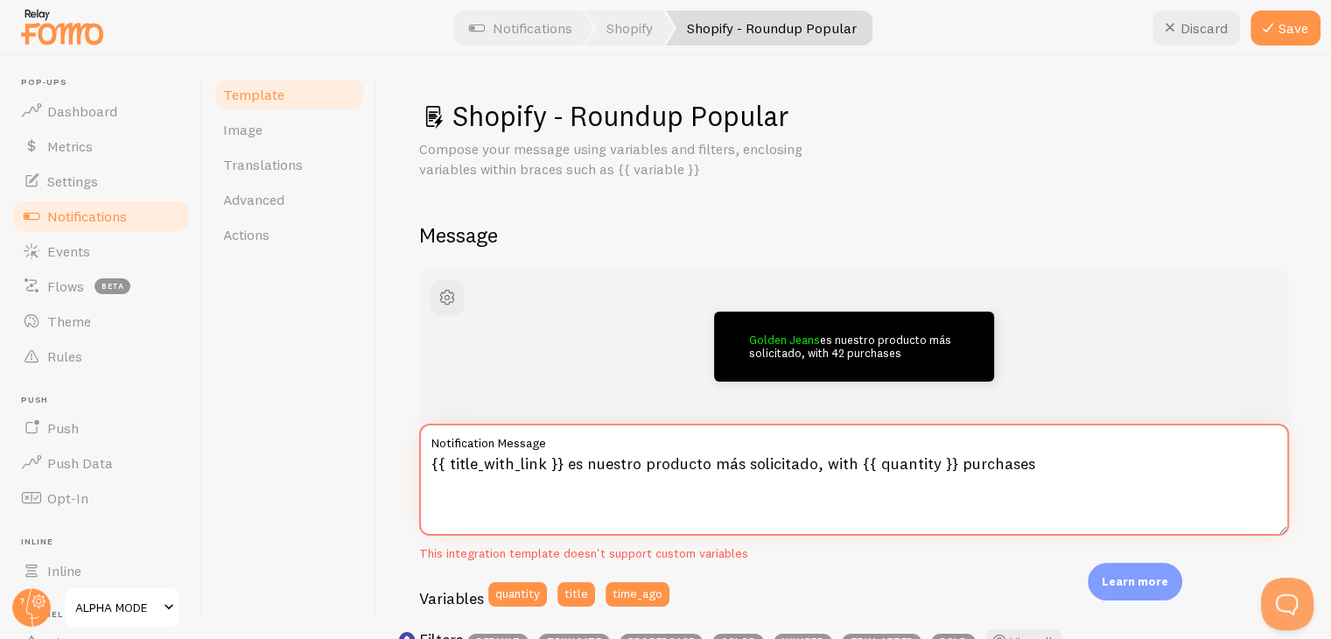
click at [838, 463] on textarea "{{ title_with_link }} es nuestro producto más solicitado, with {{ quantity }} p…" at bounding box center [854, 480] width 870 height 112
click at [980, 460] on textarea "{{ title_with_link }} es nuestro producto más solicitado, con {{ quantity }} pu…" at bounding box center [854, 480] width 870 height 112
click at [810, 467] on textarea "{{ title_with_link }} es nuestro producto más solicitado, con {{ quantity }} co…" at bounding box center [854, 480] width 870 height 112
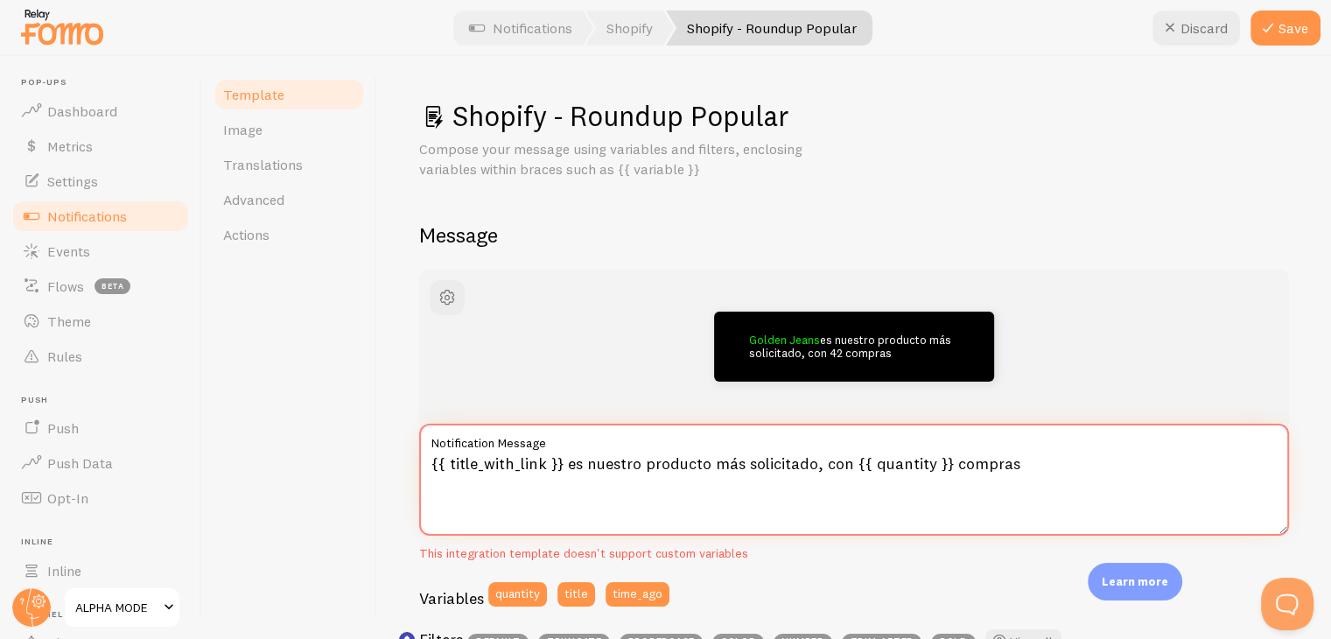
click at [1023, 456] on textarea "{{ title_with_link }} es nuestro producto más solicitado, con {{ quantity }} co…" at bounding box center [854, 480] width 870 height 112
type textarea "{{ title_with_link }} es nuestro producto más solicitado, con {{ quantity }} co…"
click at [1278, 25] on icon at bounding box center [1268, 28] width 21 height 21
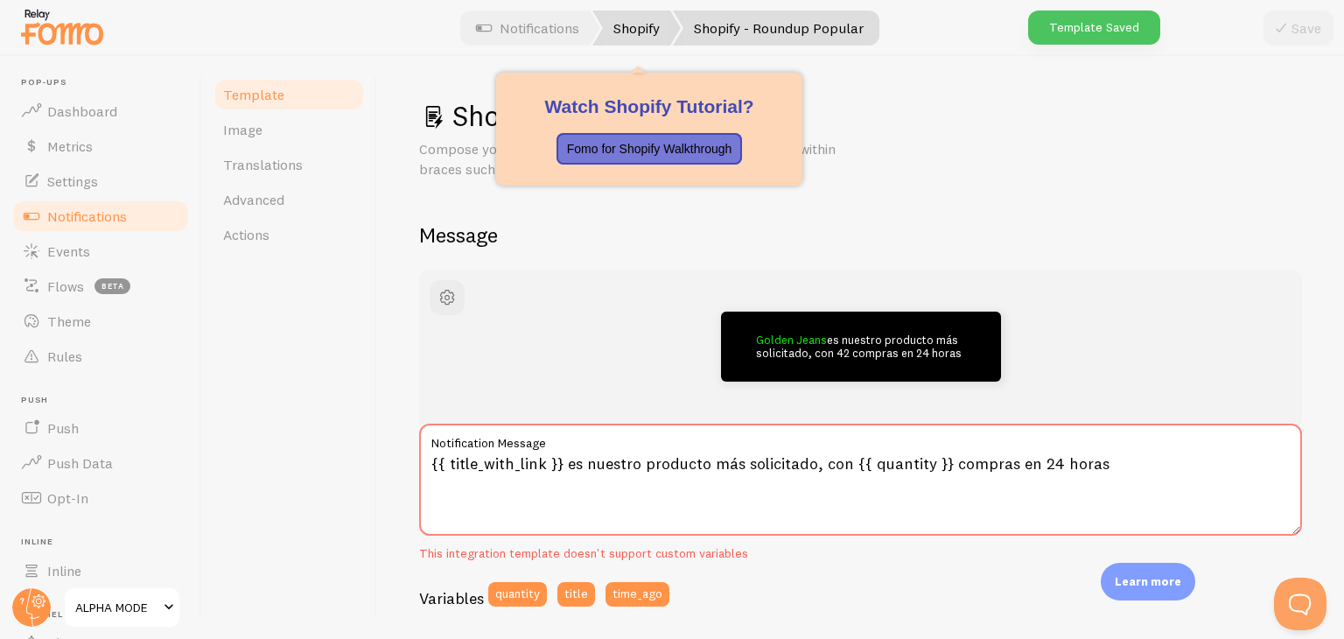
click at [622, 31] on link "Shopify" at bounding box center [636, 28] width 88 height 35
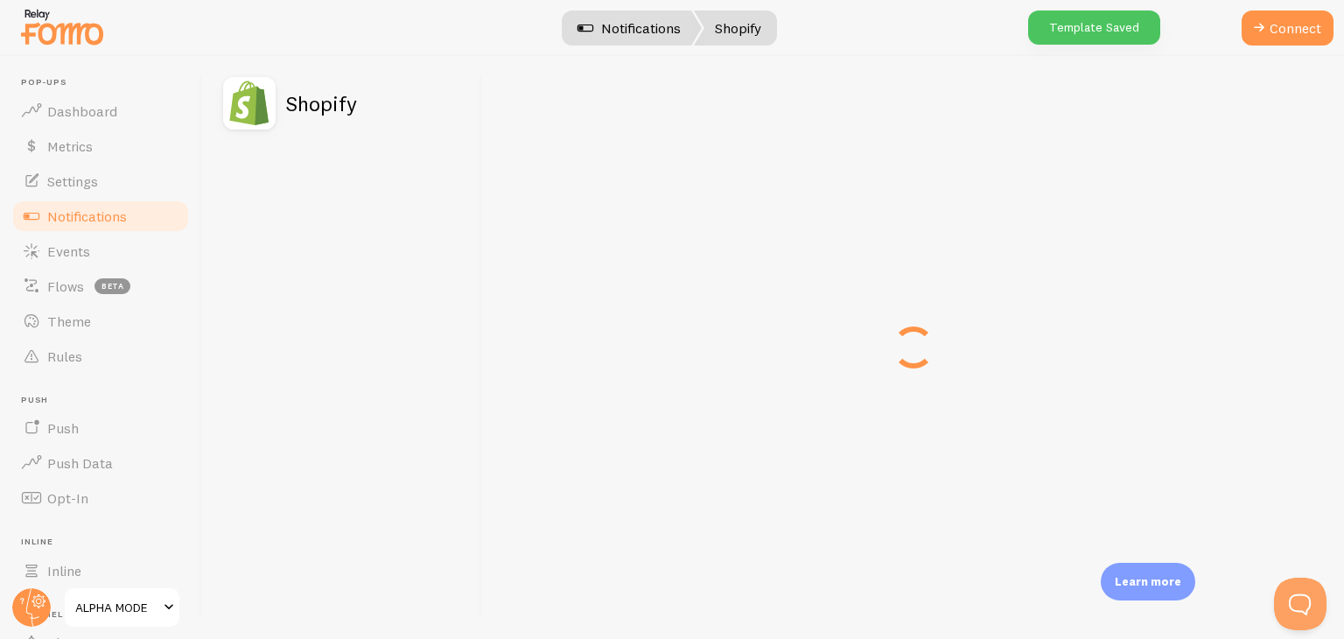
click at [611, 29] on link "Notifications" at bounding box center [629, 28] width 145 height 35
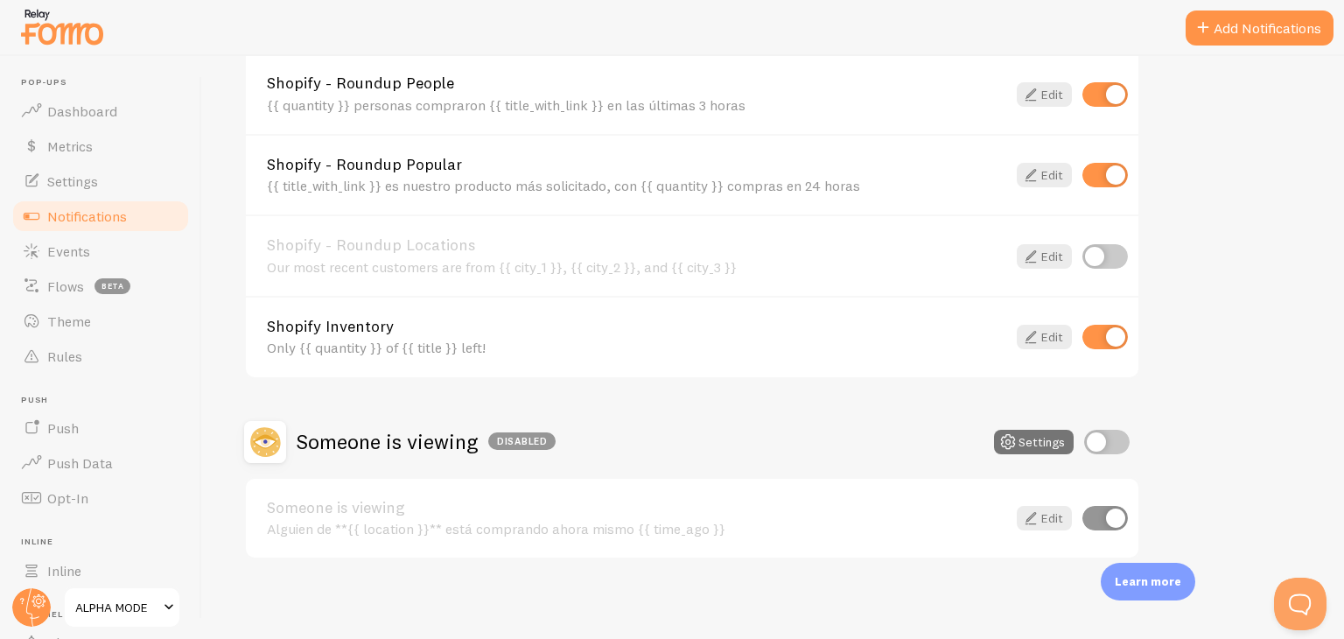
scroll to position [679, 0]
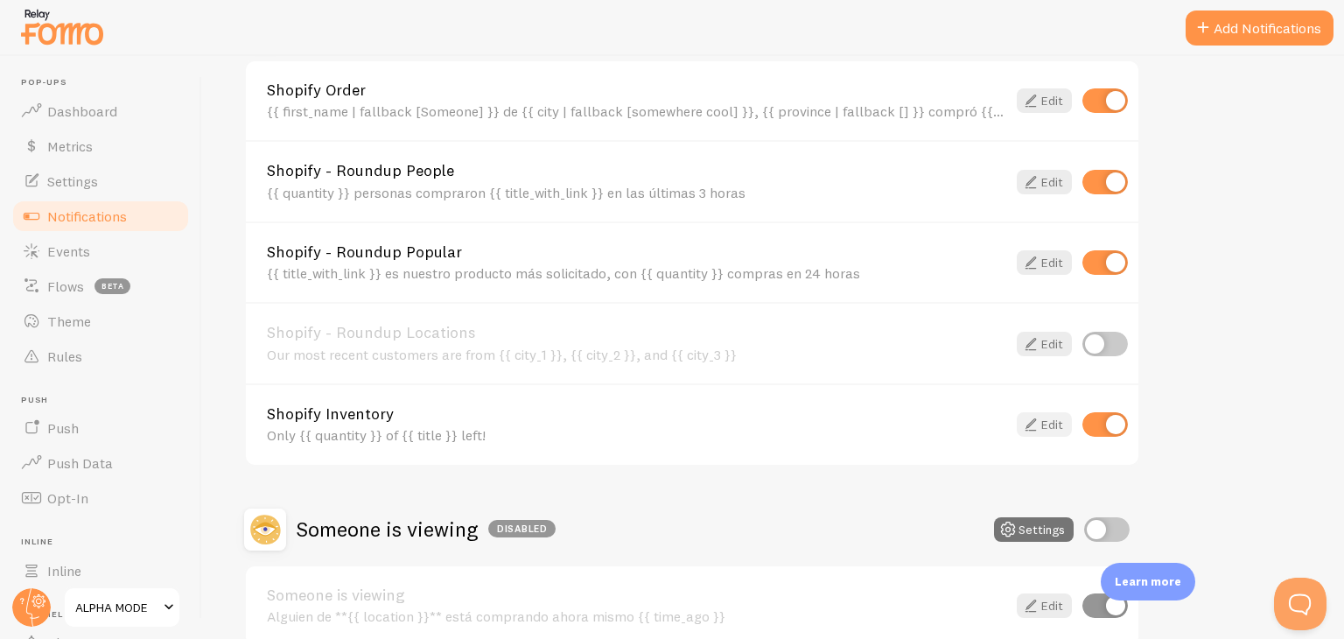
click at [1039, 422] on icon at bounding box center [1030, 424] width 21 height 21
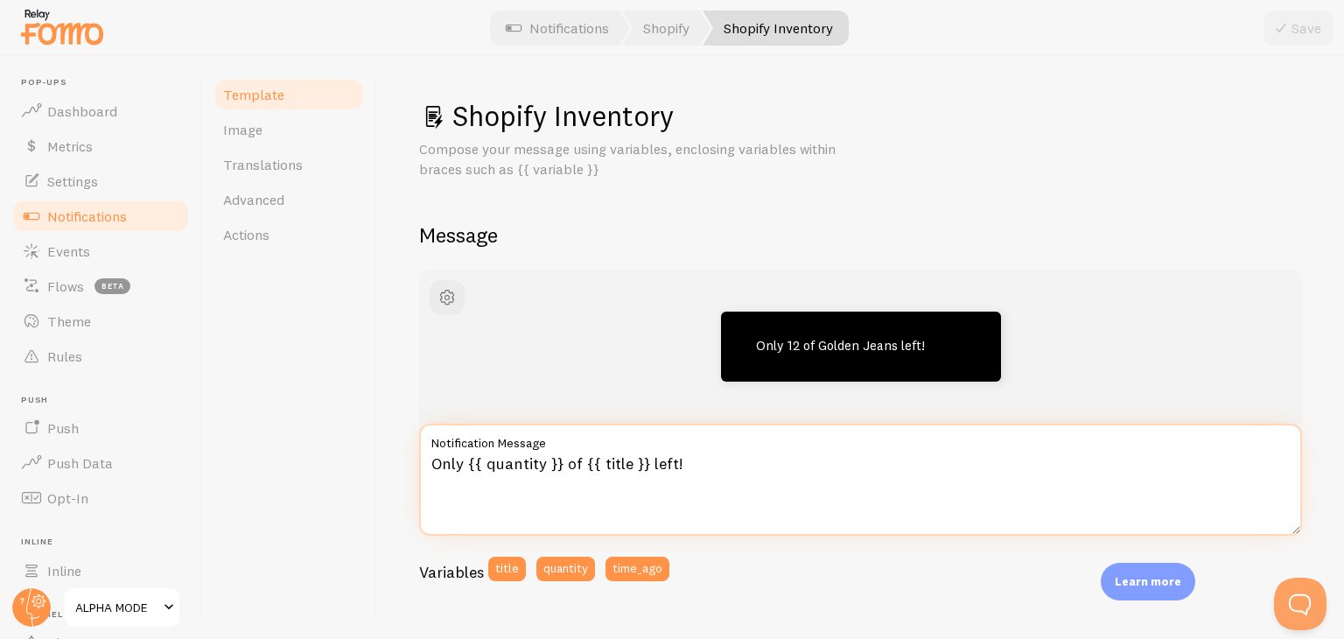
drag, startPoint x: 656, startPoint y: 463, endPoint x: 424, endPoint y: 463, distance: 231.9
click at [424, 463] on textarea "Only {{ quantity }} of {{ title }} left!" at bounding box center [860, 480] width 883 height 112
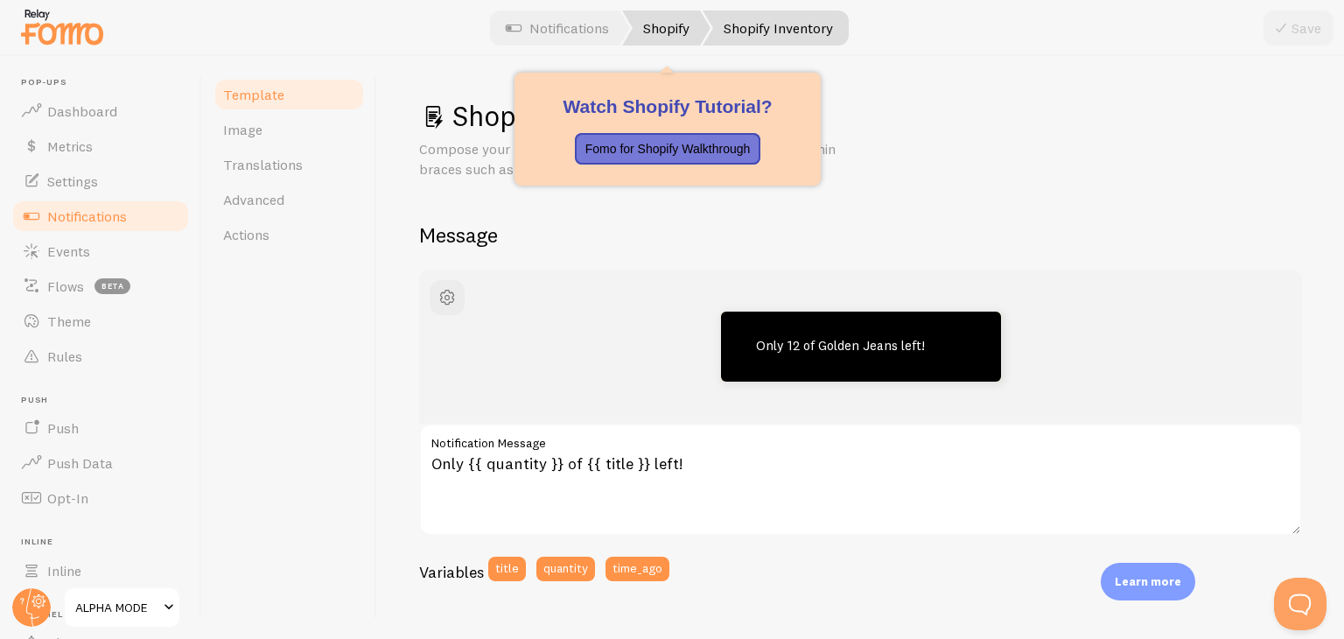
click at [652, 32] on link "Shopify" at bounding box center [666, 28] width 88 height 35
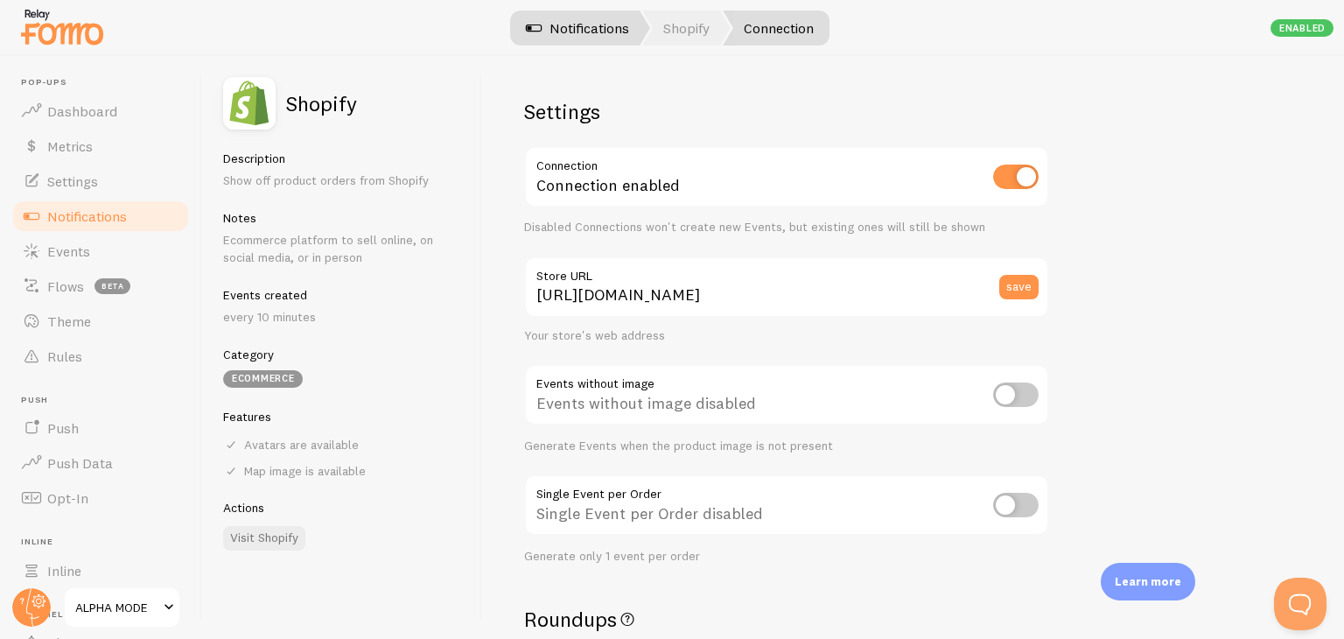
click at [616, 30] on link "Notifications" at bounding box center [577, 28] width 145 height 35
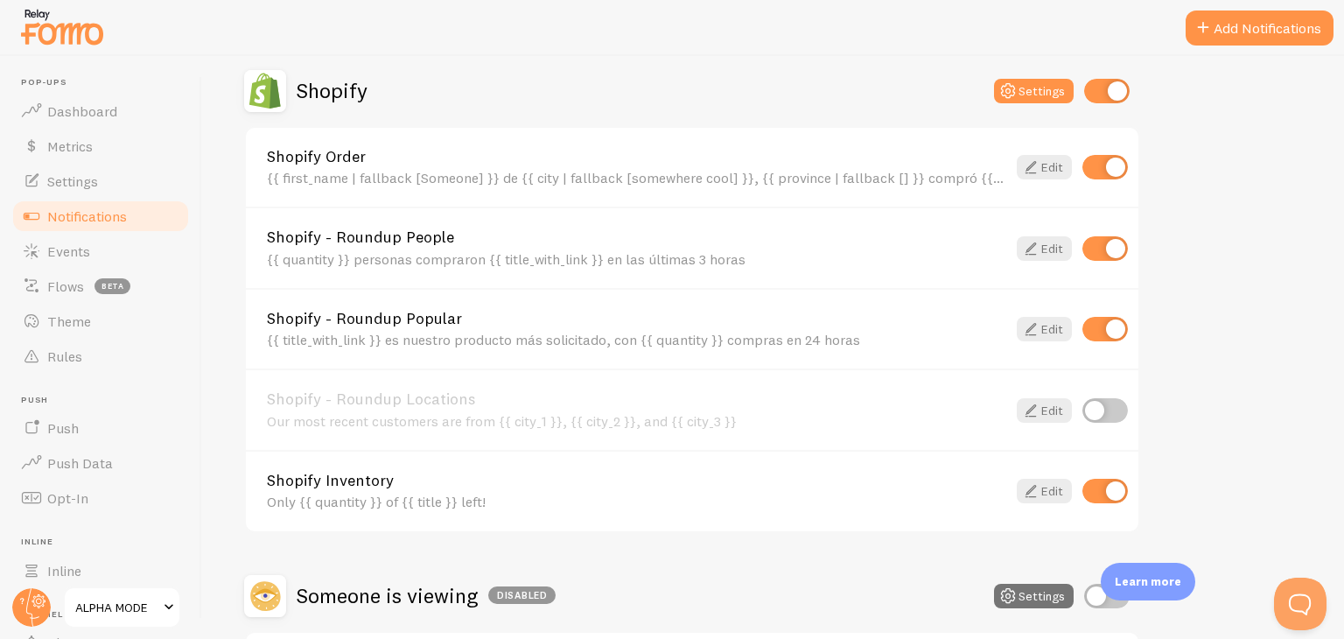
scroll to position [767, 0]
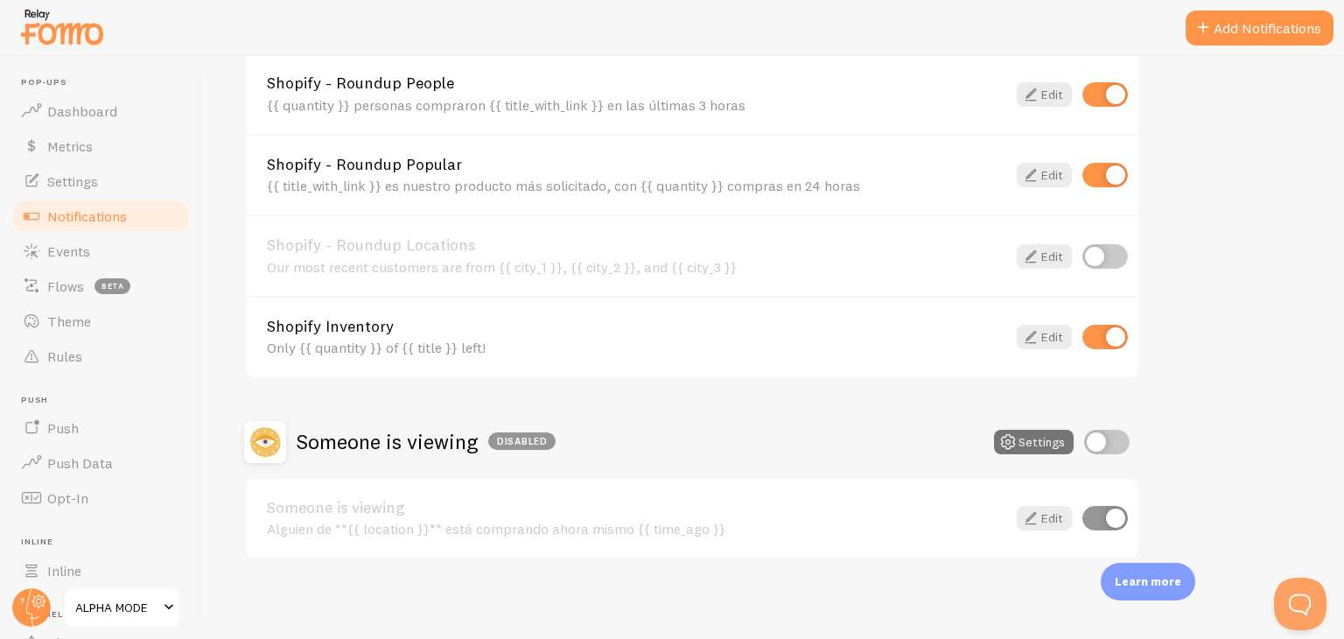
click at [1117, 330] on input "checkbox" at bounding box center [1106, 337] width 46 height 25
checkbox input "false"
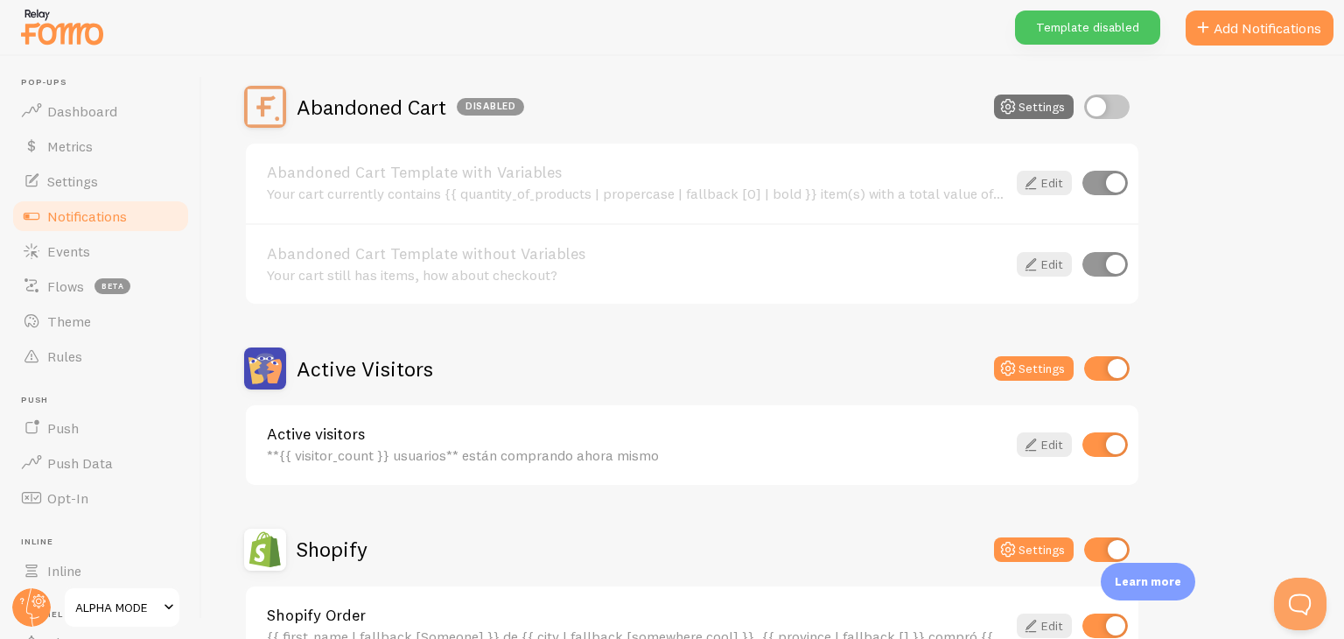
scroll to position [0, 0]
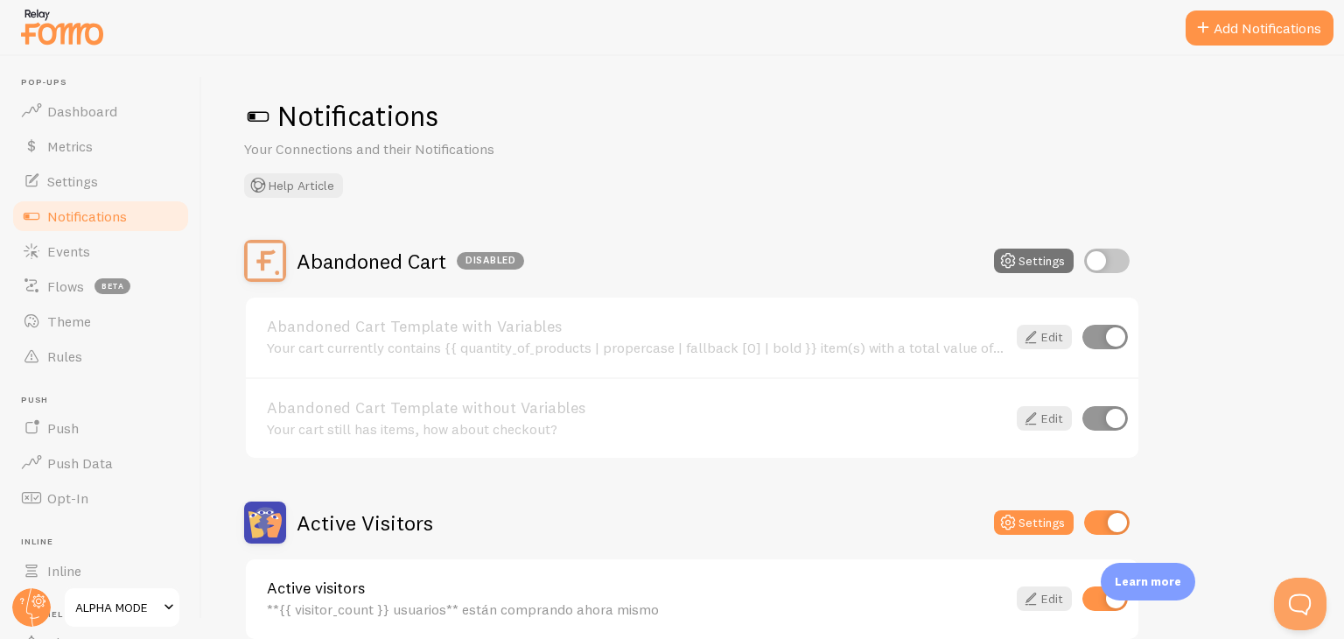
click at [253, 116] on span at bounding box center [258, 116] width 28 height 28
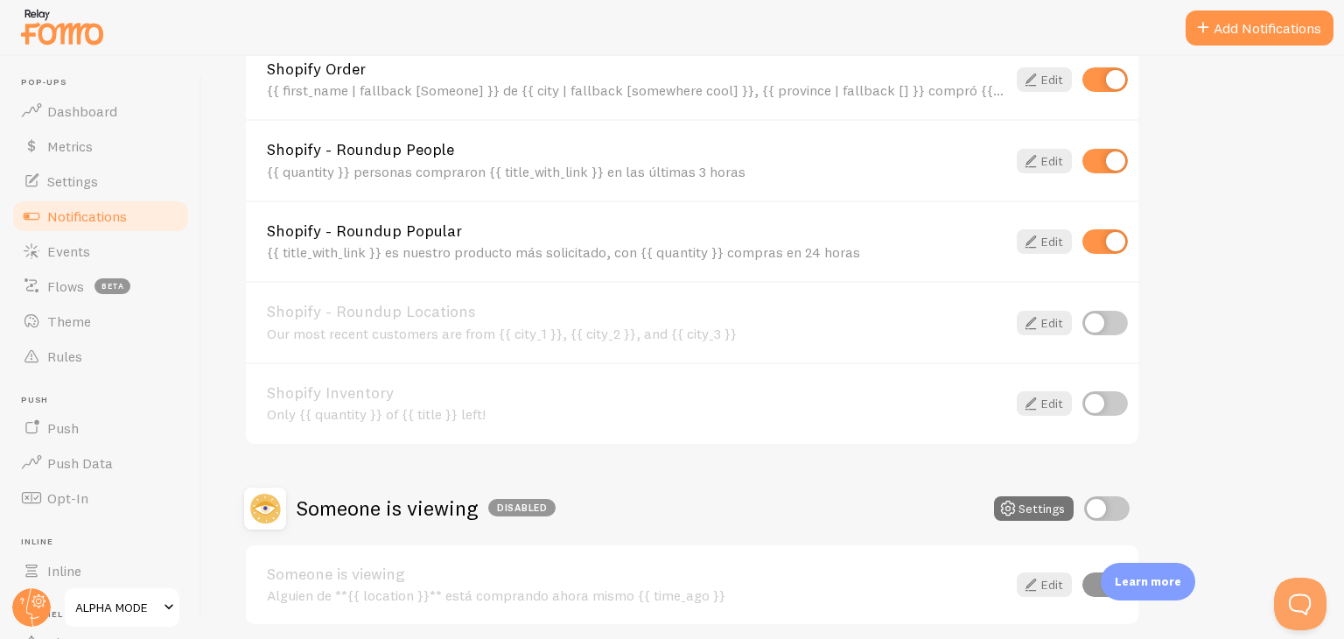
scroll to position [767, 0]
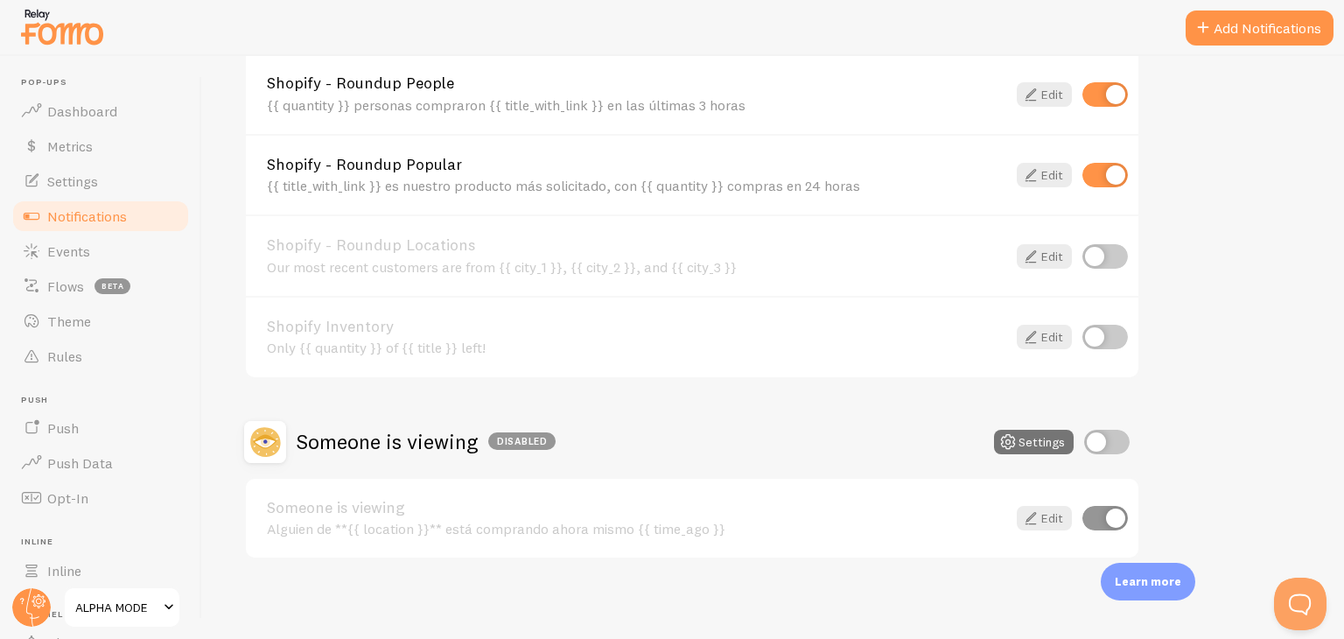
click at [1115, 438] on input "checkbox" at bounding box center [1107, 442] width 46 height 25
checkbox input "true"
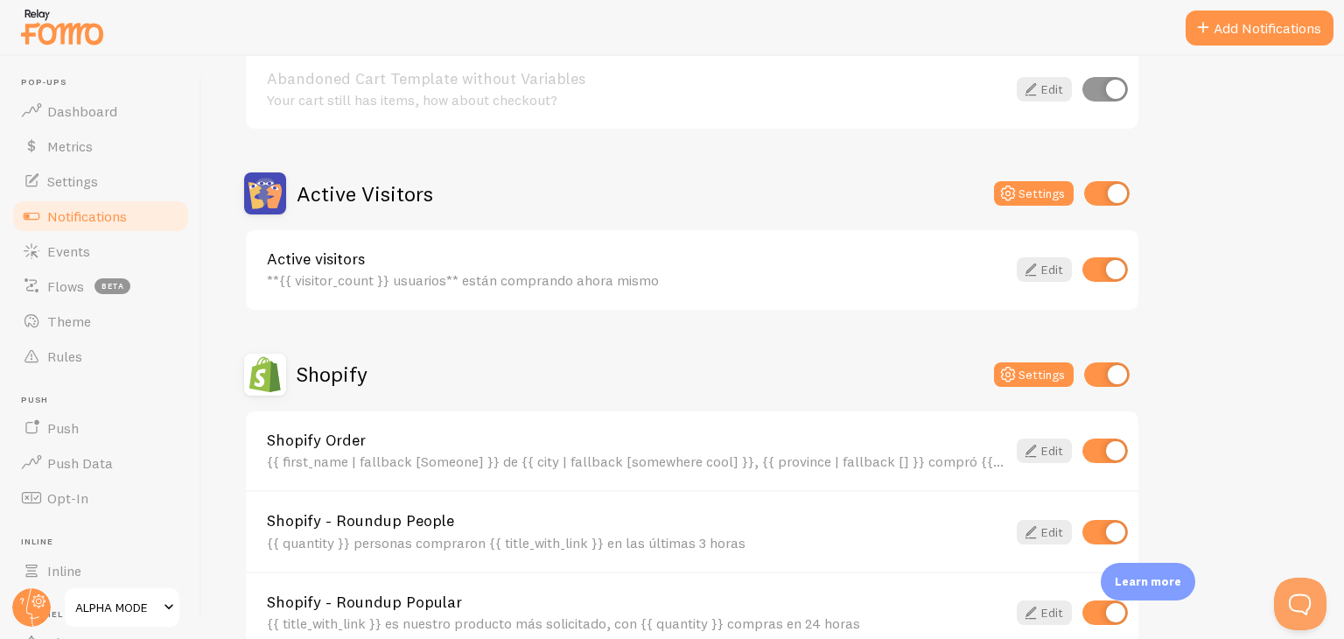
scroll to position [504, 0]
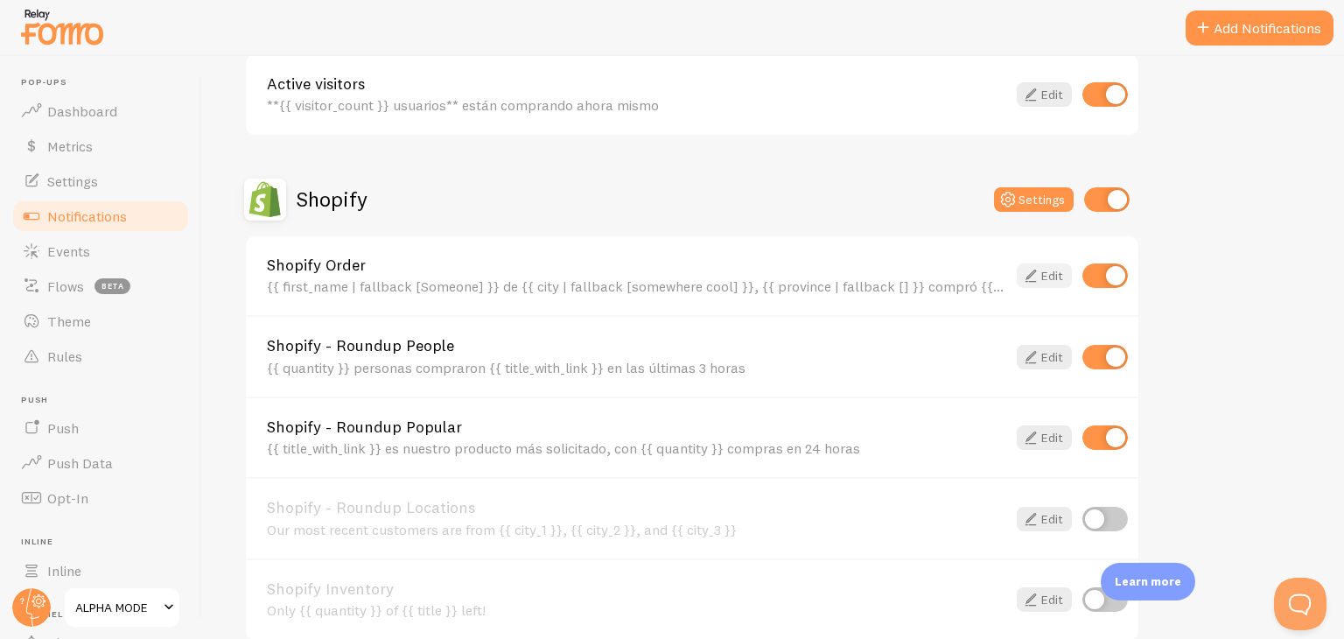
click at [1057, 272] on link "Edit" at bounding box center [1044, 275] width 55 height 25
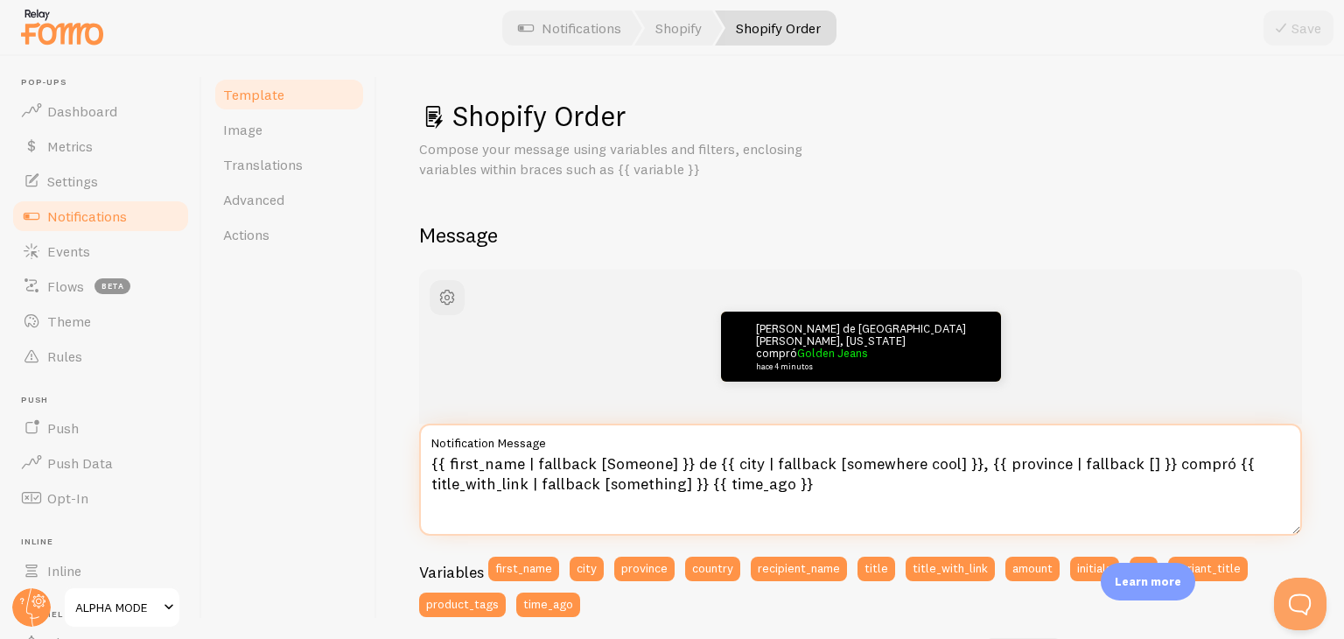
drag, startPoint x: 690, startPoint y: 465, endPoint x: 1152, endPoint y: 462, distance: 462.1
click at [1152, 462] on textarea "{{ first_name | fallback [Someone] }} de {{ city | fallback [somewhere cool] }}…" at bounding box center [860, 480] width 883 height 112
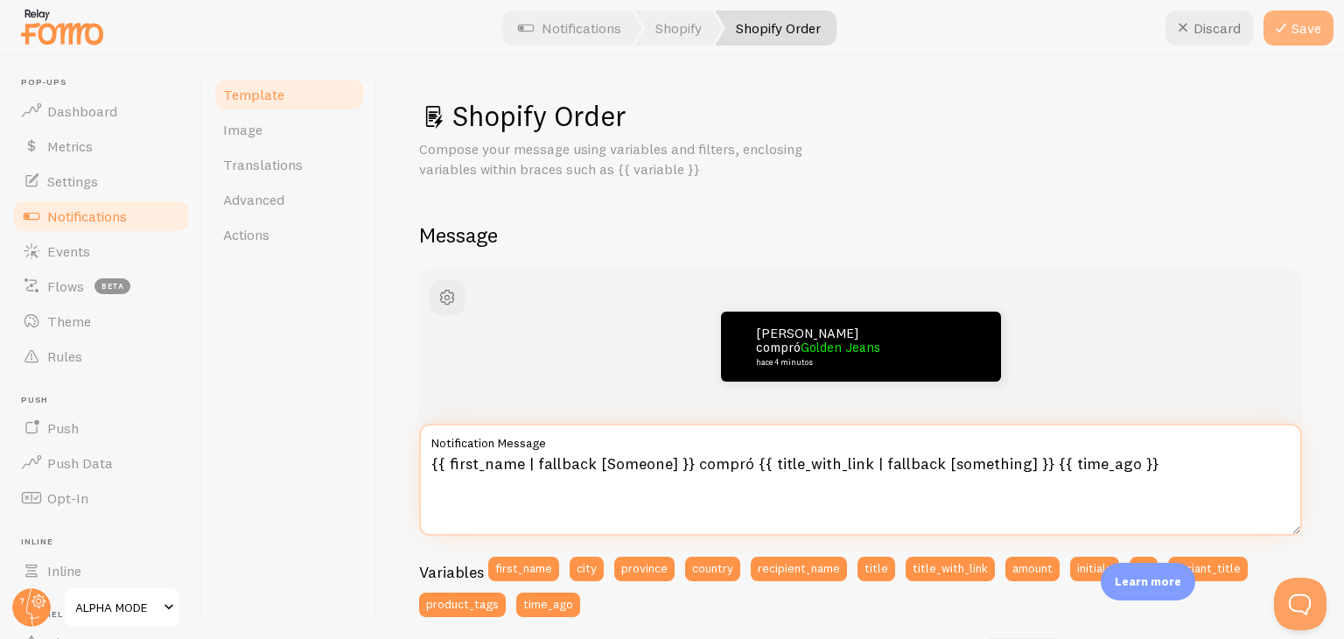
type textarea "{{ first_name | fallback [Someone] }} compró {{ title_with_link | fallback [som…"
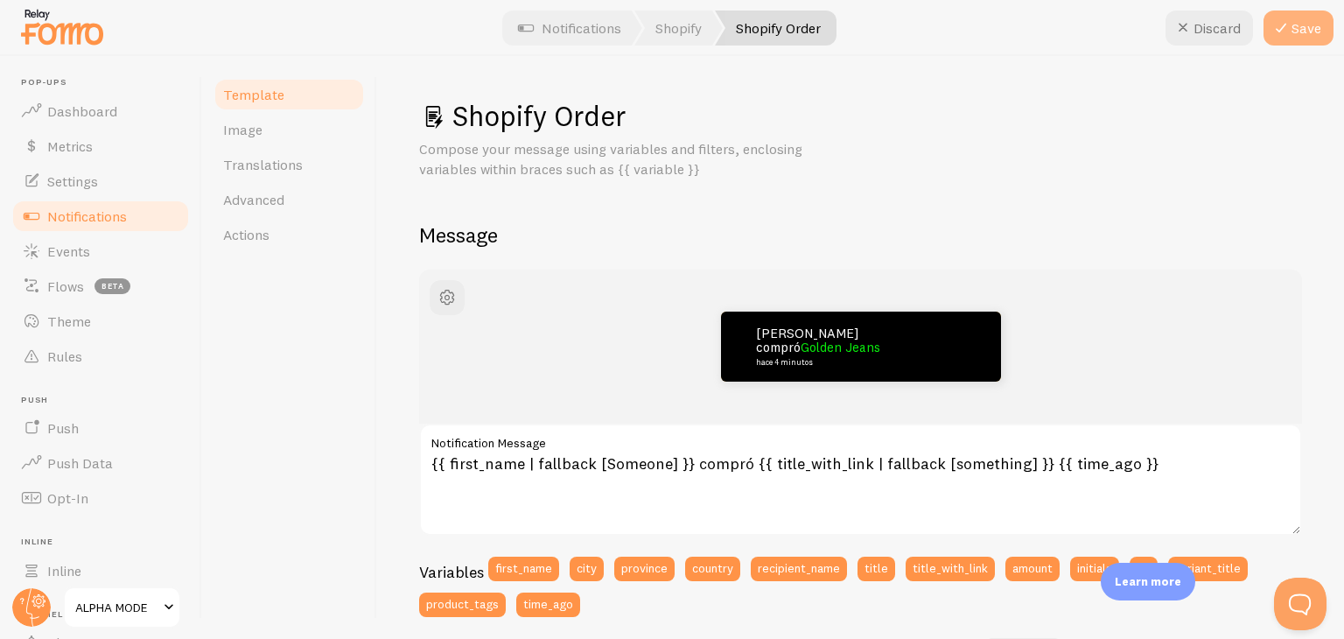
click at [1289, 18] on icon at bounding box center [1281, 28] width 21 height 21
click at [609, 29] on link "Notifications" at bounding box center [569, 28] width 145 height 35
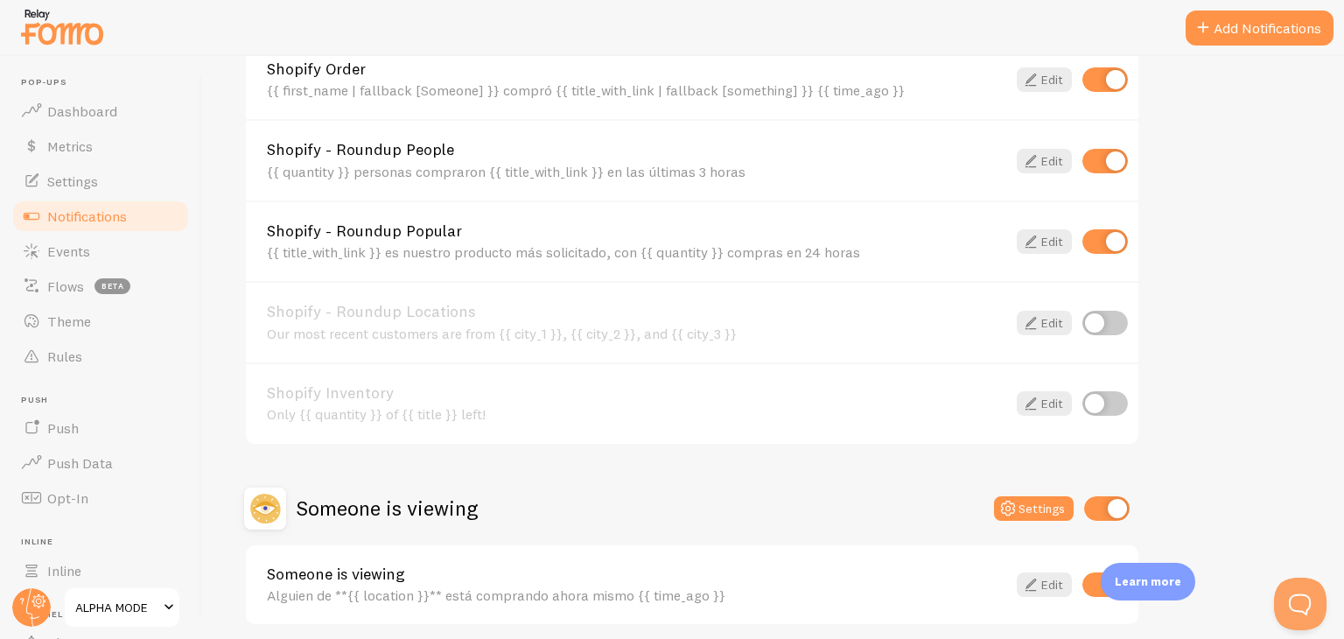
scroll to position [767, 0]
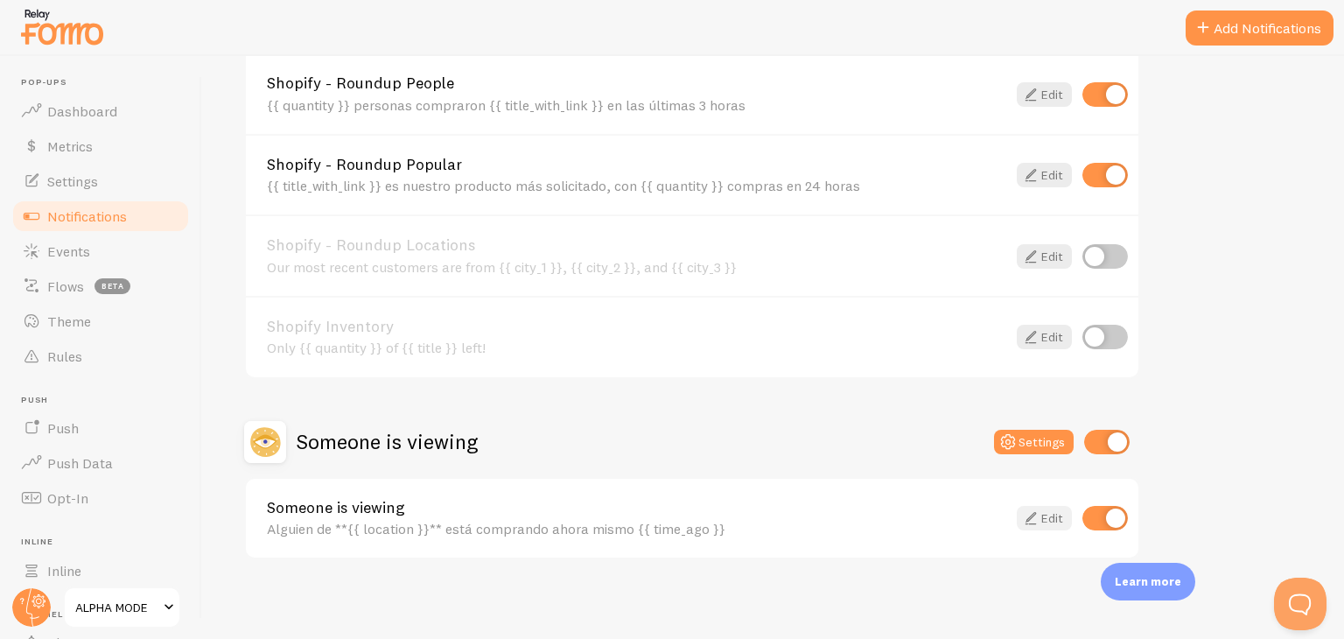
click at [1050, 510] on link "Edit" at bounding box center [1044, 518] width 55 height 25
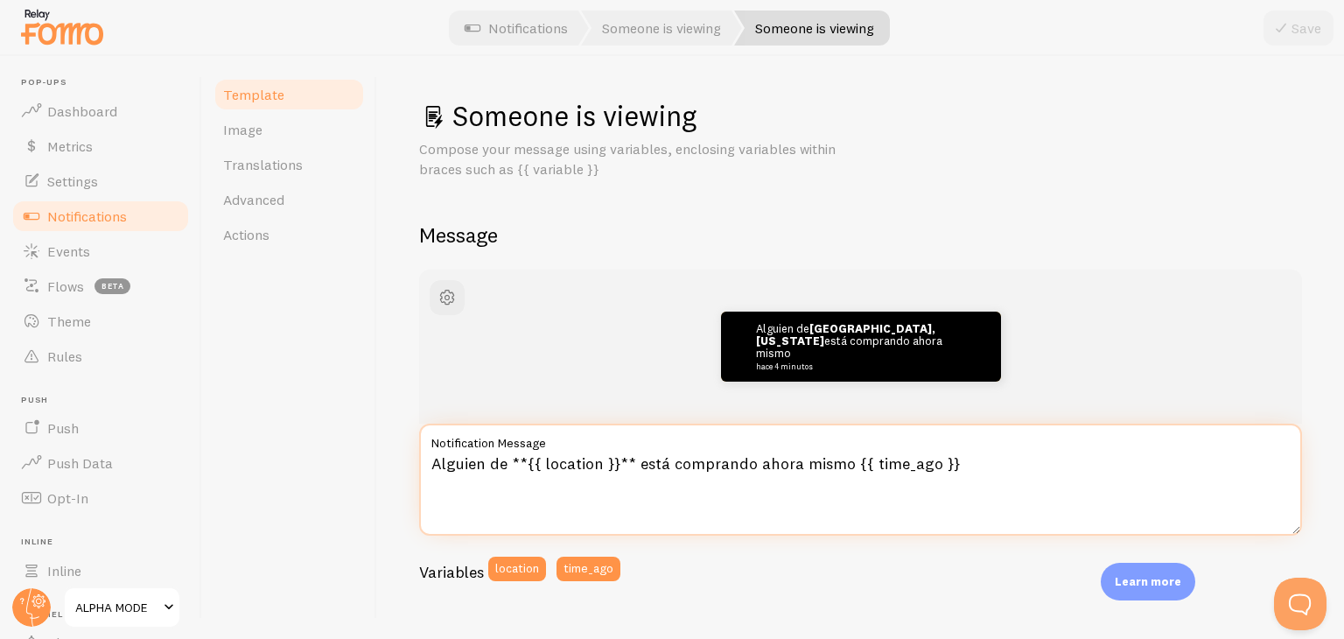
drag, startPoint x: 627, startPoint y: 465, endPoint x: 491, endPoint y: 464, distance: 136.5
click at [491, 464] on textarea "Alguien de **{{ location }}** está comprando ahora mismo {{ time_ago }}" at bounding box center [860, 480] width 883 height 112
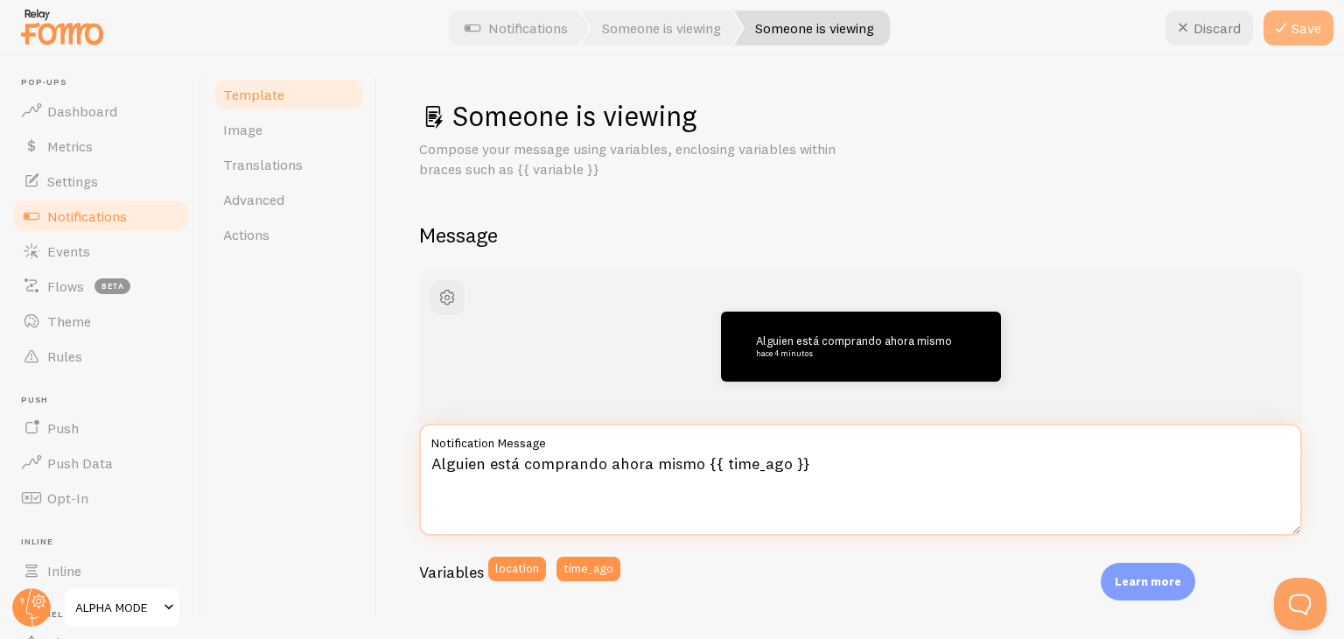
type textarea "Alguien está comprando ahora mismo {{ time_ago }}"
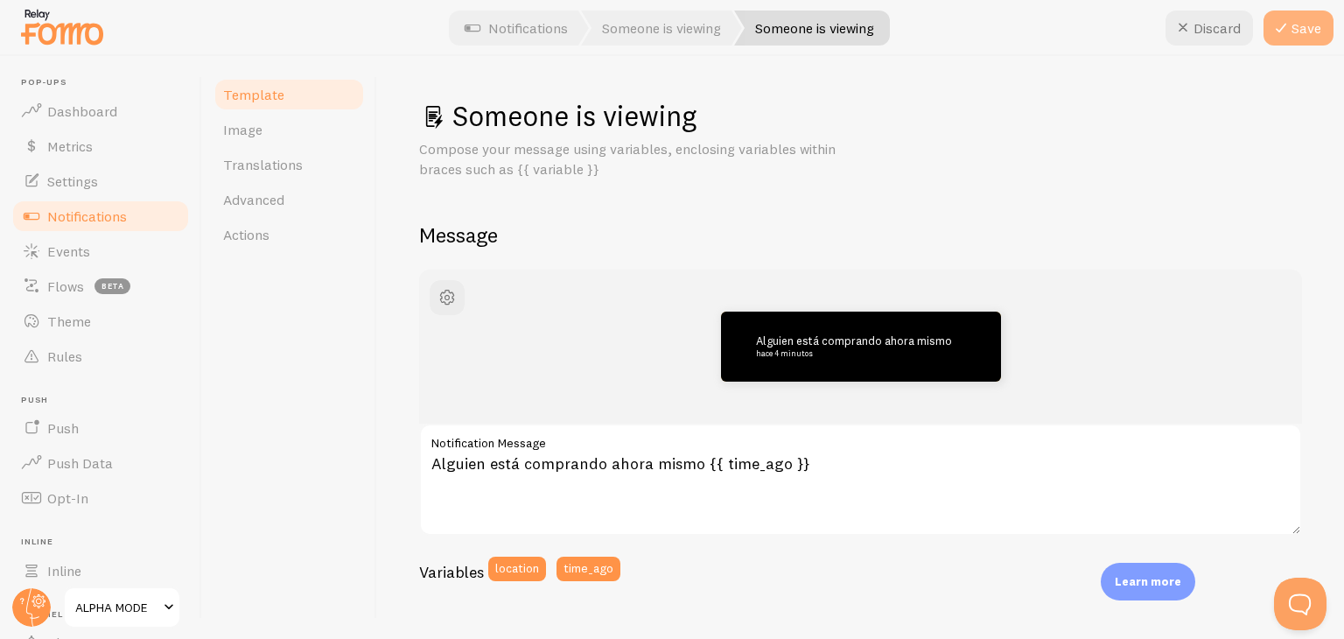
click at [1289, 31] on icon at bounding box center [1281, 28] width 21 height 21
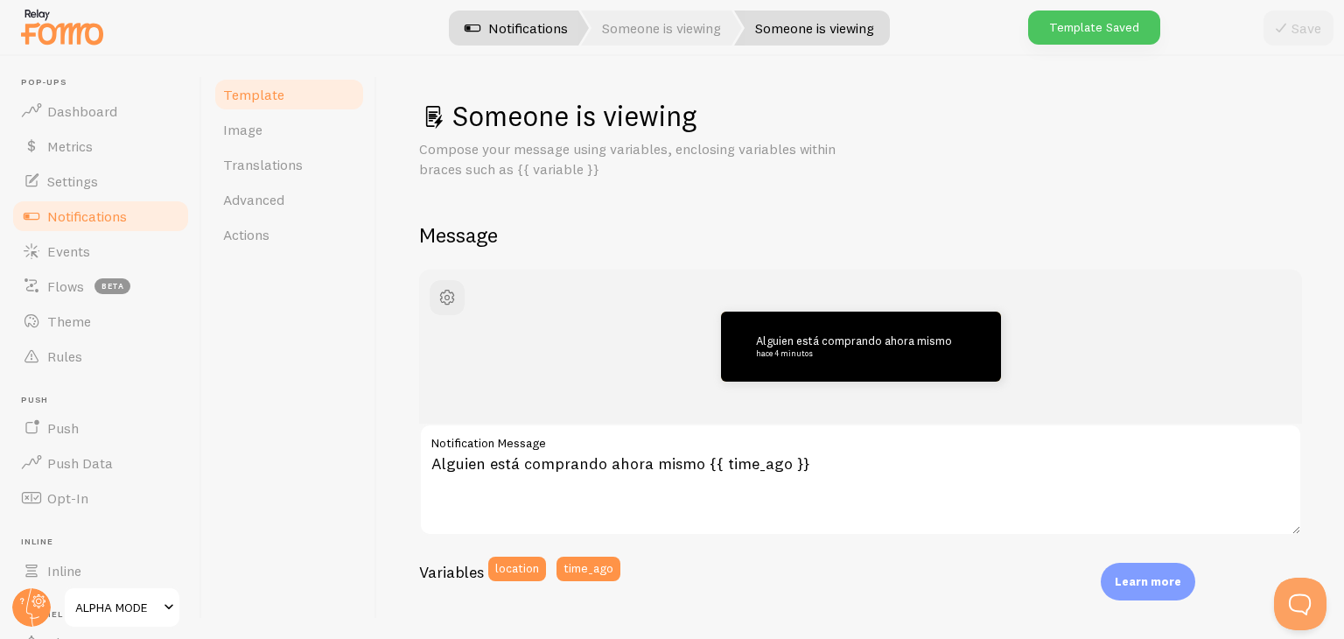
click at [532, 34] on link "Notifications" at bounding box center [516, 28] width 145 height 35
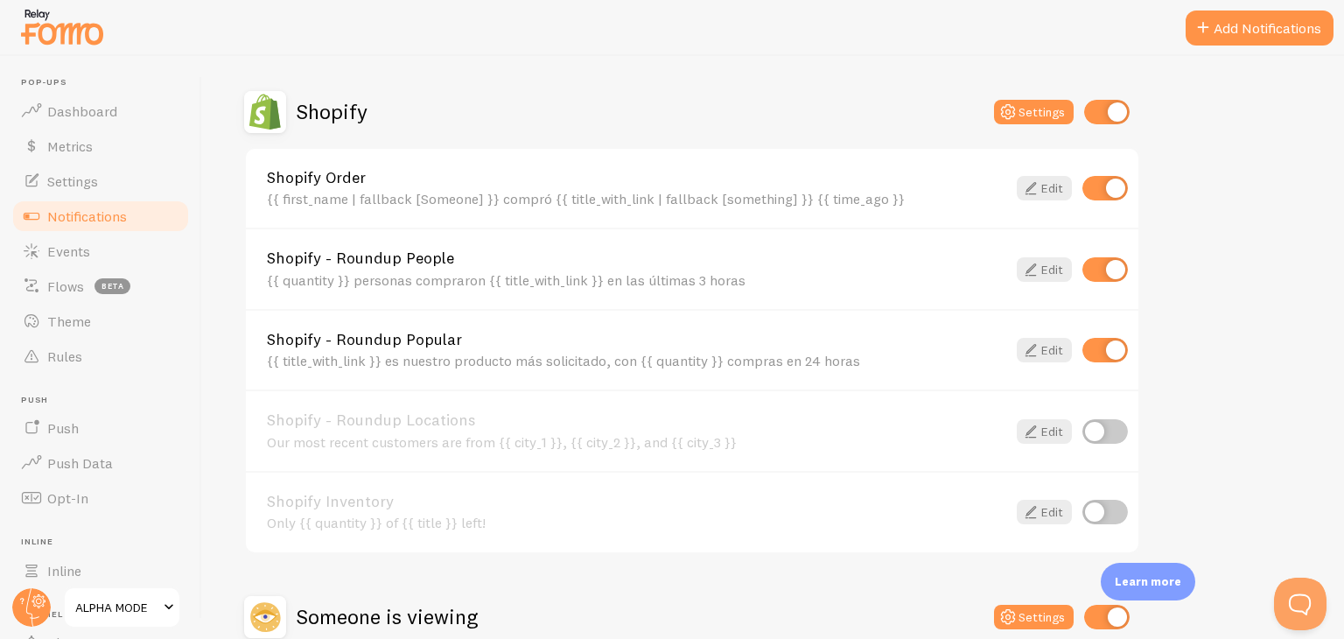
scroll to position [504, 0]
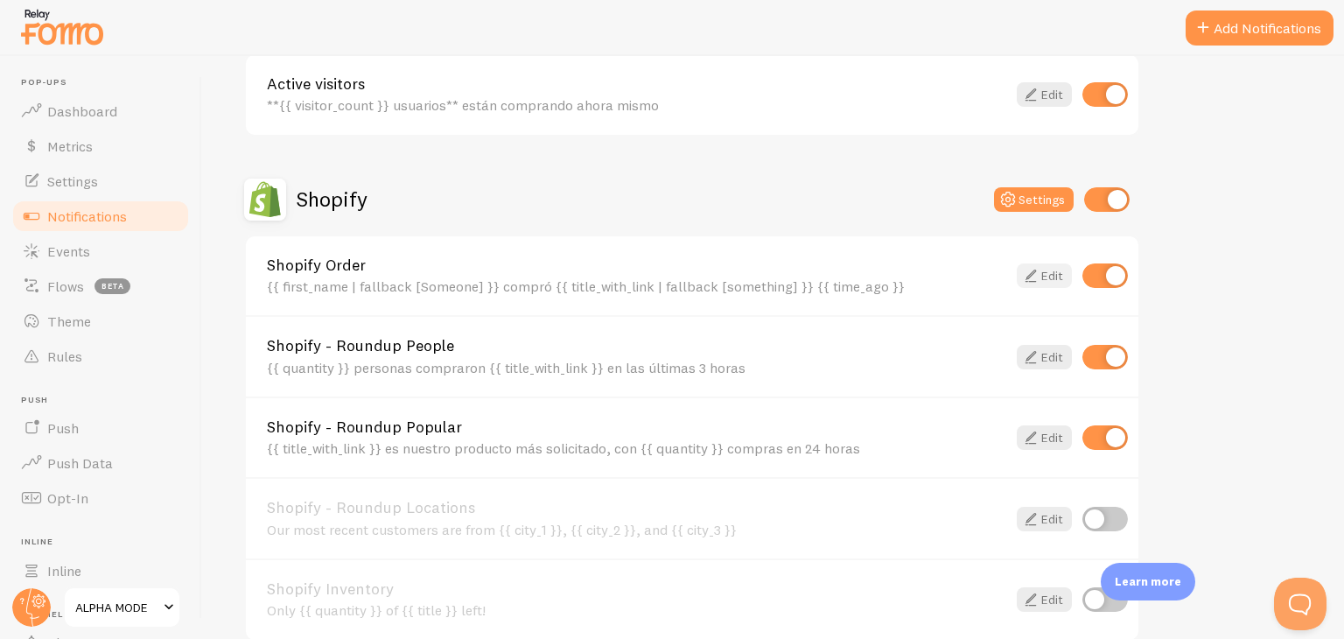
click at [1040, 271] on icon at bounding box center [1030, 275] width 21 height 21
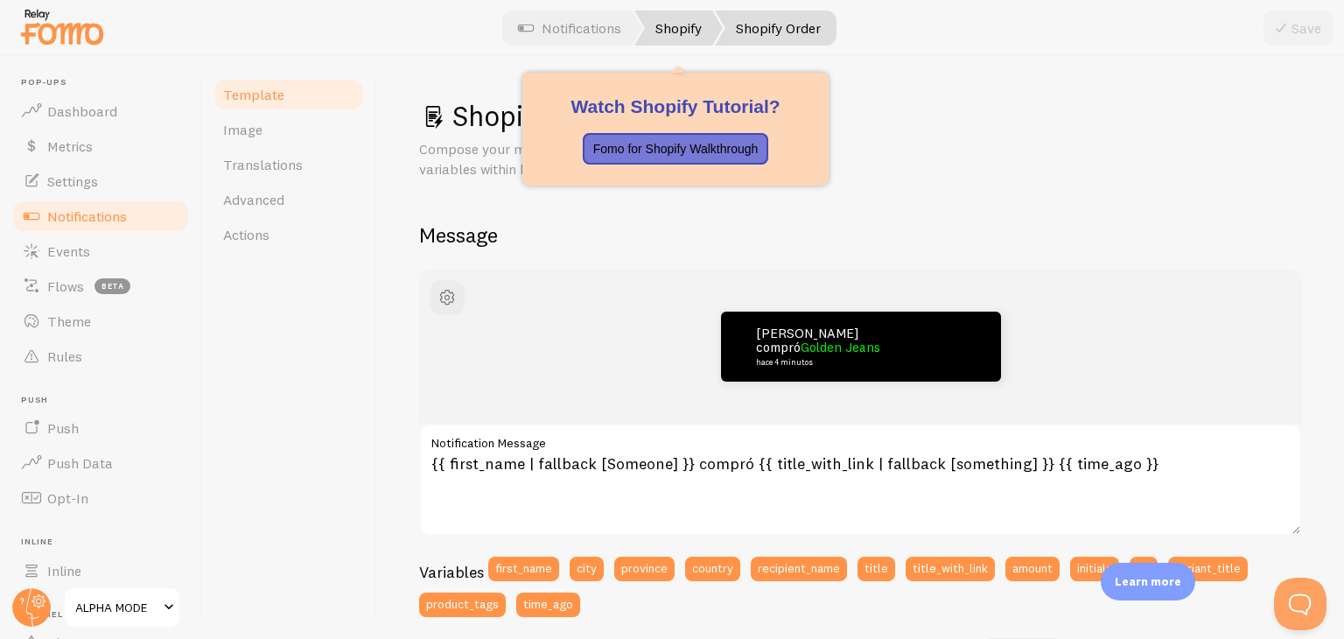
click at [667, 36] on link "Shopify" at bounding box center [678, 28] width 88 height 35
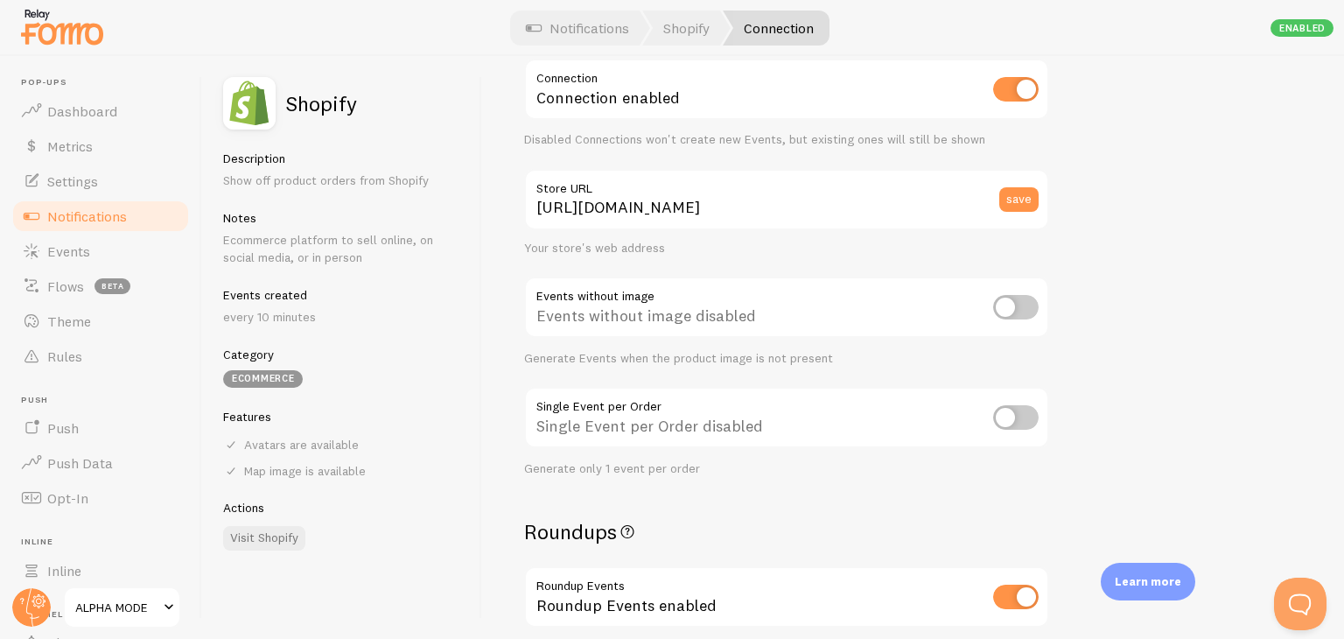
scroll to position [175, 0]
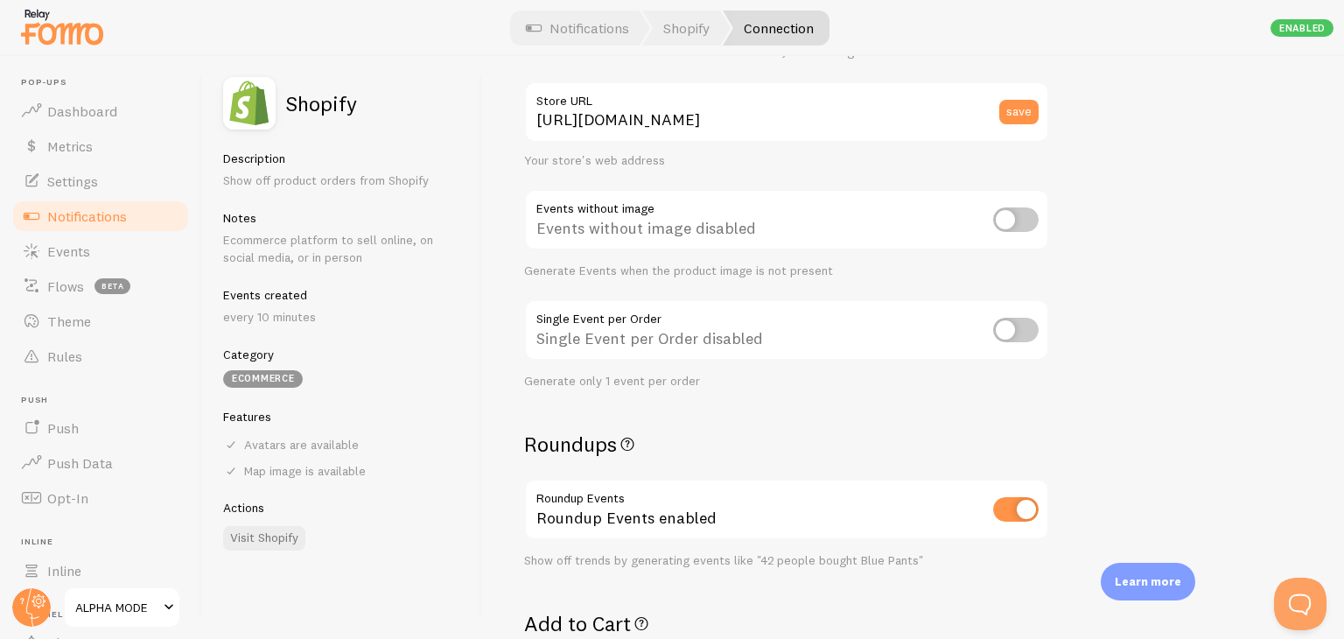
click at [1015, 221] on input "checkbox" at bounding box center [1016, 219] width 46 height 25
checkbox input "true"
click at [1006, 218] on input "checkbox" at bounding box center [1016, 219] width 46 height 25
checkbox input "false"
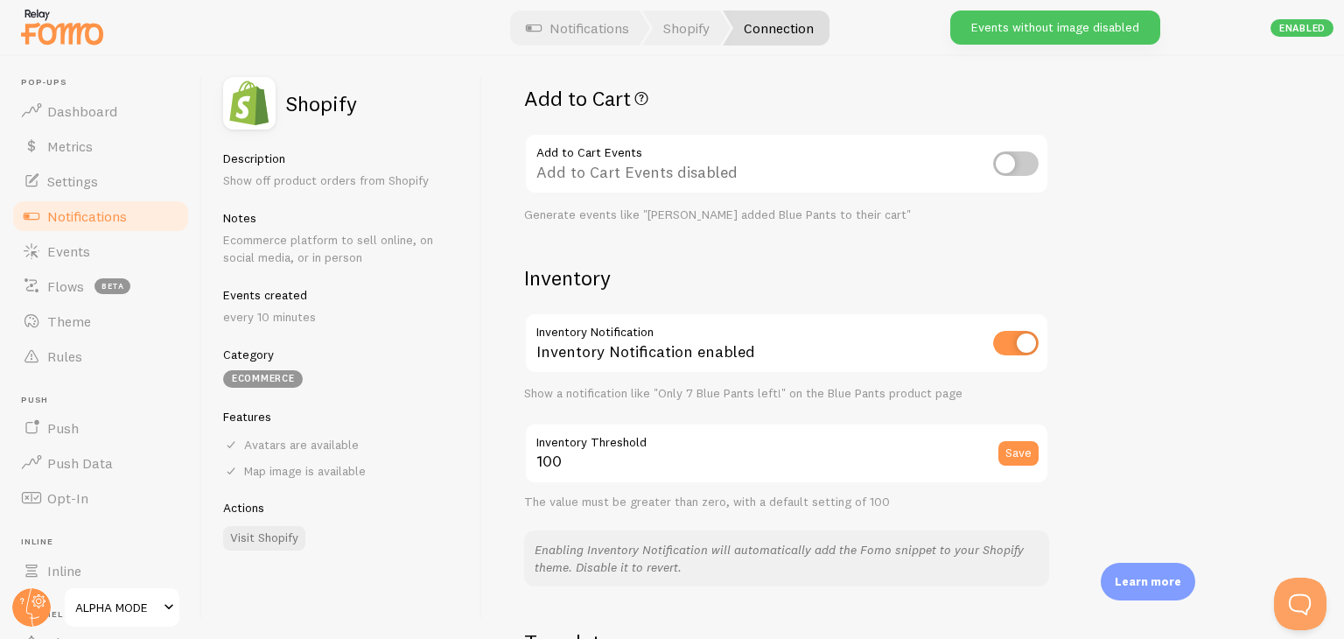
scroll to position [788, 0]
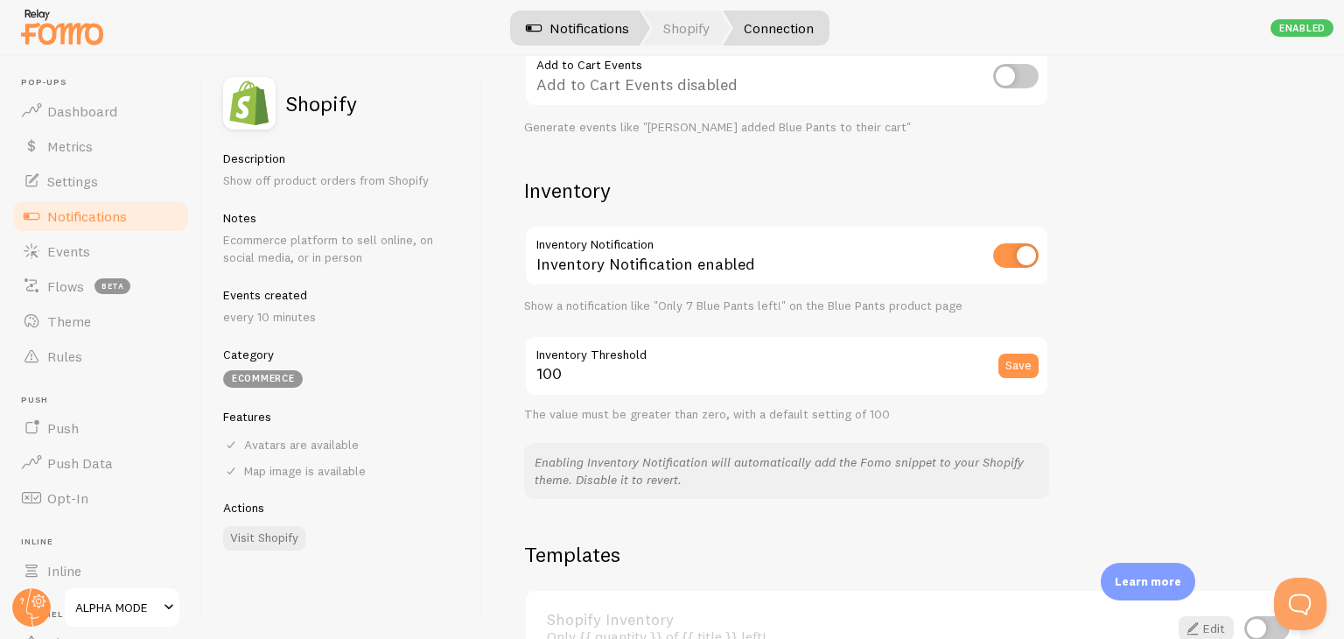
click at [627, 30] on link "Notifications" at bounding box center [577, 28] width 145 height 35
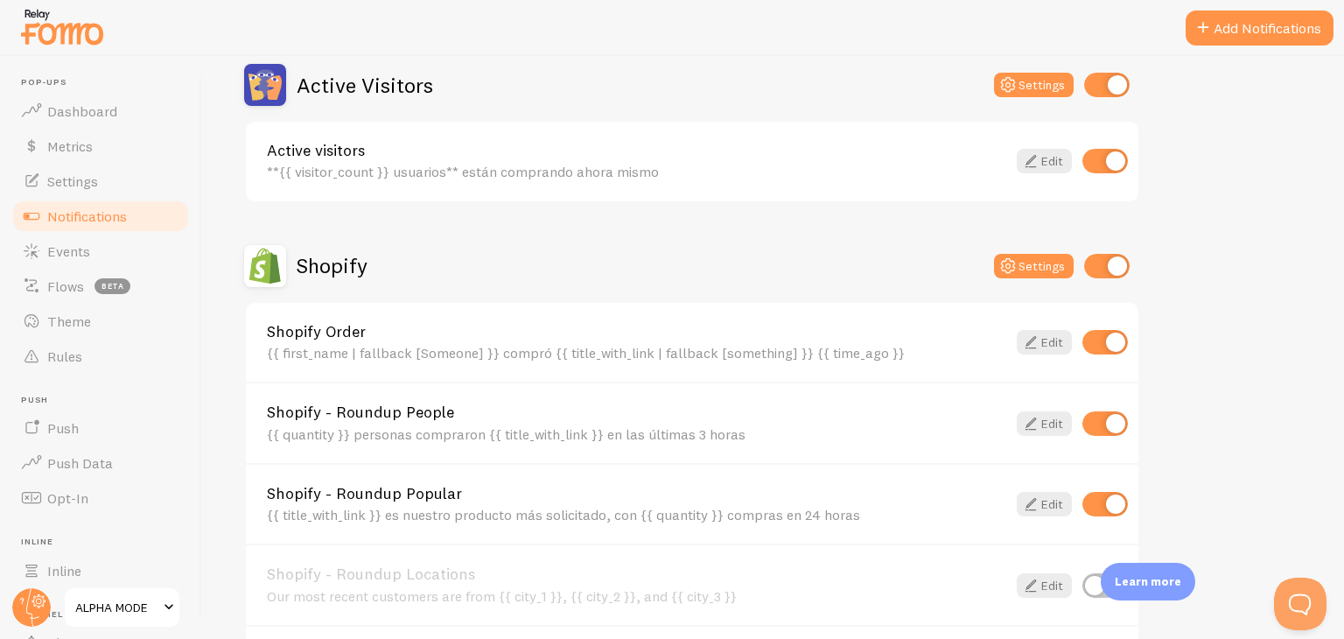
scroll to position [525, 0]
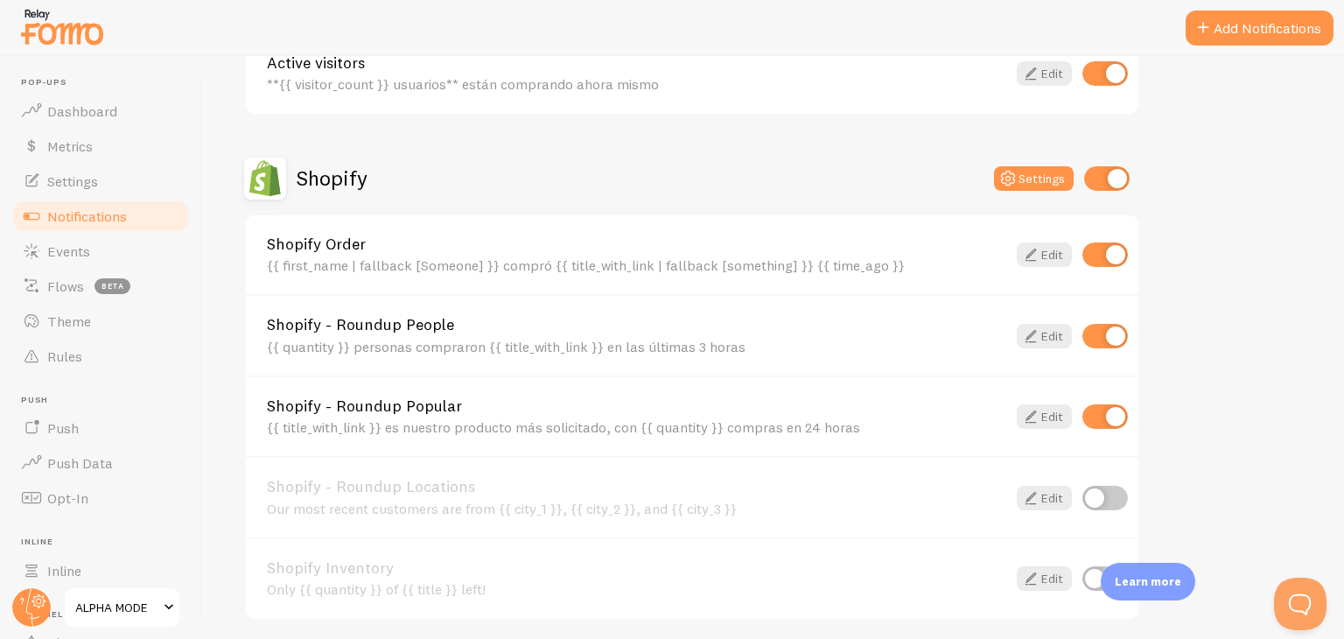
click at [431, 270] on div "{{ first_name | fallback [Someone] }} compró {{ title_with_link | fallback [som…" at bounding box center [637, 265] width 740 height 16
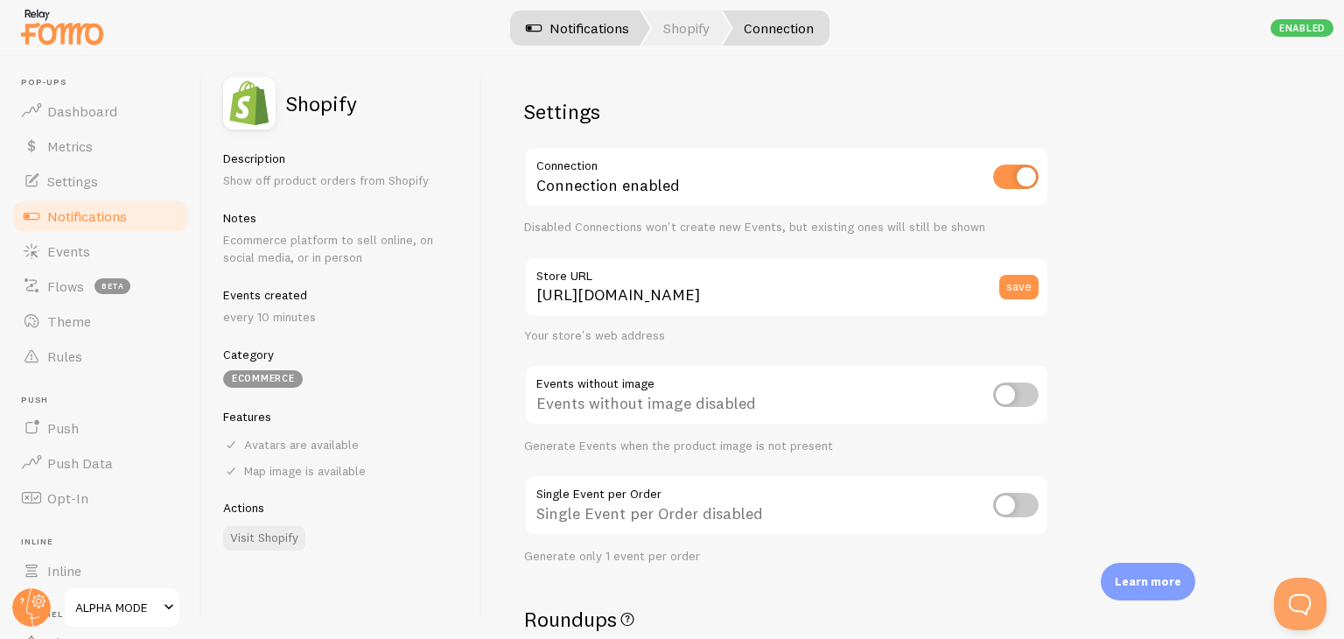
click at [604, 25] on link "Notifications" at bounding box center [577, 28] width 145 height 35
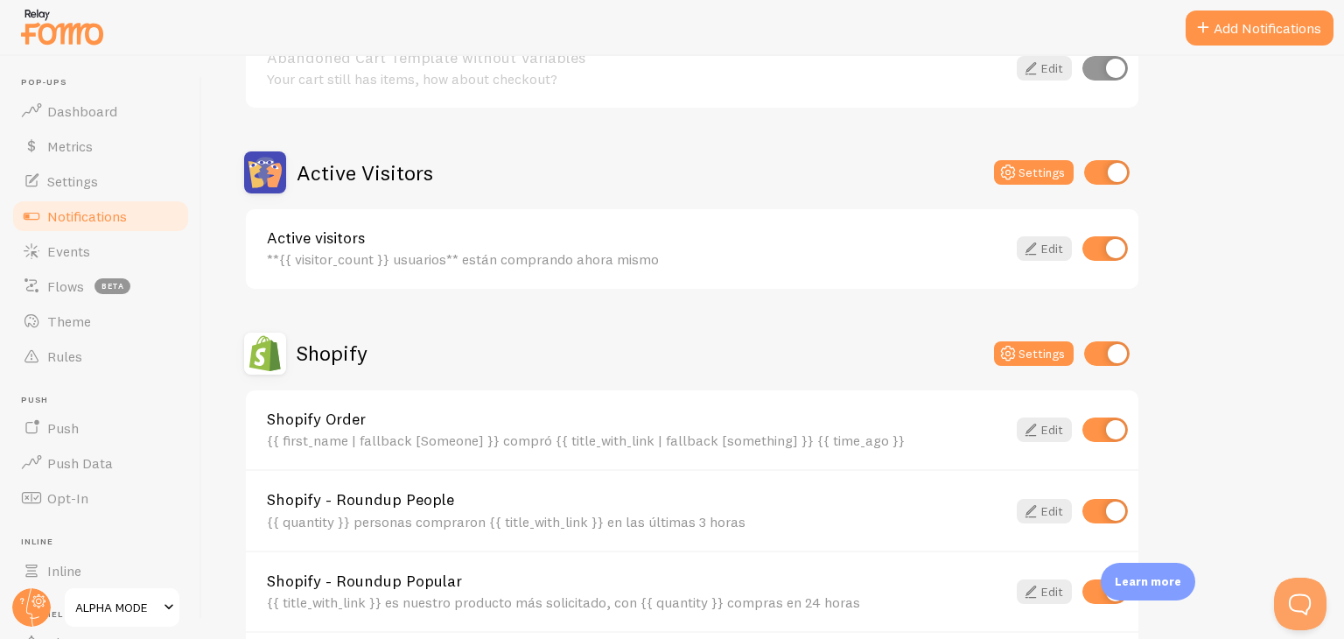
scroll to position [438, 0]
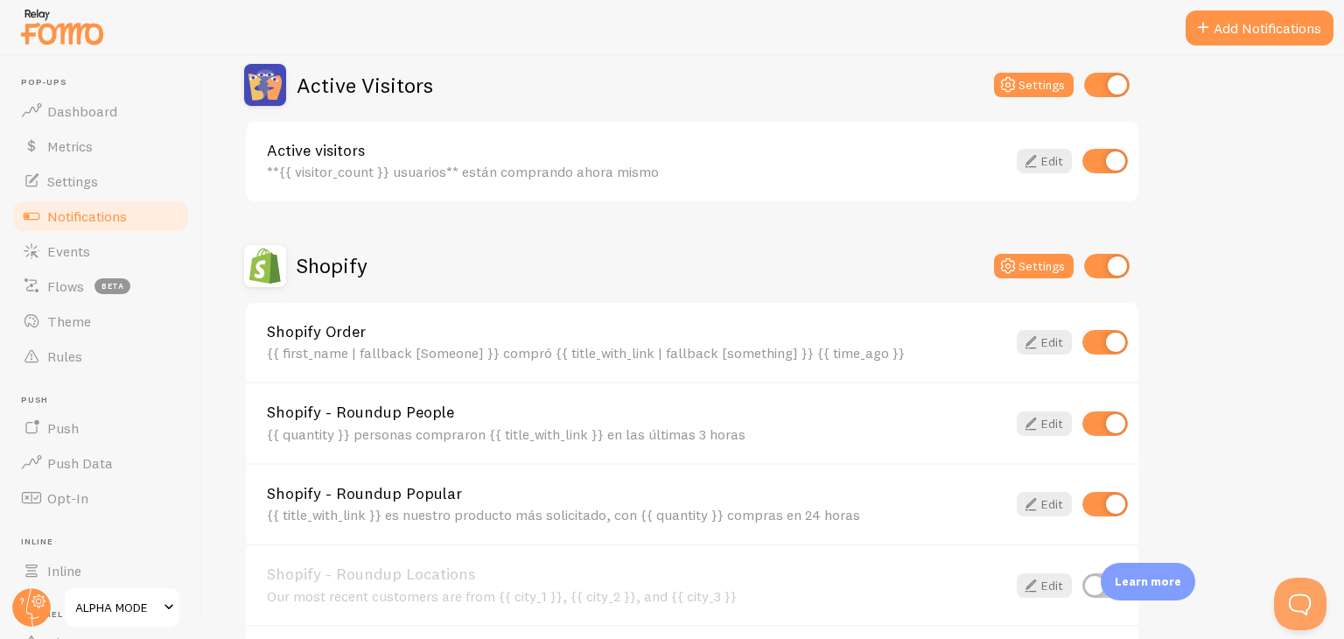
click at [1102, 333] on input "checkbox" at bounding box center [1106, 342] width 46 height 25
checkbox input "false"
click at [1110, 495] on input "checkbox" at bounding box center [1106, 504] width 46 height 25
checkbox input "false"
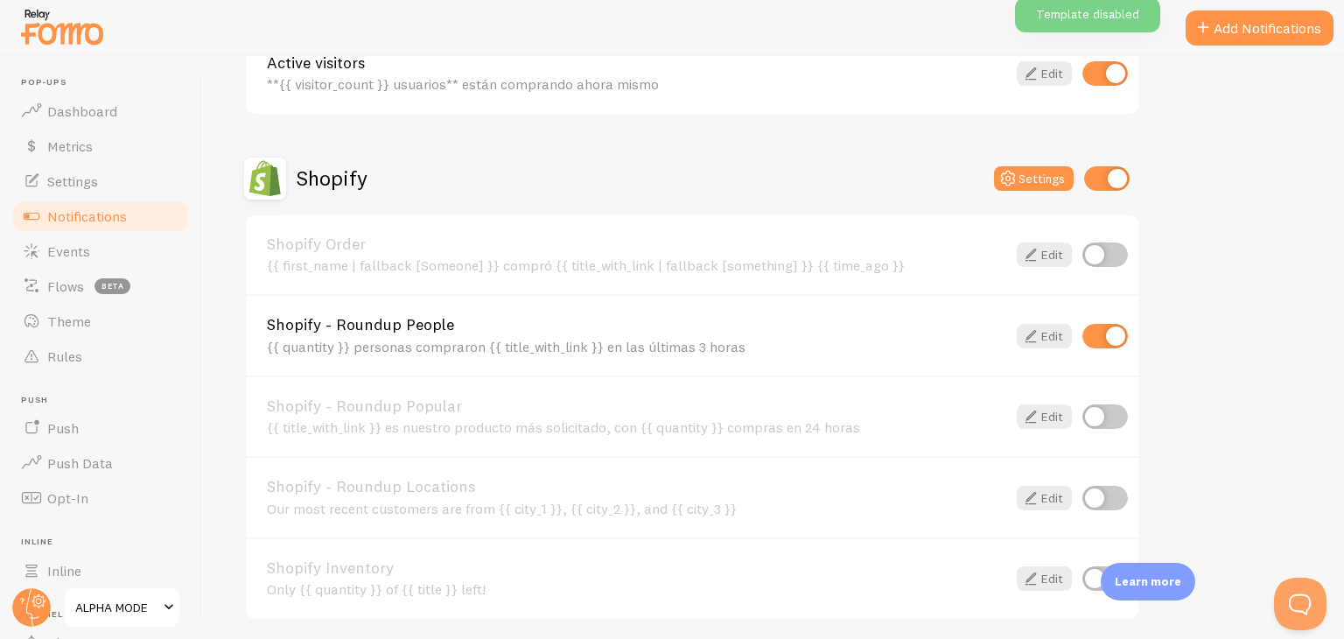
scroll to position [767, 0]
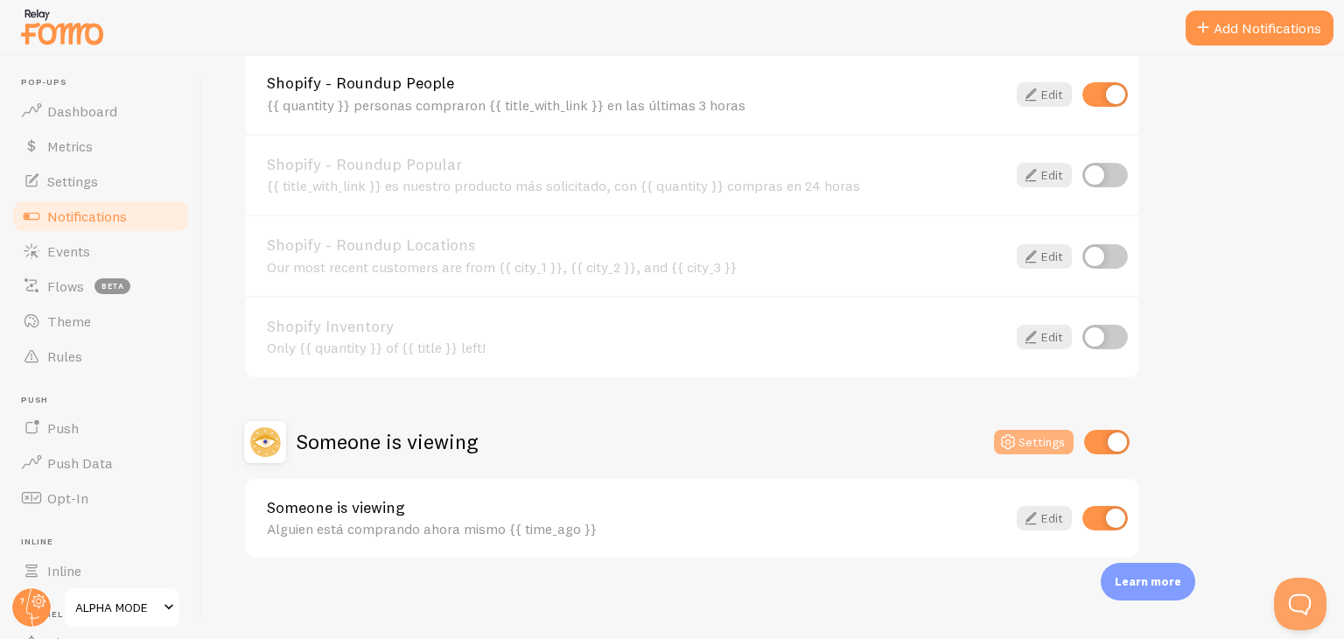
click at [1031, 438] on button "Settings" at bounding box center [1034, 442] width 80 height 25
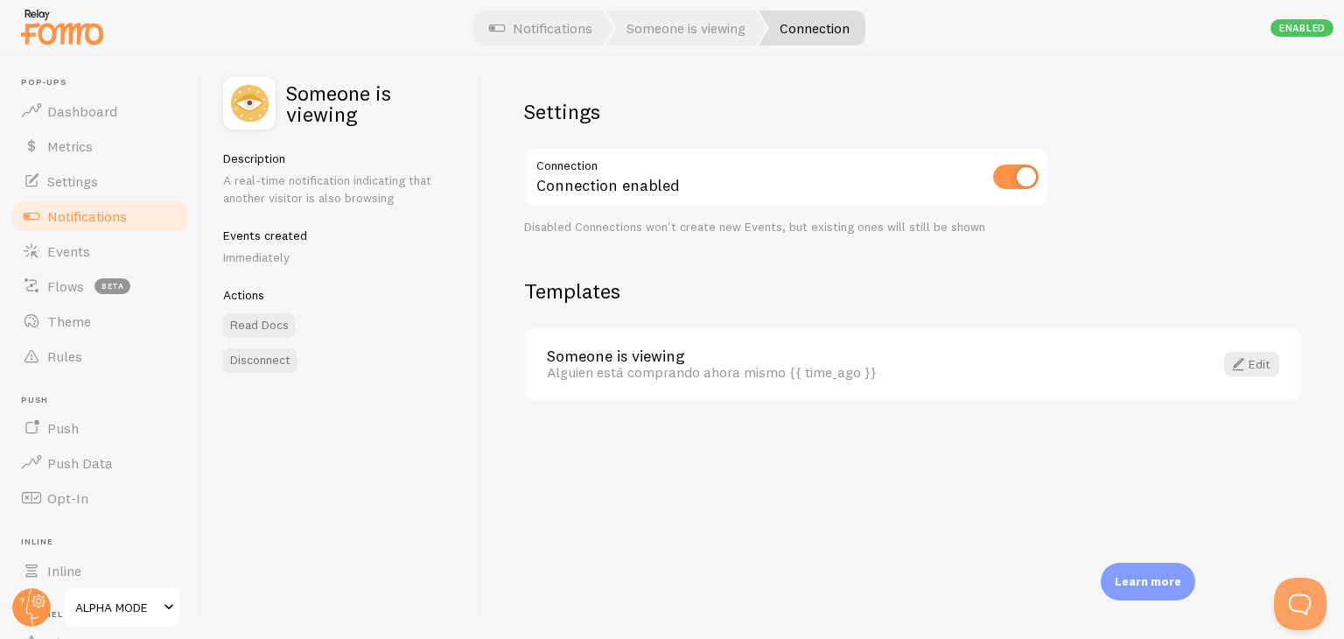
click at [1015, 171] on input "checkbox" at bounding box center [1016, 177] width 46 height 25
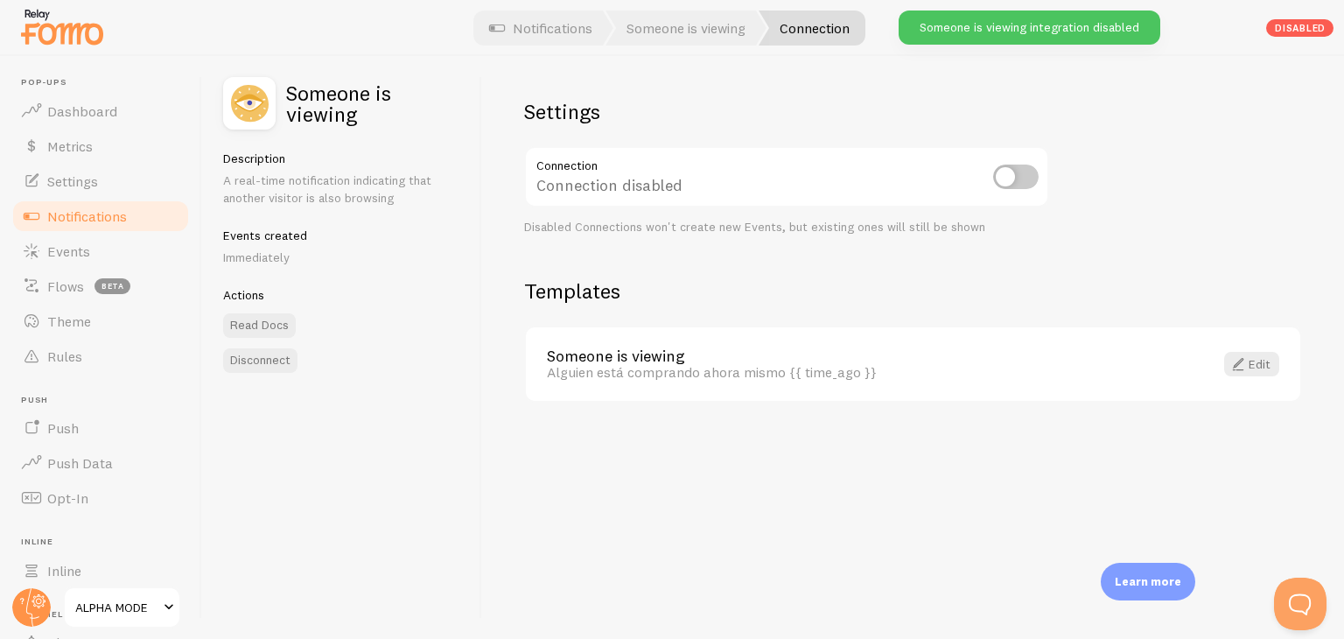
click at [1012, 172] on input "checkbox" at bounding box center [1016, 177] width 46 height 25
checkbox input "true"
click at [1248, 355] on span at bounding box center [1238, 364] width 21 height 21
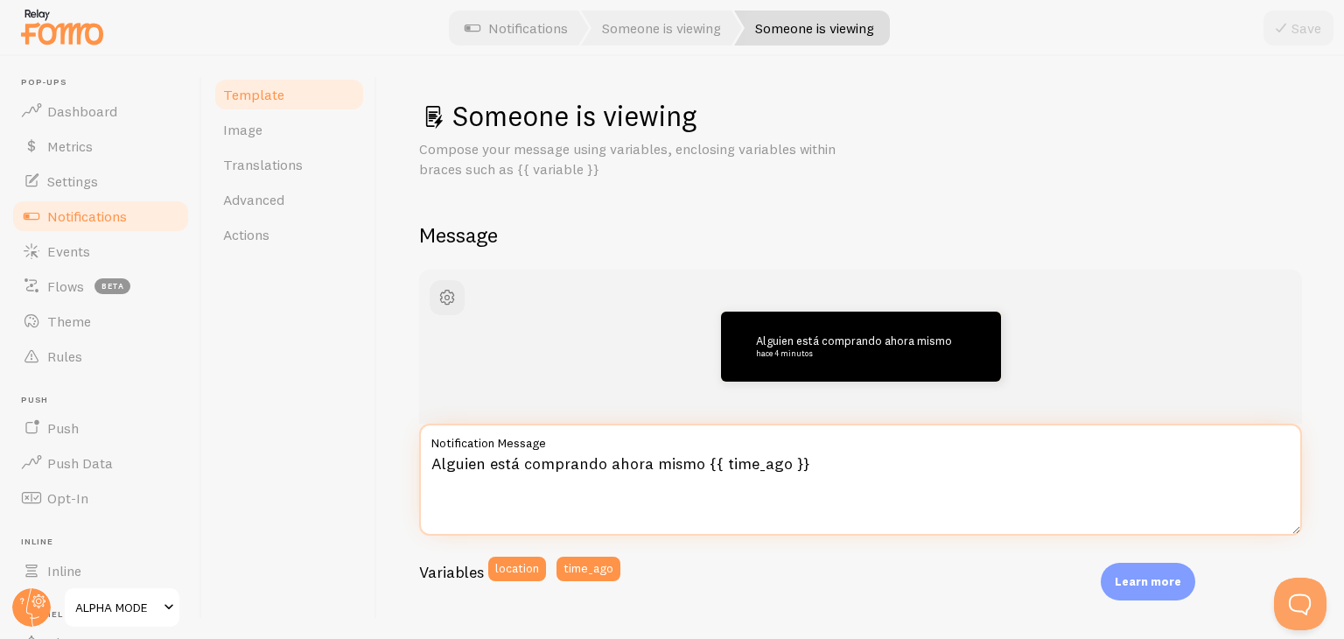
drag, startPoint x: 818, startPoint y: 462, endPoint x: 700, endPoint y: 470, distance: 118.4
click at [700, 470] on textarea "Alguien está comprando ahora mismo {{ time_ago }}" at bounding box center [860, 480] width 883 height 112
type textarea "Alguien está comprando ahora mismo"
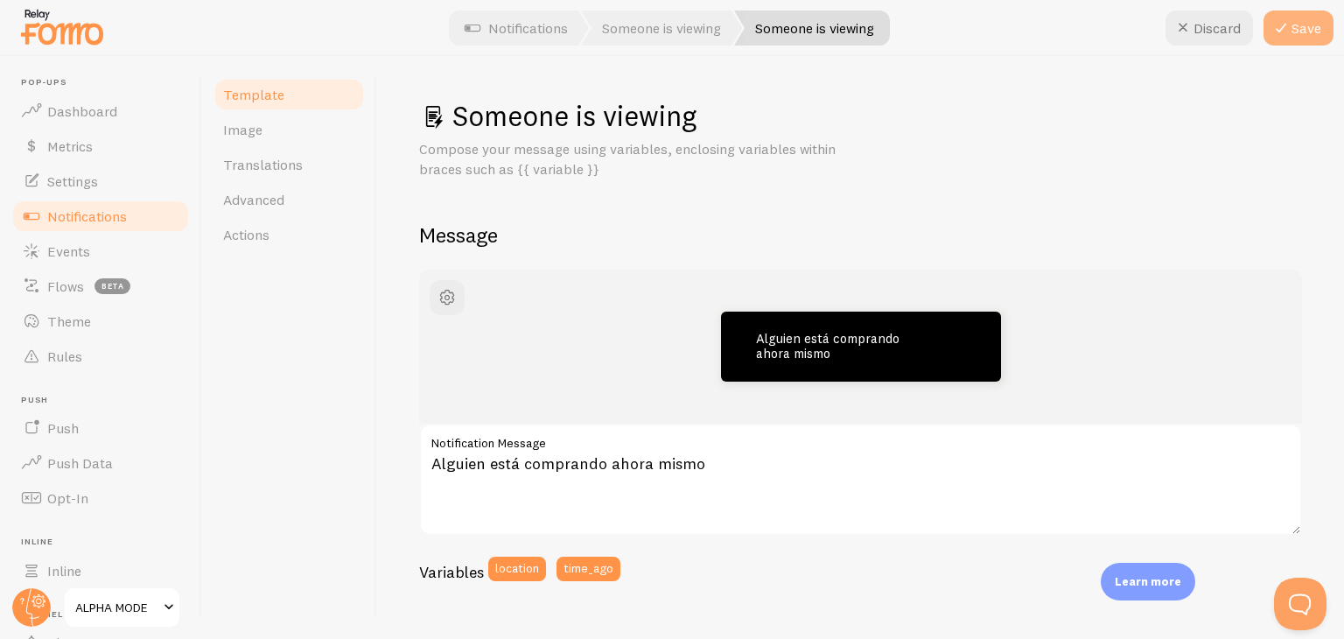
click at [1287, 29] on icon at bounding box center [1281, 28] width 21 height 21
